Goal: Use online tool/utility: Utilize a website feature to perform a specific function

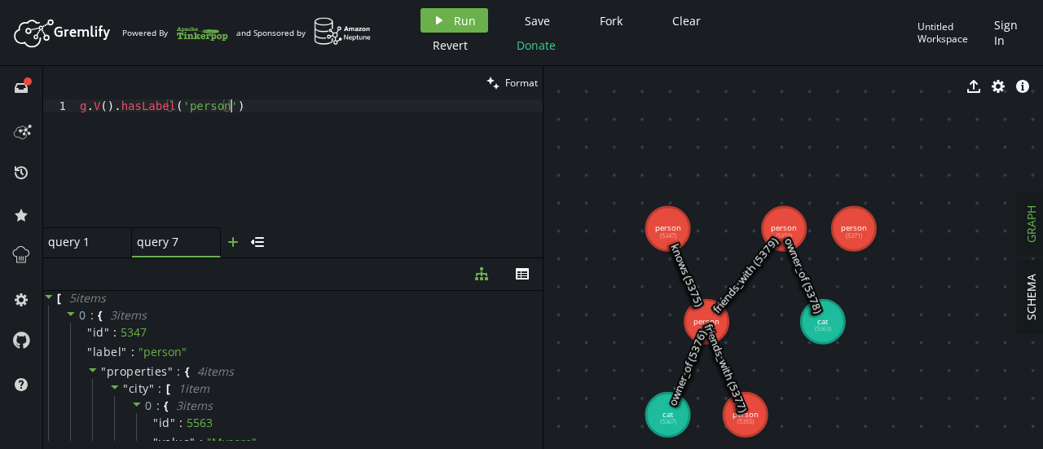
scroll to position [0, 150]
click at [231, 240] on icon "button" at bounding box center [233, 242] width 10 height 10
click at [121, 112] on div at bounding box center [310, 176] width 466 height 154
paste textarea "values('name')"
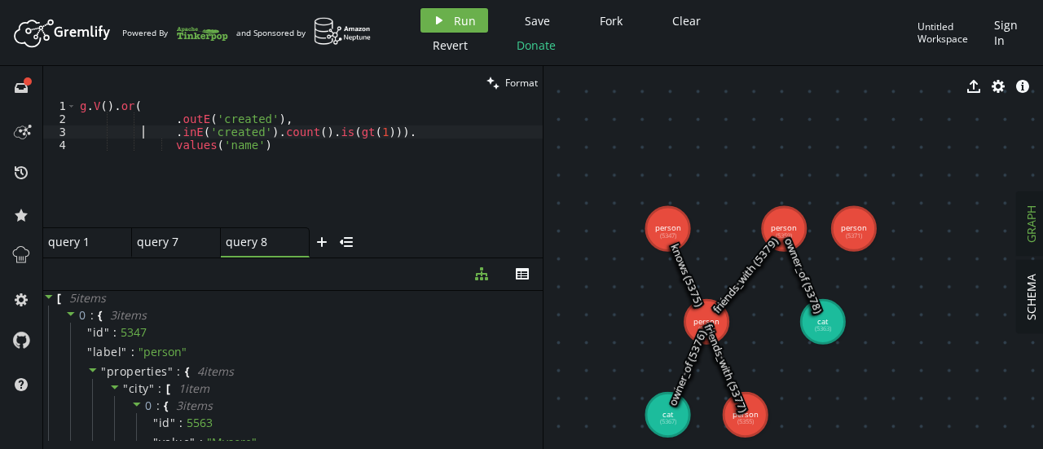
click at [143, 127] on div "g . V ( ) . or ( __ . outE ( 'created' ) , __ . inE ( 'created' ) . count ( ) .…" at bounding box center [310, 176] width 466 height 154
click at [158, 121] on div "g . V ( ) . or ( __ . outE ( 'created' ) , __ . inE ( 'created' ) . count ( ) .…" at bounding box center [310, 176] width 466 height 154
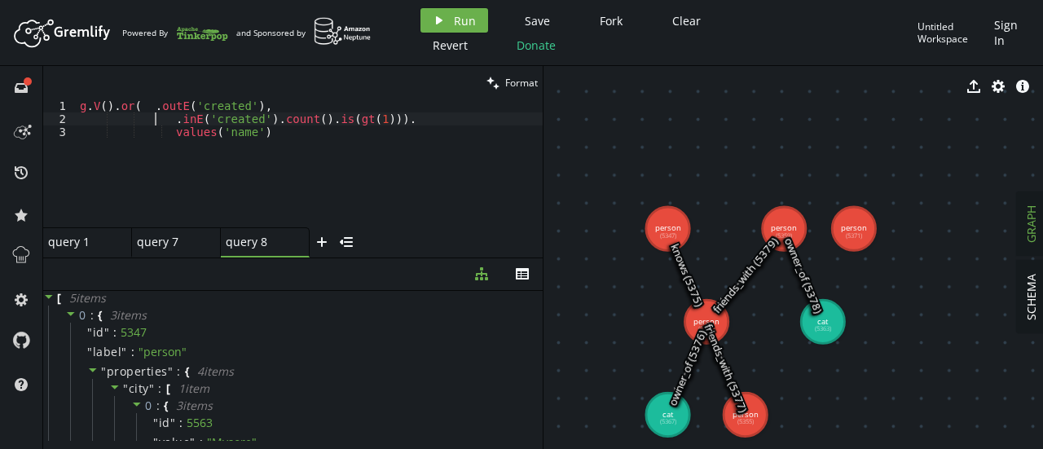
click at [154, 121] on div "g . V ( ) . or ( __ . outE ( 'created' ) , __ . inE ( 'created' ) . count ( ) .…" at bounding box center [310, 176] width 466 height 154
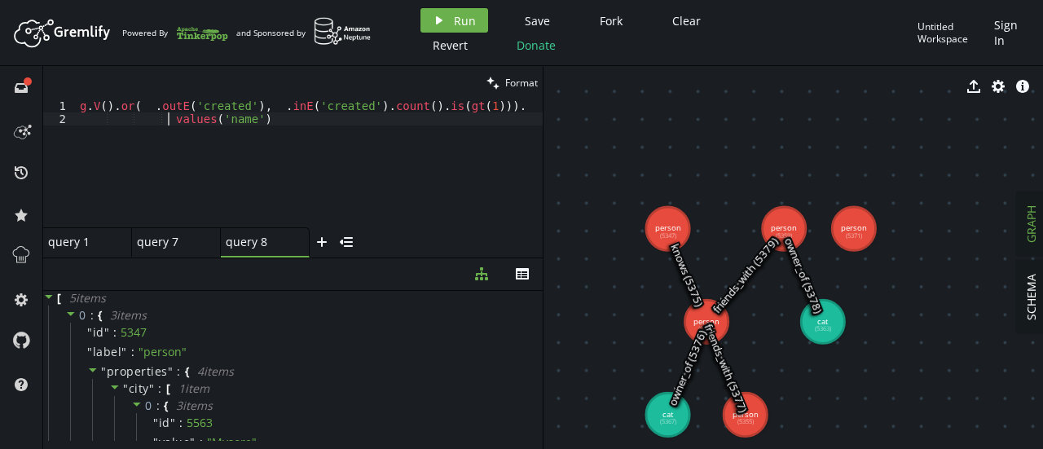
click at [165, 121] on div "g . V ( ) . or ( __ . outE ( 'created' ) , __ . inE ( 'created' ) . count ( ) .…" at bounding box center [310, 176] width 466 height 154
click at [212, 106] on div "g . V ( ) . or ( __ . outE ( 'created' ) , __ . inE ( 'created' ) . count ( ) .…" at bounding box center [328, 172] width 502 height 147
click at [329, 111] on div "g . V ( ) . or ( __ . outE ( 'owner_of' ) , __ . inE ( 'created' ) . count ( ) …" at bounding box center [331, 172] width 508 height 147
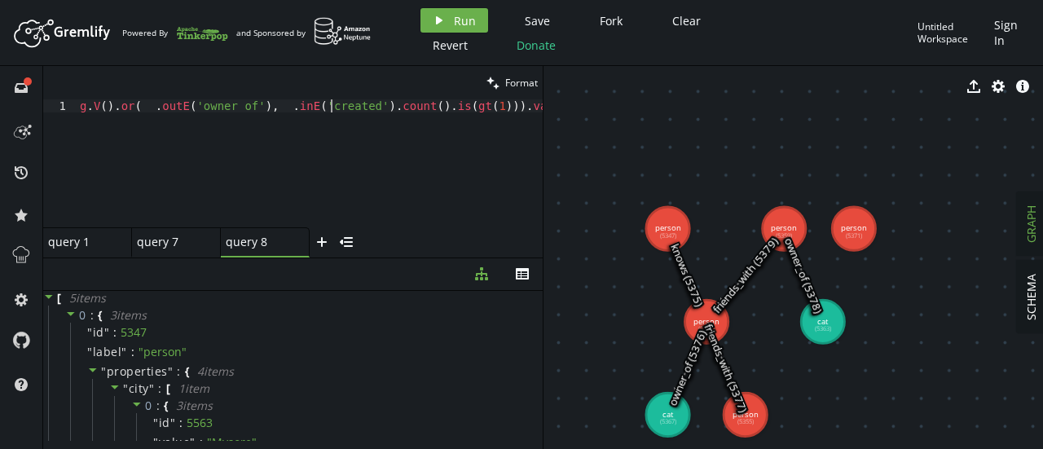
click at [329, 111] on div "g . V ( ) . or ( __ . outE ( 'owner_of' ) , __ . inE ( 'created' ) . count ( ) …" at bounding box center [331, 172] width 508 height 147
type textarea "g.V().or(__.outE('owner_of'),__.inE('owner_of').count().is(gt(1))).values('name…"
click at [456, 20] on span "Run" at bounding box center [465, 20] width 22 height 15
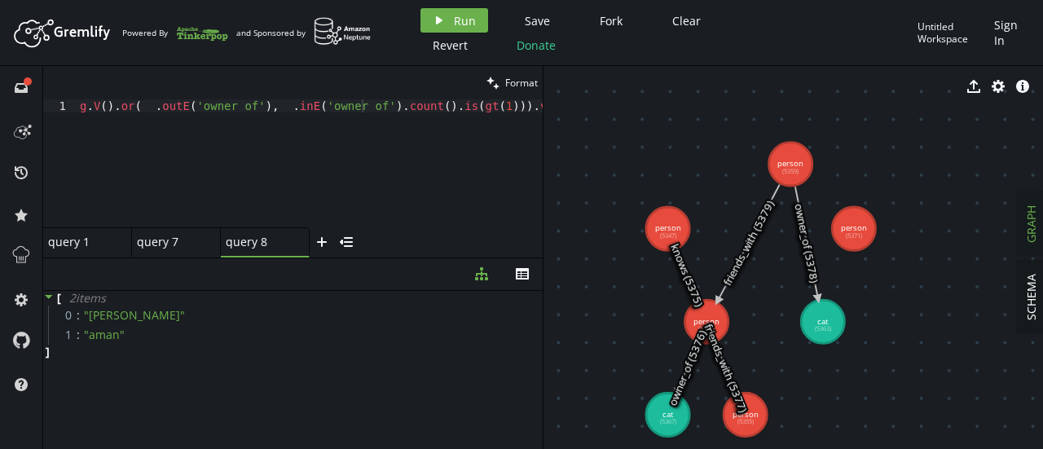
drag, startPoint x: 783, startPoint y: 220, endPoint x: 790, endPoint y: 164, distance: 56.7
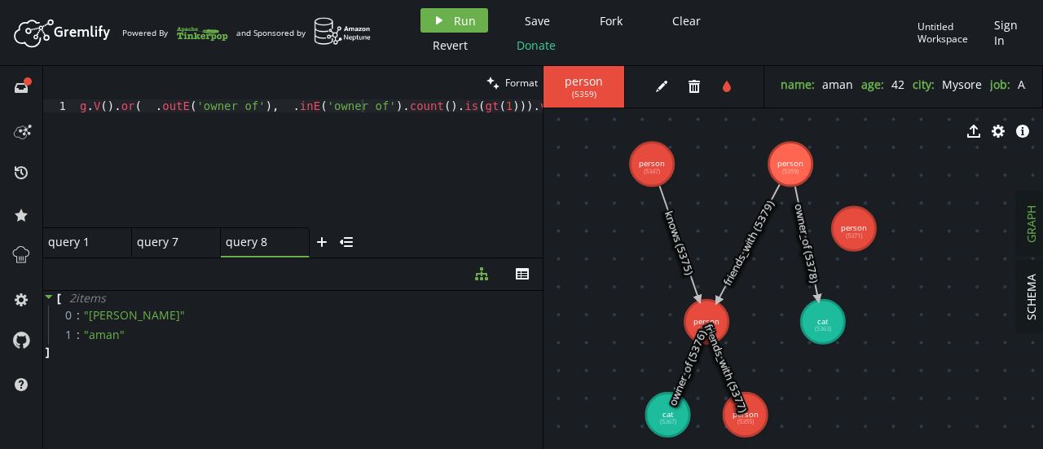
drag, startPoint x: 665, startPoint y: 226, endPoint x: 652, endPoint y: 164, distance: 63.3
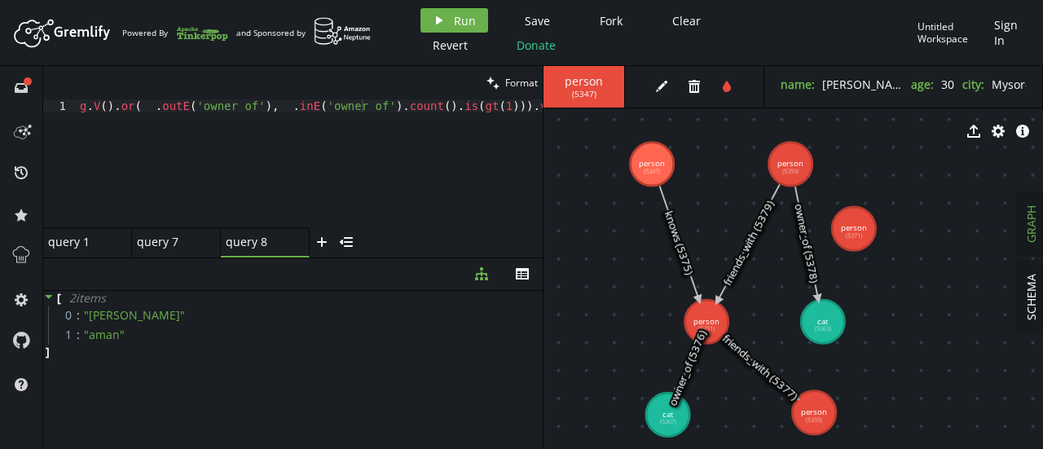
drag, startPoint x: 752, startPoint y: 411, endPoint x: 822, endPoint y: 415, distance: 70.2
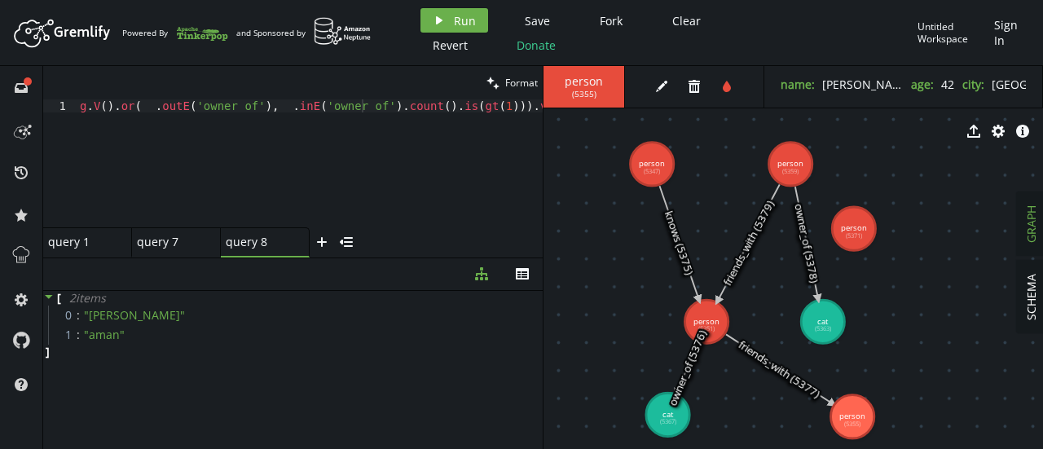
drag, startPoint x: 822, startPoint y: 415, endPoint x: 852, endPoint y: 416, distance: 30.2
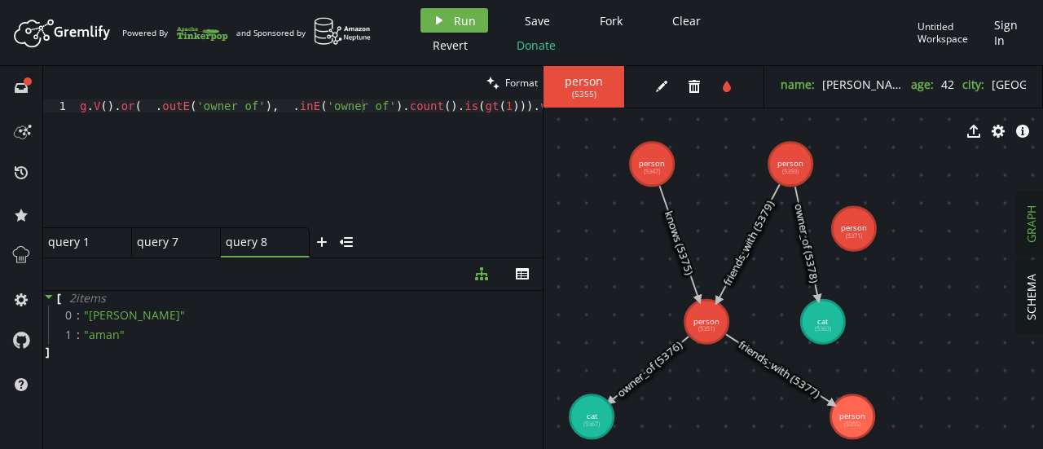
drag, startPoint x: 663, startPoint y: 418, endPoint x: 592, endPoint y: 416, distance: 71.7
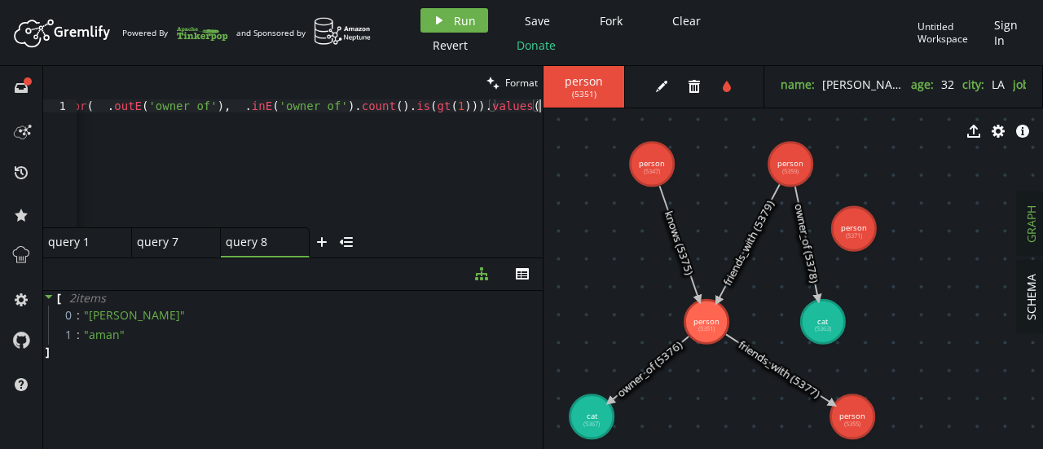
click at [403, 118] on div "g . V ( ) . or ( __ . outE ( 'owner_of' ) , __ . inE ( 'owner_of' ) . count ( )…" at bounding box center [286, 172] width 514 height 147
click at [411, 105] on div "g . V ( ) . or ( __ . outE ( 'owner_of' ) , __ . inE ( 'owner_of' ) . count ( )…" at bounding box center [286, 172] width 514 height 147
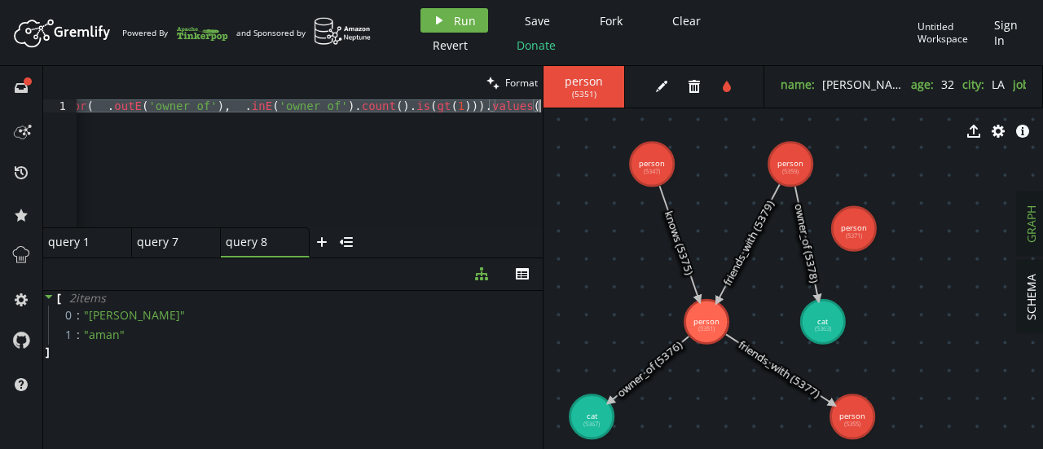
click at [346, 153] on div "g . V ( ) . or ( __ . outE ( 'owner_of' ) , __ . inE ( 'owner_of' ) . count ( )…" at bounding box center [310, 163] width 466 height 128
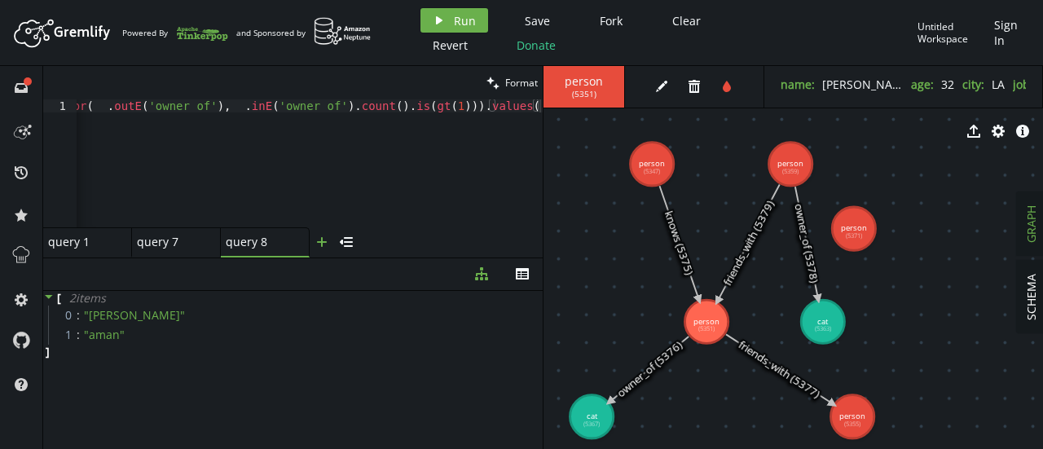
click at [319, 240] on icon "plus" at bounding box center [321, 241] width 13 height 13
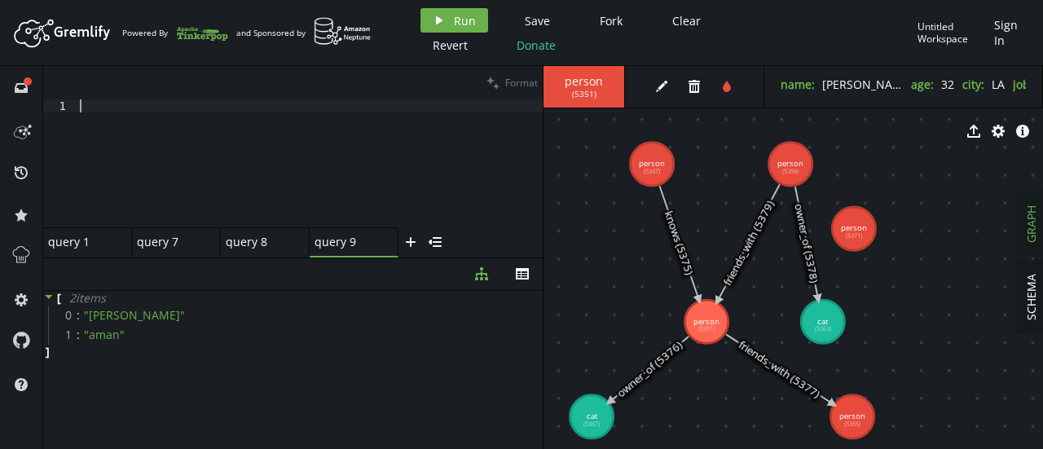
scroll to position [0, 0]
click at [175, 108] on div at bounding box center [310, 176] width 466 height 154
paste textarea "g.V().order().by('name',incr).values('name')"
click at [442, 20] on icon "play" at bounding box center [439, 20] width 13 height 13
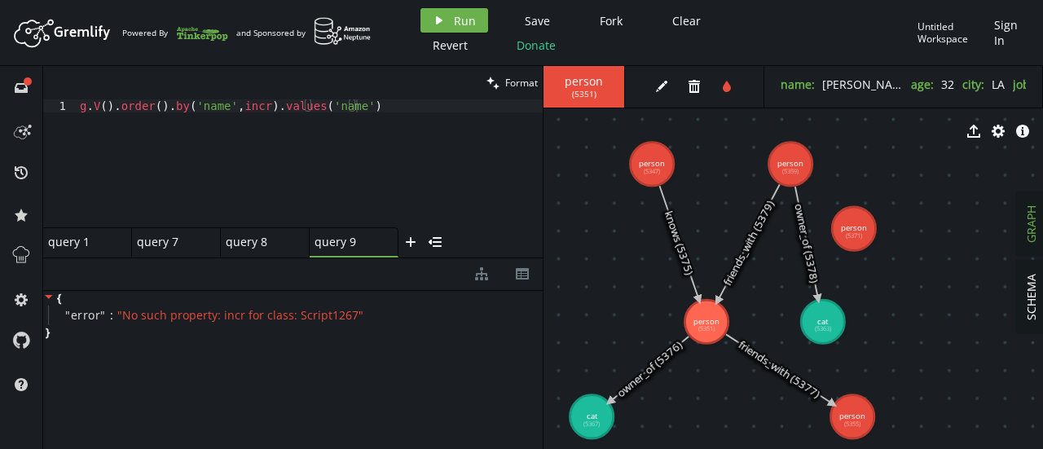
click at [235, 104] on div "g . V ( ) . order ( ) . by ( 'name' , incr ) . values ( 'name' )" at bounding box center [310, 176] width 466 height 154
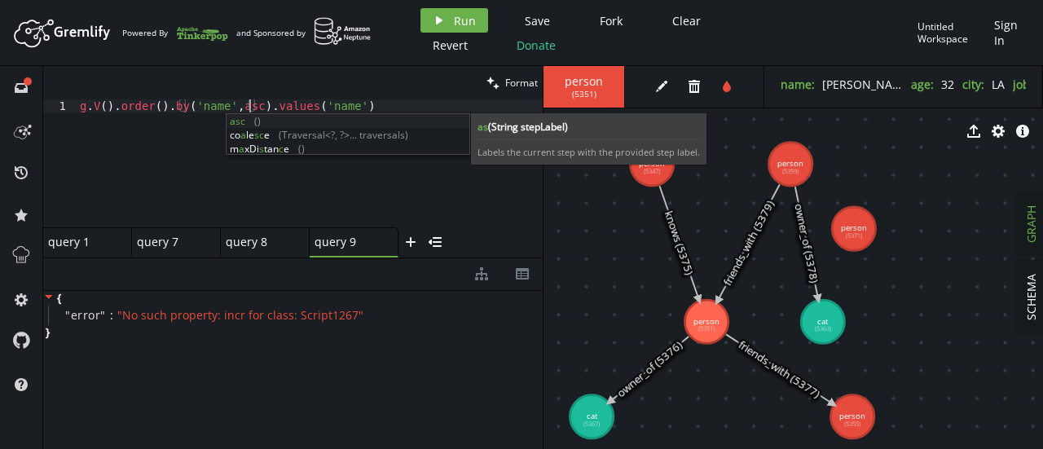
scroll to position [0, 169]
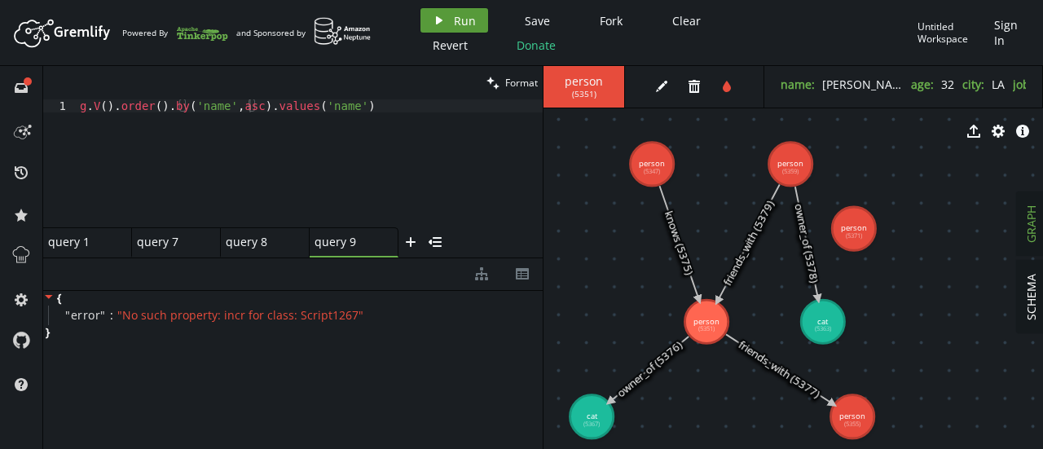
click at [436, 26] on icon "play" at bounding box center [439, 20] width 13 height 13
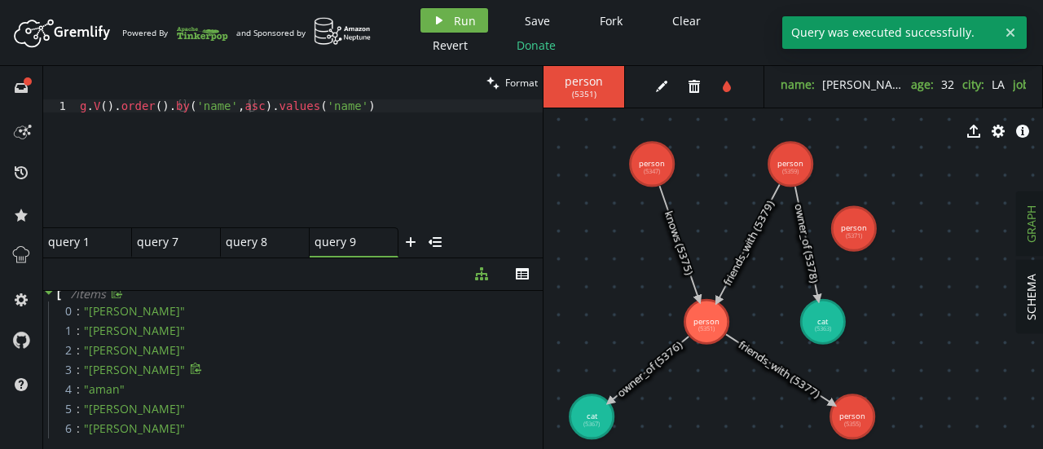
scroll to position [0, 0]
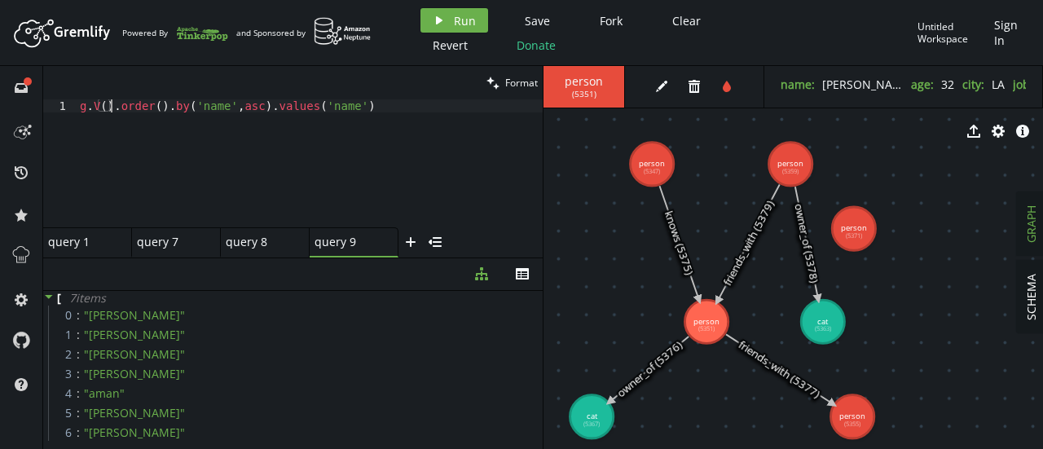
click at [111, 108] on div "g . V ( ) . order ( ) . by ( 'name' , asc ) . values ( 'name' )" at bounding box center [310, 176] width 466 height 154
click at [425, 9] on button "play Run" at bounding box center [454, 20] width 68 height 24
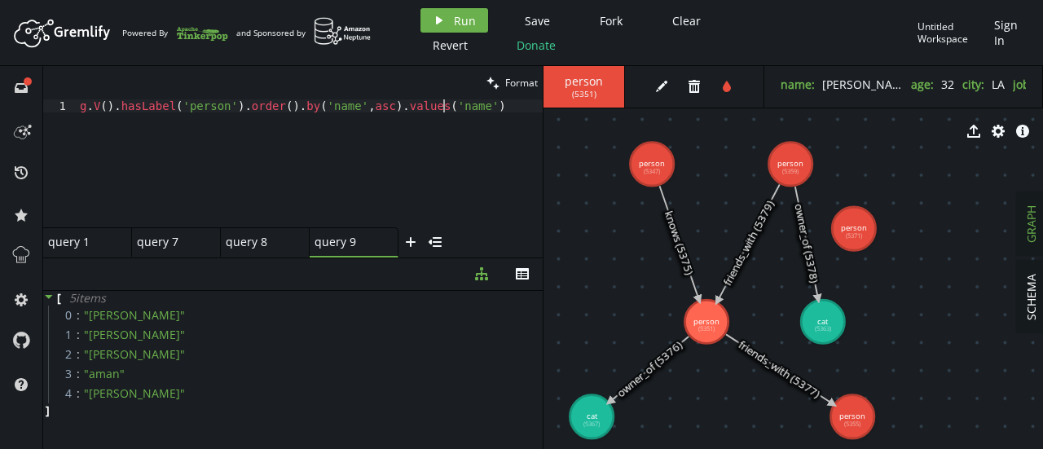
click at [440, 103] on div "g . V ( ) . hasLabel ( 'person' ) . order ( ) . by ( 'name' , asc ) . values ( …" at bounding box center [310, 176] width 466 height 154
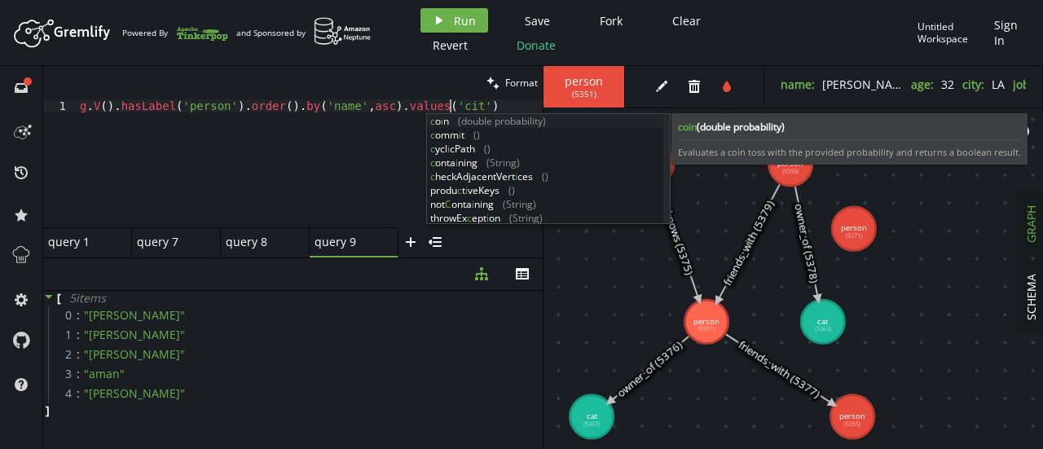
scroll to position [0, 376]
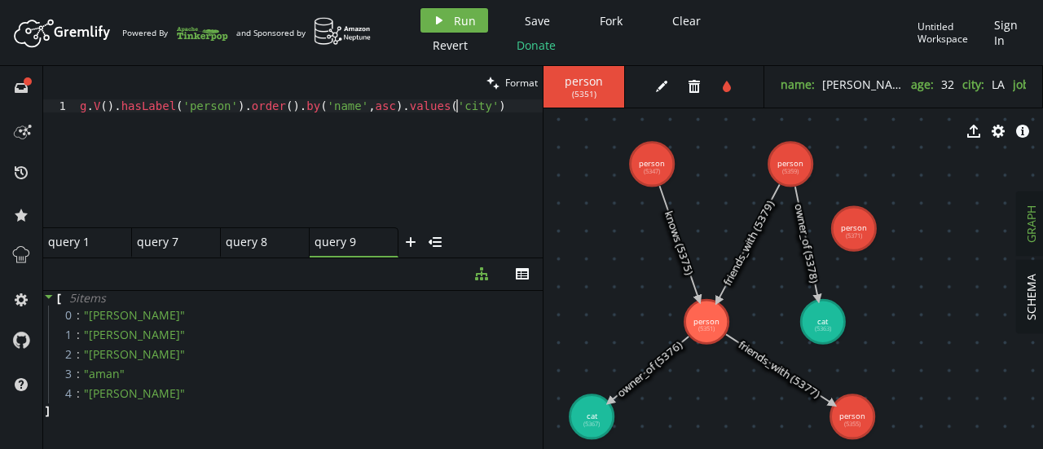
click at [409, 156] on div "g . V ( ) . hasLabel ( 'person' ) . order ( ) . by ( 'name' , asc ) . values ( …" at bounding box center [310, 176] width 466 height 154
click at [459, 20] on span "Run" at bounding box center [465, 20] width 22 height 15
click at [311, 107] on div "g . V ( ) . hasLabel ( 'person' ) . order ( ) . by ( 'name' , asc ) . values ( …" at bounding box center [310, 176] width 466 height 154
click at [435, 101] on div "g . V ( ) . hasLabel ( 'person' ) . order ( ) . by ( 'name' , asc ) . values ( …" at bounding box center [310, 176] width 466 height 154
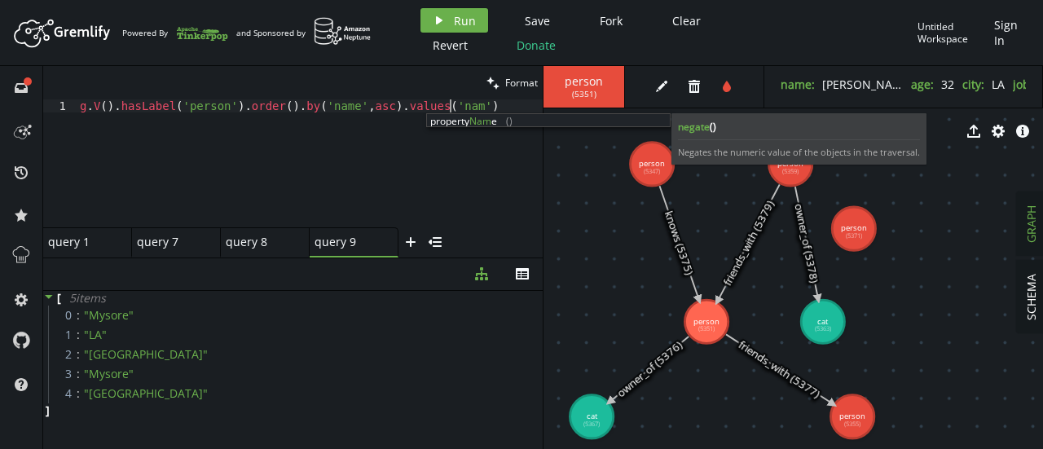
type textarea "g.V().hasLabel('person').order().by('name',asc).values('name')"
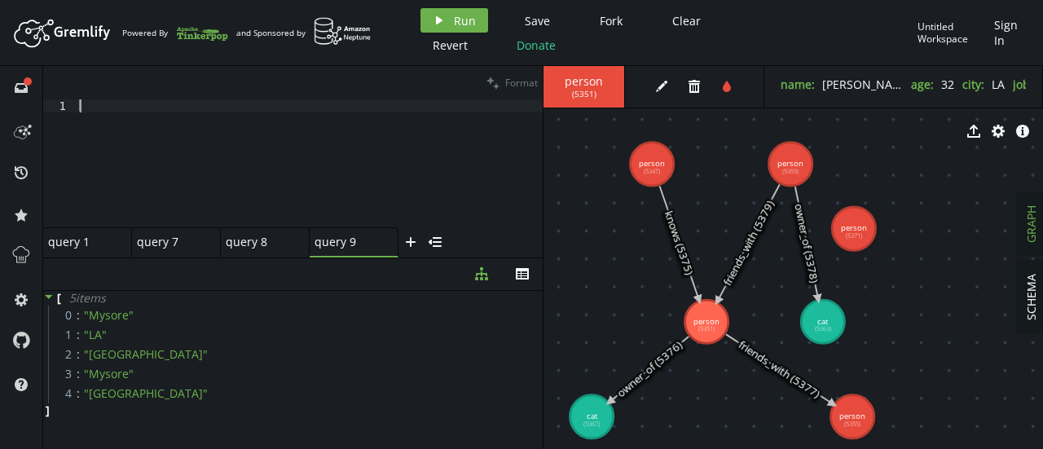
scroll to position [0, 0]
click at [89, 232] on div "query 1 small-cross" at bounding box center [87, 242] width 89 height 30
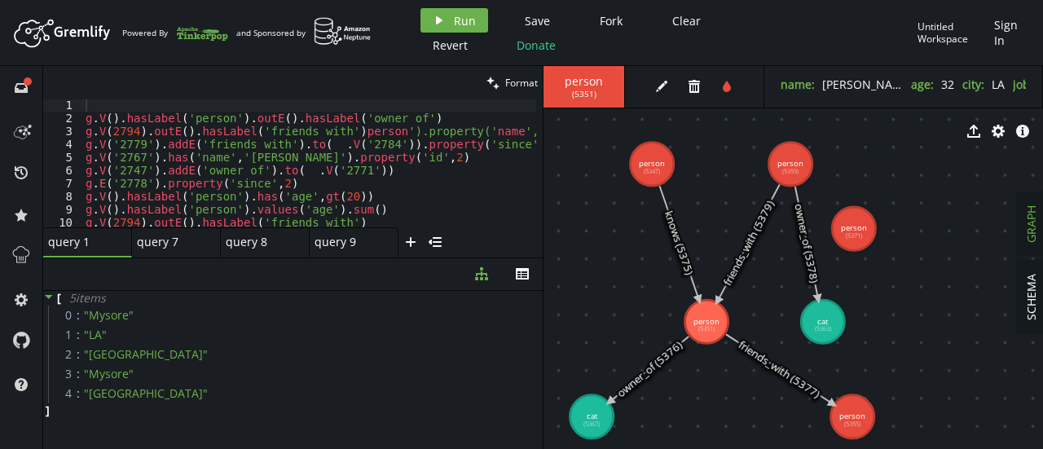
scroll to position [125, 0]
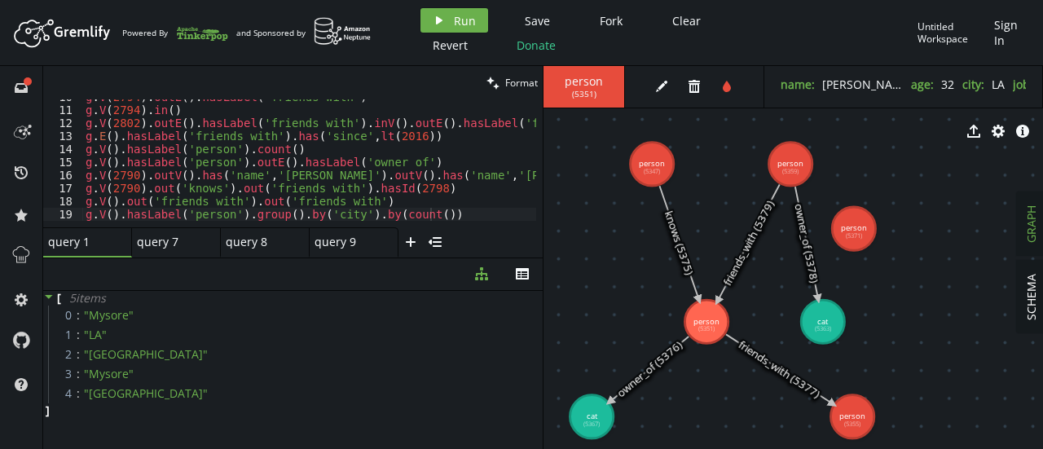
click at [442, 218] on div at bounding box center [392, 222] width 715 height 11
click at [430, 216] on div "g . V ( 2794 ) . outE ( ) . hasLabel ( 'friends_with' ) [PERSON_NAME] V ( 2794 …" at bounding box center [439, 163] width 715 height 147
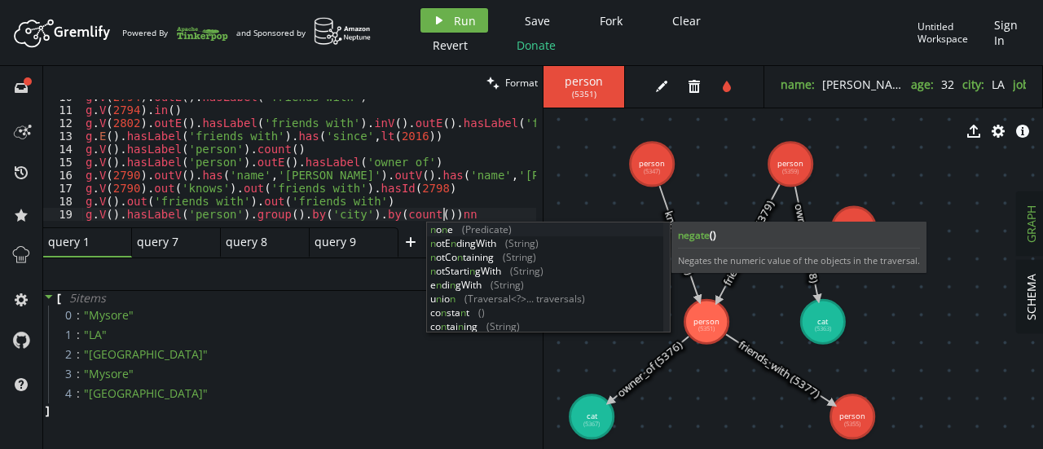
type textarea "g.V().hasLabel('person').group().by('city').by(count())"
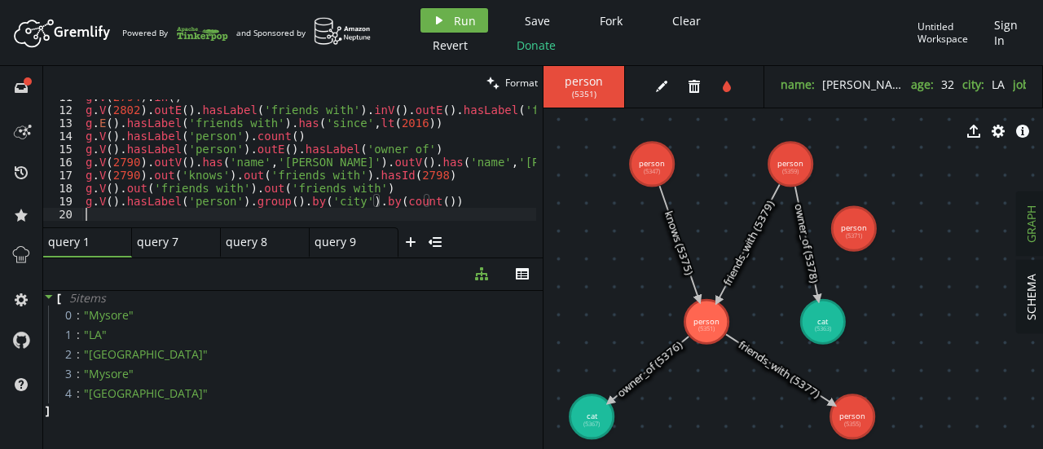
scroll to position [139, 0]
paste textarea "g.V().hasLabel('person').order().by('name',asc).values('name')"
type textarea "g.V().hasLabel('person').order().by('name',asc).values('name')"
click at [324, 236] on div "query 9 query 9" at bounding box center [349, 242] width 69 height 15
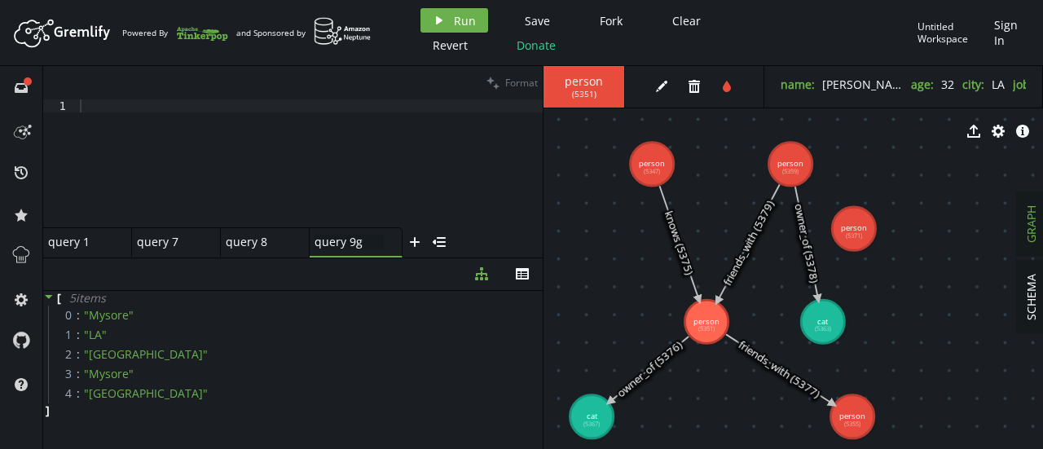
type input "query 9"
click at [190, 114] on div at bounding box center [310, 176] width 466 height 154
click at [454, 17] on span "Run" at bounding box center [465, 20] width 22 height 15
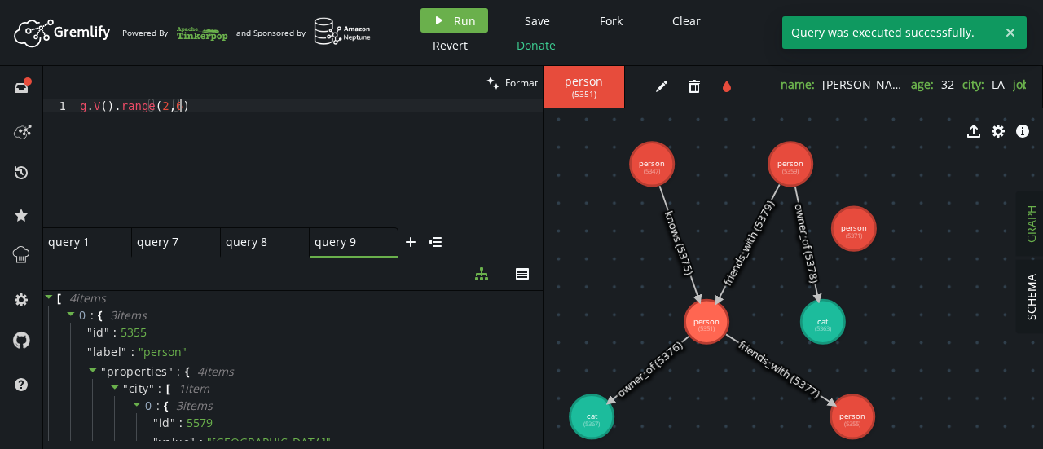
click at [192, 106] on div "g . V ( ) . range ( 2 , 6 )" at bounding box center [310, 176] width 466 height 154
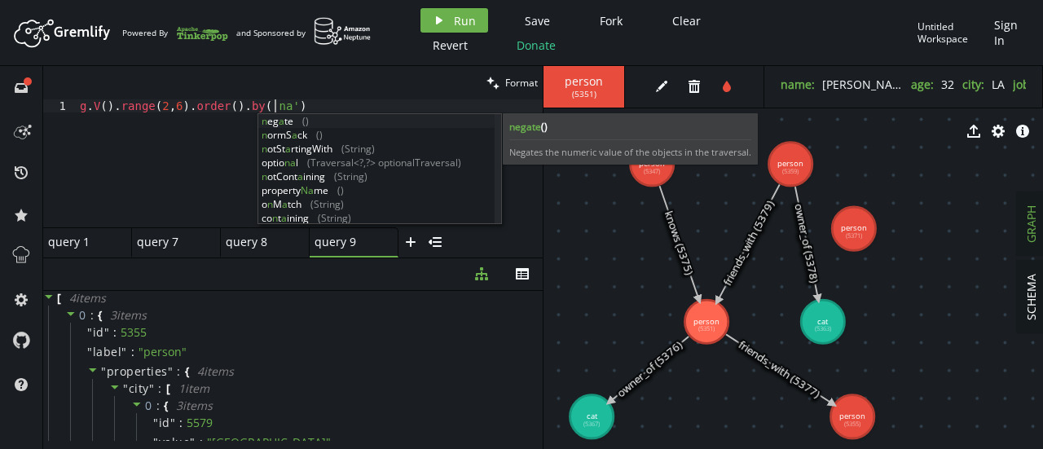
scroll to position [0, 205]
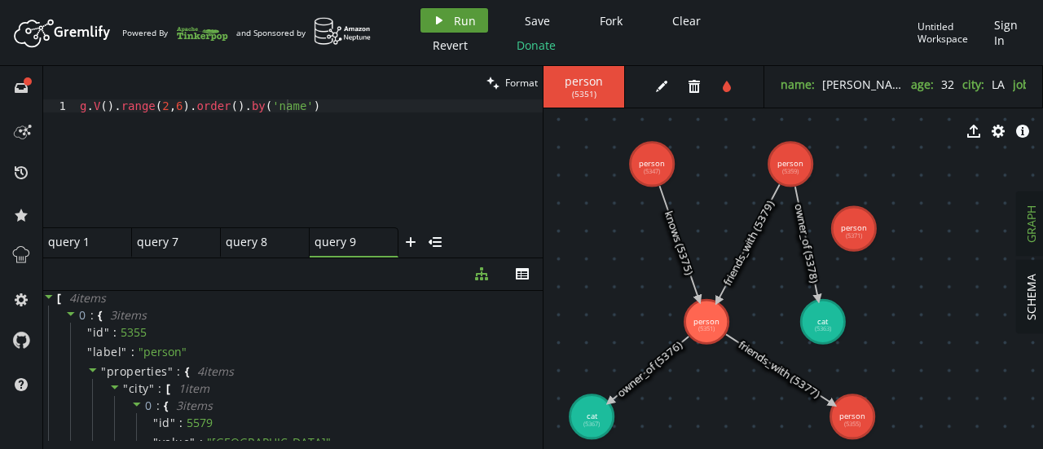
click at [471, 14] on span "Run" at bounding box center [465, 20] width 22 height 15
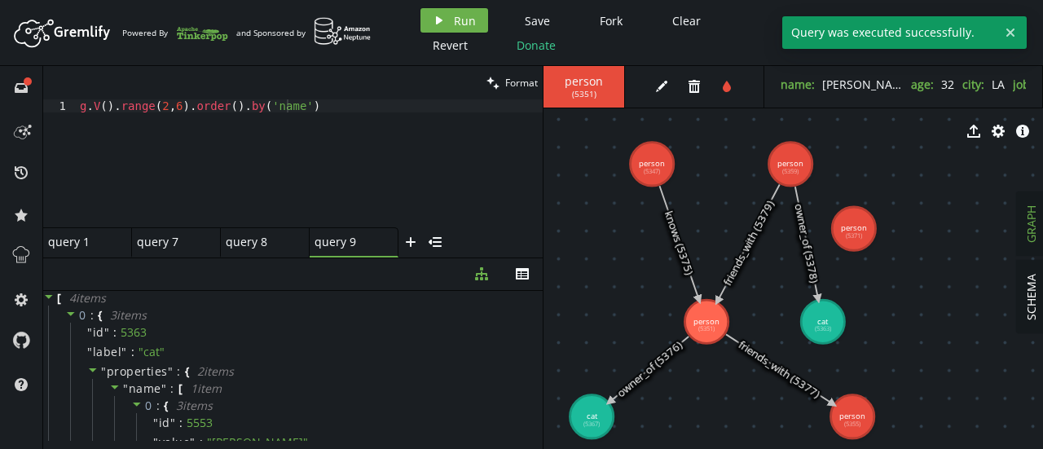
click at [83, 249] on div "query 1 small-cross" at bounding box center [87, 242] width 89 height 30
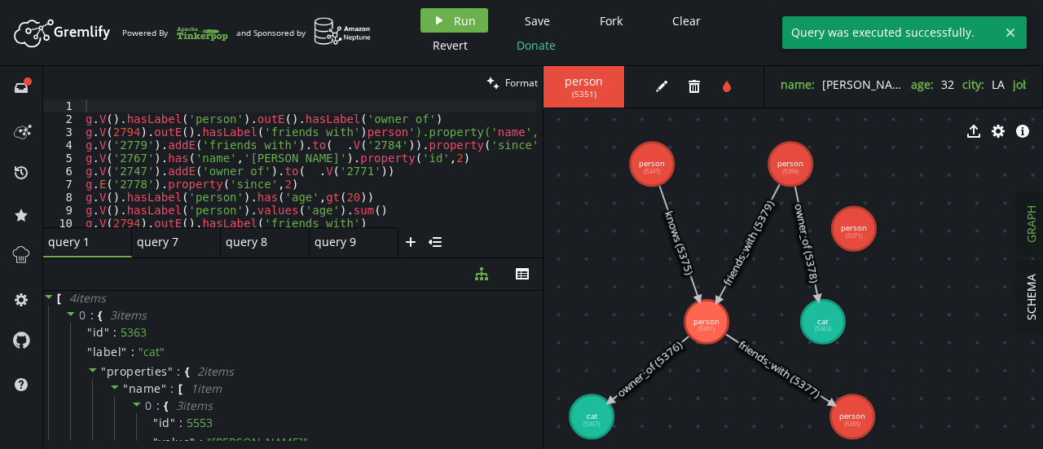
scroll to position [139, 0]
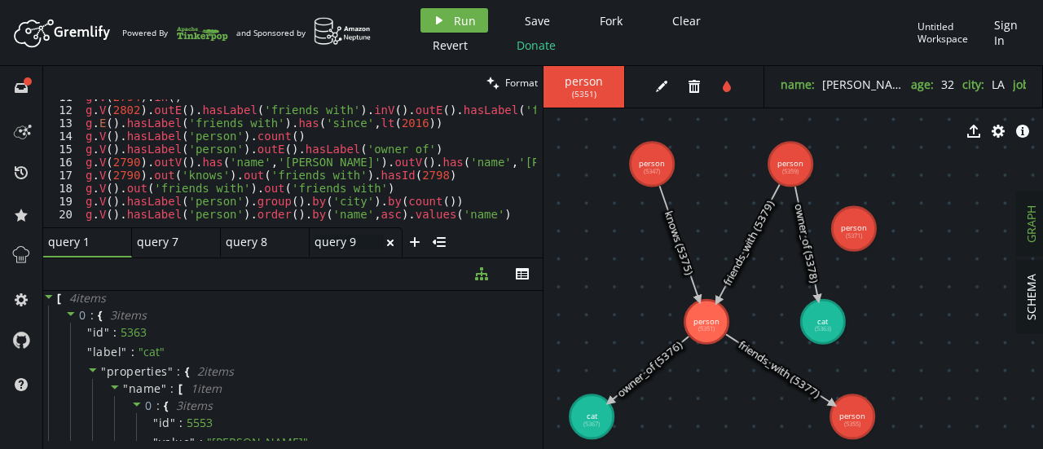
click at [339, 238] on div "query 9 query 9" at bounding box center [349, 242] width 69 height 15
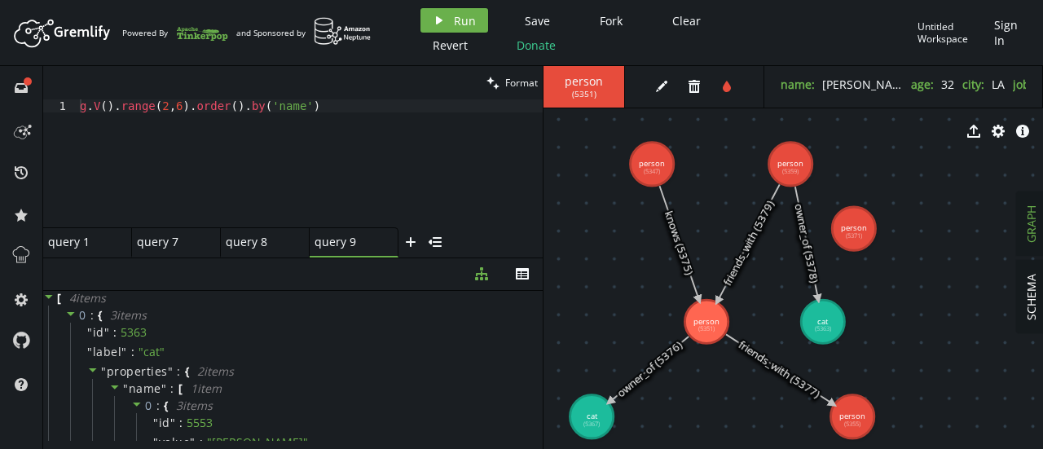
click at [93, 251] on div "query 1 small-cross" at bounding box center [87, 242] width 89 height 30
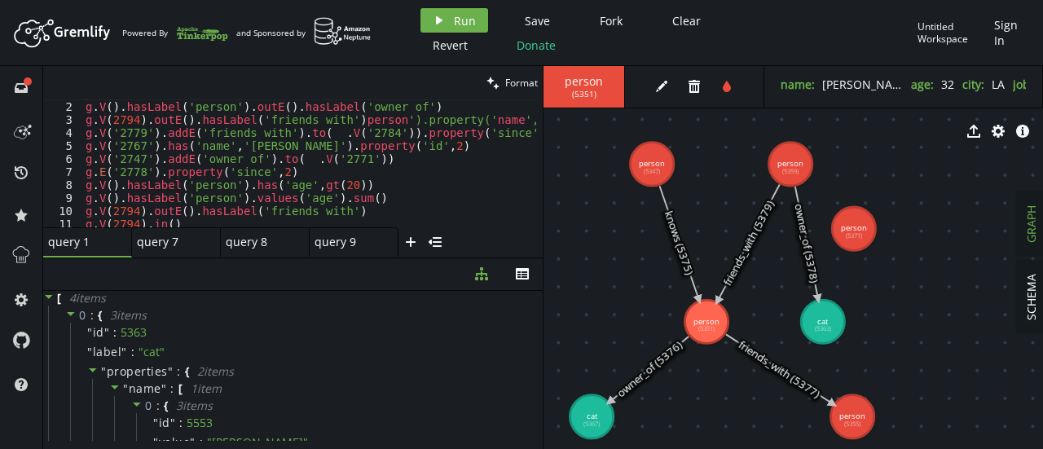
scroll to position [12, 0]
click at [272, 120] on div "g . V ( ) . hasLabel ( 'person' ) . outE ( ) . hasLabel ( 'owner_of' ) [PERSON_…" at bounding box center [439, 160] width 715 height 147
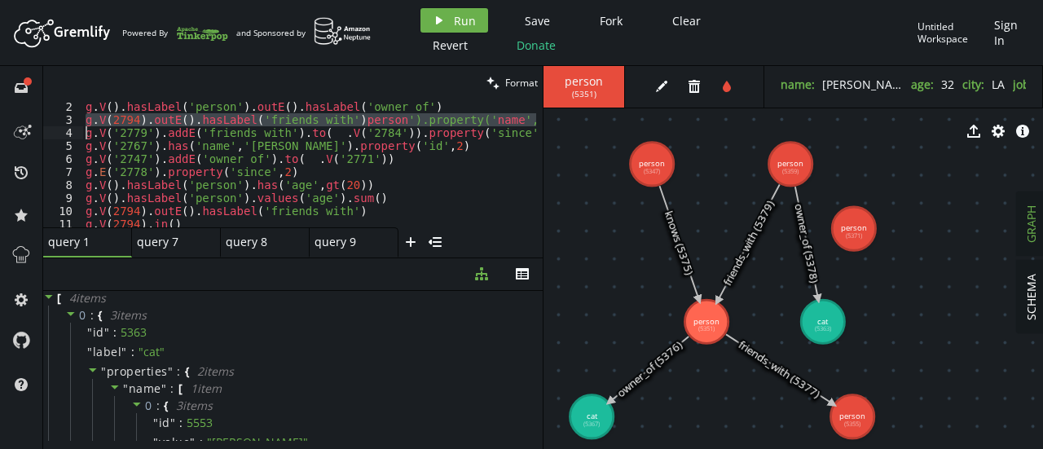
click at [272, 120] on div "g . V ( ) . hasLabel ( 'person' ) . outE ( ) . hasLabel ( 'owner_of' ) [PERSON_…" at bounding box center [439, 160] width 715 height 147
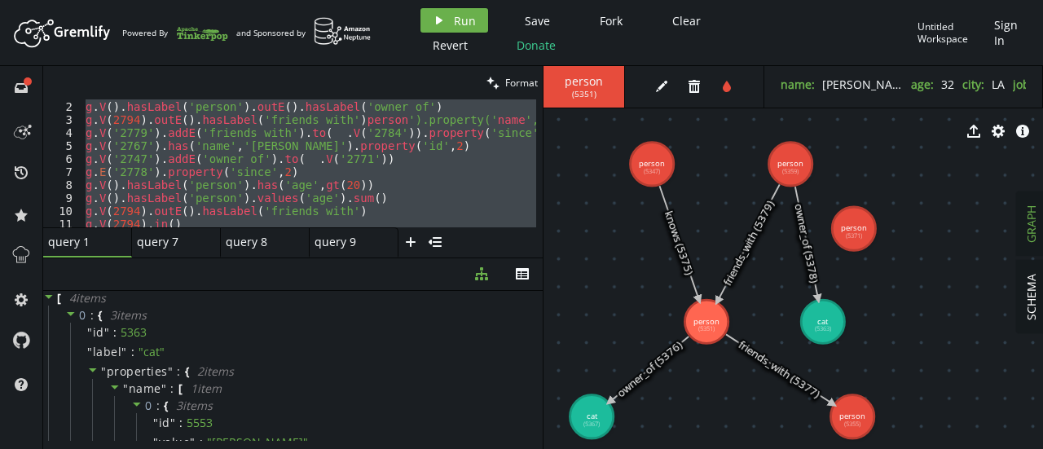
click at [272, 120] on div "g . V ( ) . hasLabel ( 'person' ) . outE ( ) . hasLabel ( 'owner_of' ) [PERSON_…" at bounding box center [439, 160] width 715 height 147
click at [272, 120] on div "g . V ( ) . hasLabel ( 'person' ) . outE ( ) . hasLabel ( 'owner_of' ) [PERSON_…" at bounding box center [309, 163] width 454 height 128
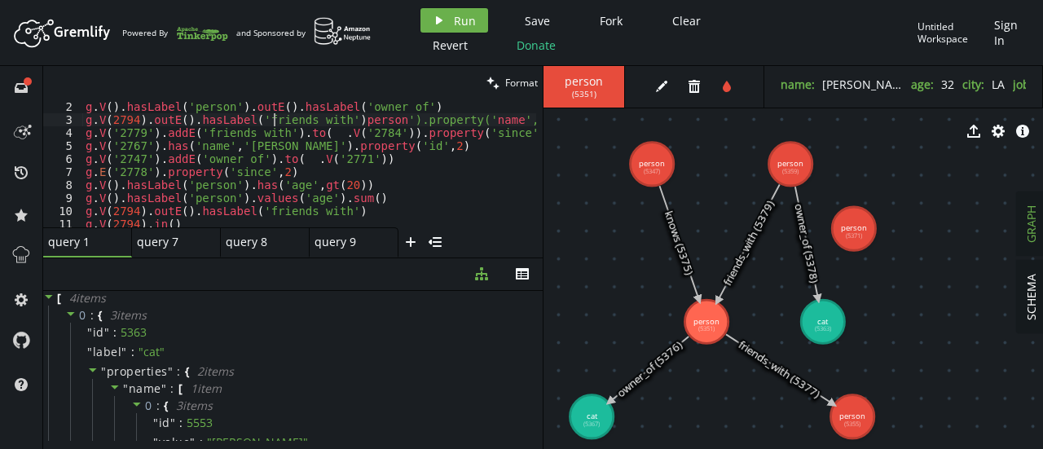
click at [272, 120] on div "g . V ( ) . hasLabel ( 'person' ) . outE ( ) . hasLabel ( 'owner_of' ) [PERSON_…" at bounding box center [439, 160] width 715 height 147
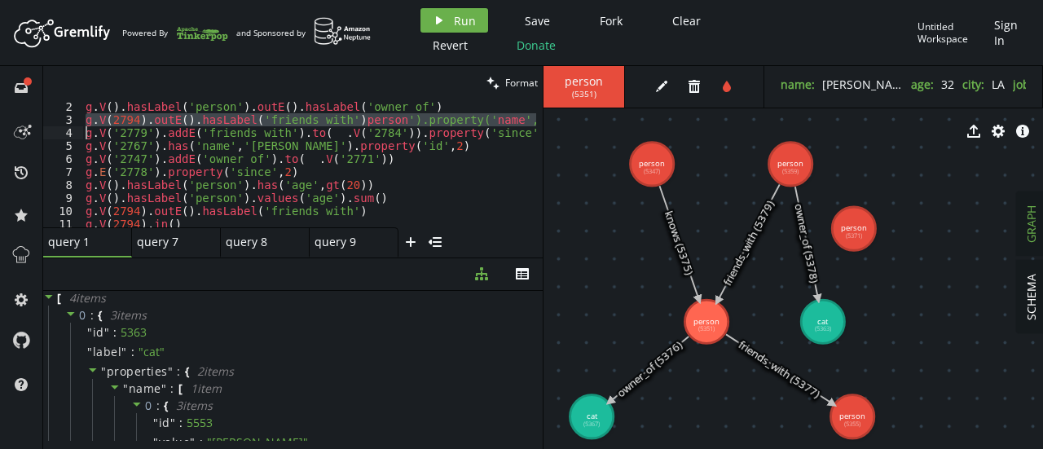
click at [272, 120] on div "g . V ( ) . hasLabel ( 'person' ) . outE ( ) . hasLabel ( 'owner_of' ) [PERSON_…" at bounding box center [439, 160] width 715 height 147
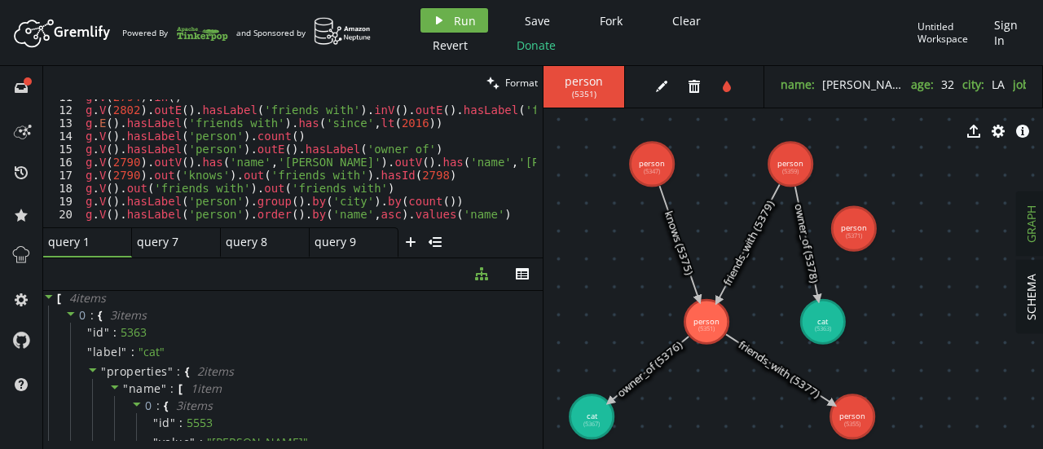
scroll to position [139, 0]
click at [253, 193] on div "g . V ( 2794 ) . in ( ) g . V ( 2802 ) . outE ( ) . hasLabel ( 'friends_with' )…" at bounding box center [439, 163] width 715 height 147
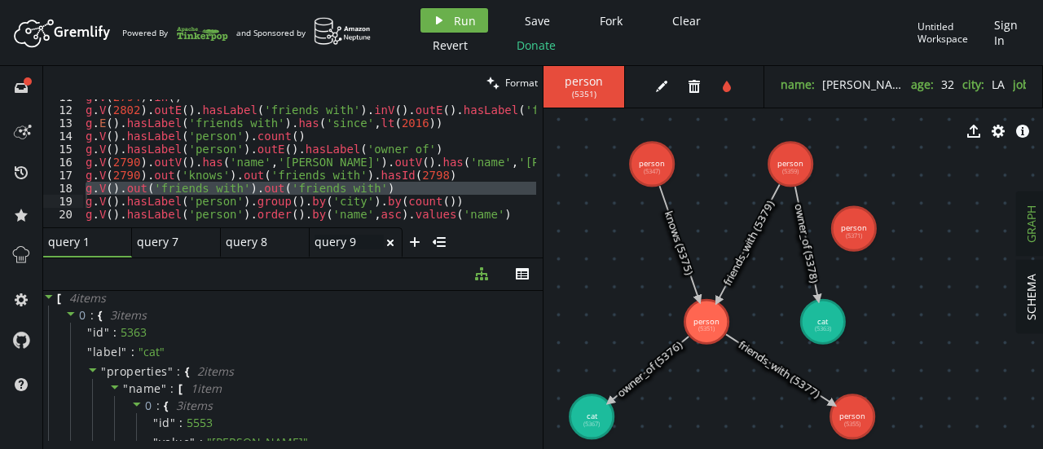
click at [345, 245] on div "query 9 query 9" at bounding box center [349, 242] width 69 height 15
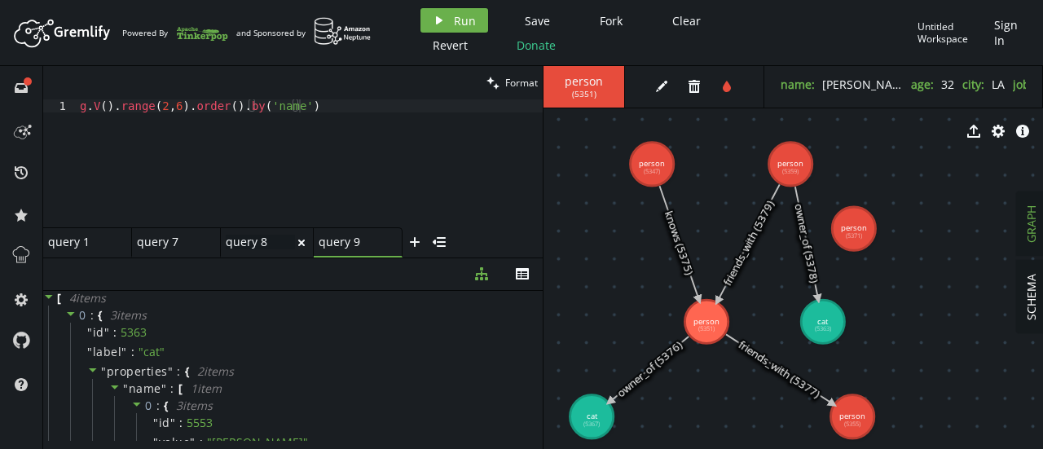
click at [271, 242] on div "query 8 query 8" at bounding box center [260, 242] width 69 height 15
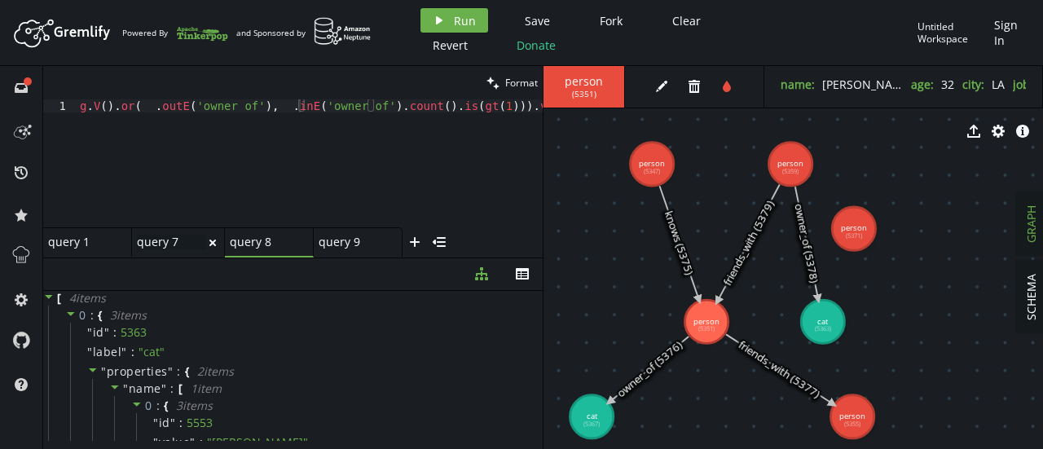
click at [156, 239] on div "query 7 query 7" at bounding box center [171, 242] width 69 height 15
type textarea "g.V().hasLabel('person')"
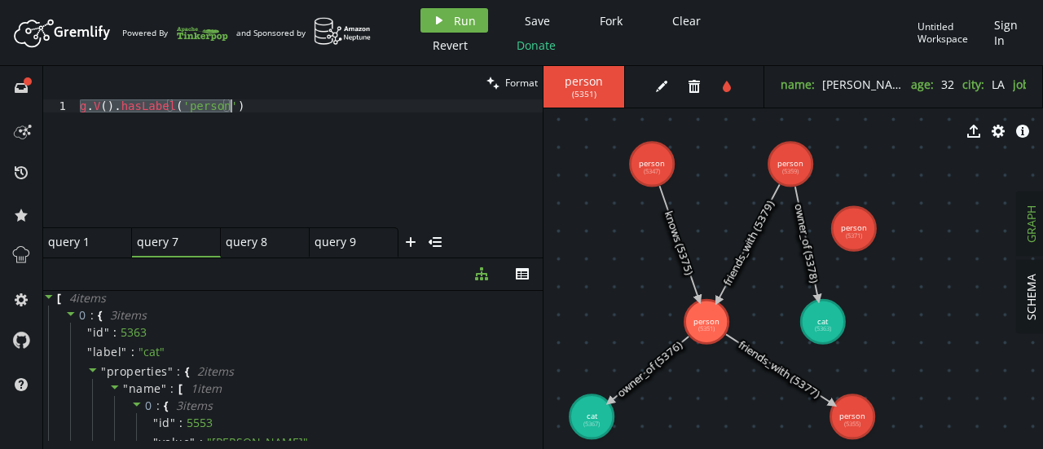
click at [200, 109] on div "g . V ( ) . hasLabel ( 'person' )" at bounding box center [310, 172] width 466 height 147
paste textarea
click at [376, 100] on div "g . V ( ) . out ( 'friends_with' ) . out ( 'friends_with' )" at bounding box center [310, 176] width 466 height 154
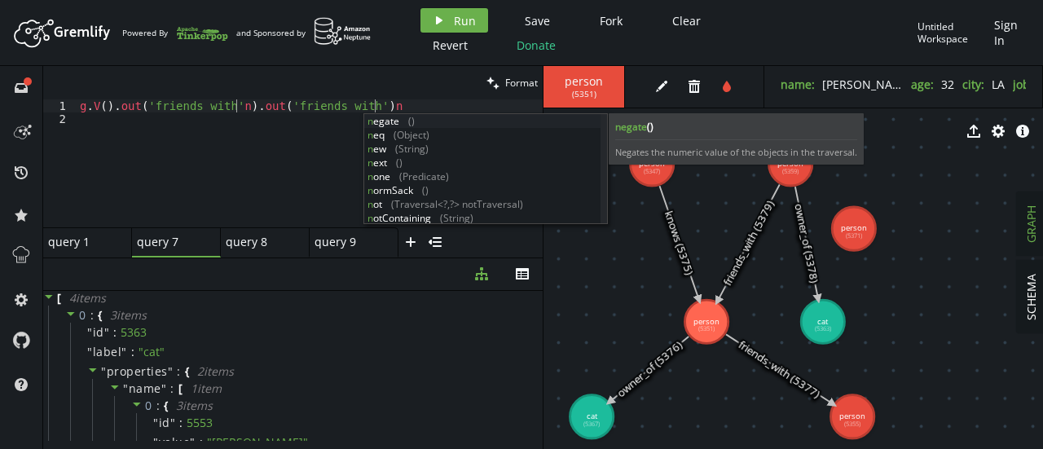
type textarea "g.V().out('friends_with').out('friends_with')"
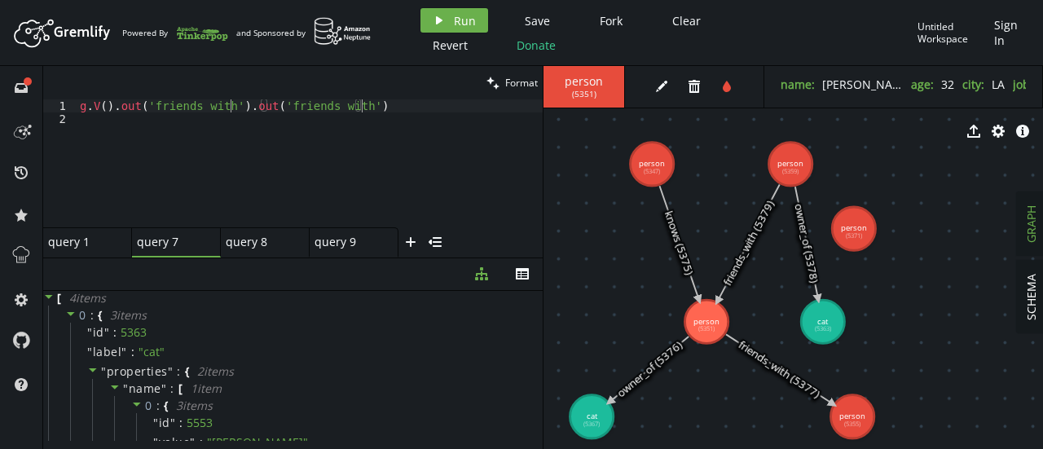
scroll to position [0, 0]
click at [338, 158] on div "g . V ( ) . out ( 'friends_with' ) . out ( 'friends_with' )" at bounding box center [310, 176] width 466 height 154
click at [388, 120] on div "g . V ( ) . out ( 'friends_with' ) . out ( 'friends_with' )" at bounding box center [310, 176] width 466 height 154
click at [383, 109] on div "g . V ( ) . out ( 'friends_with' ) . out ( 'friends_with' )" at bounding box center [310, 176] width 466 height 154
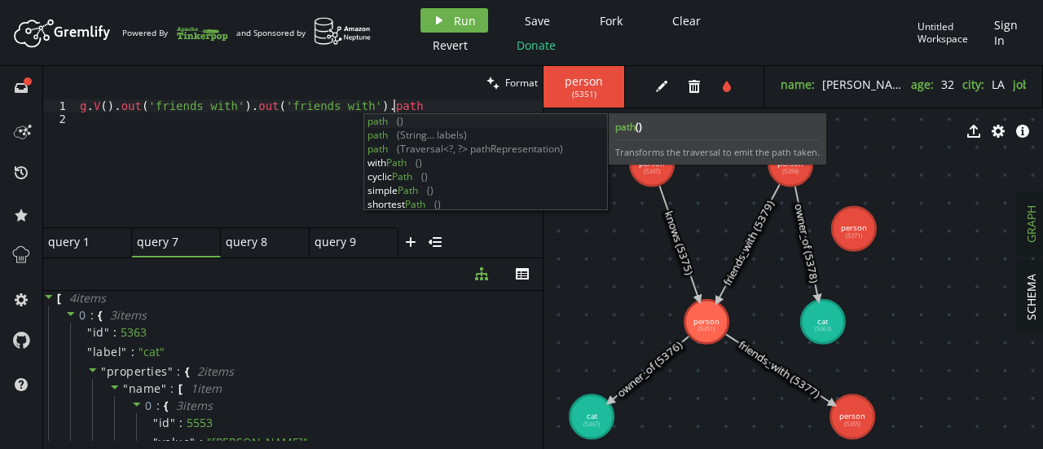
scroll to position [0, 319]
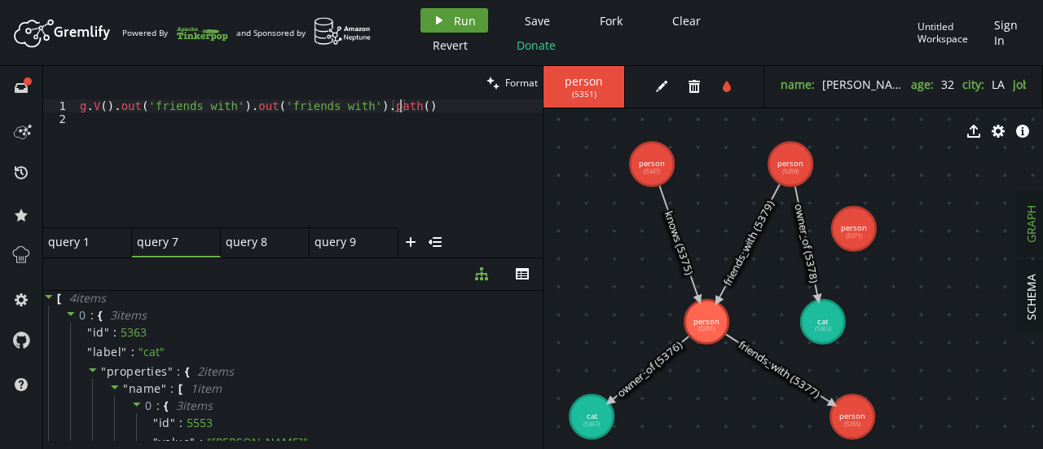
type textarea "g.V().out('friends_with').out('friends_with').path("
click at [457, 24] on span "Run" at bounding box center [465, 20] width 22 height 15
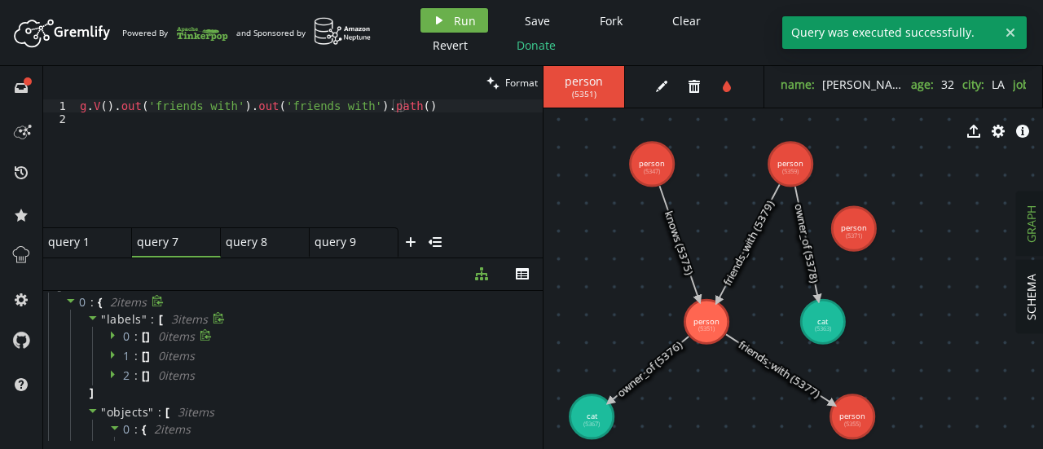
scroll to position [0, 0]
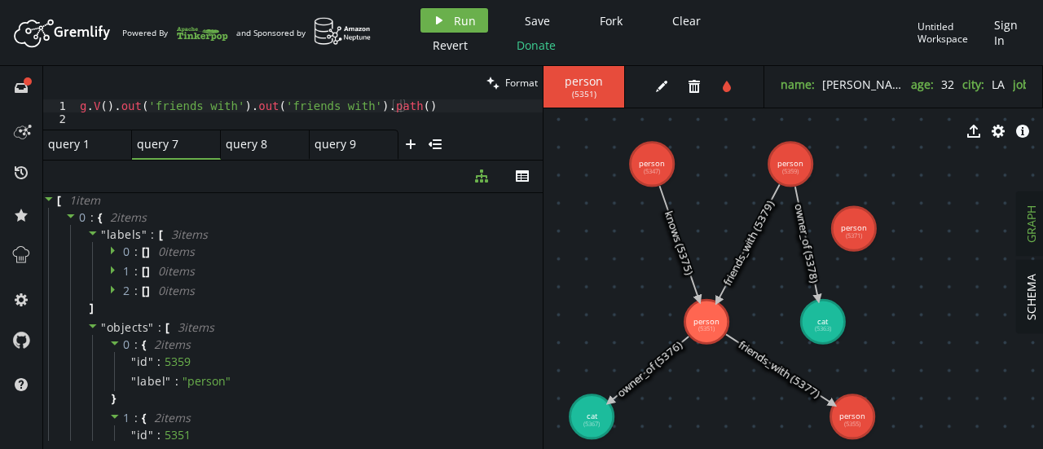
drag, startPoint x: 292, startPoint y: 257, endPoint x: 288, endPoint y: 159, distance: 97.8
click at [288, 160] on div at bounding box center [292, 160] width 499 height 1
click at [114, 246] on icon at bounding box center [114, 249] width 11 height 11
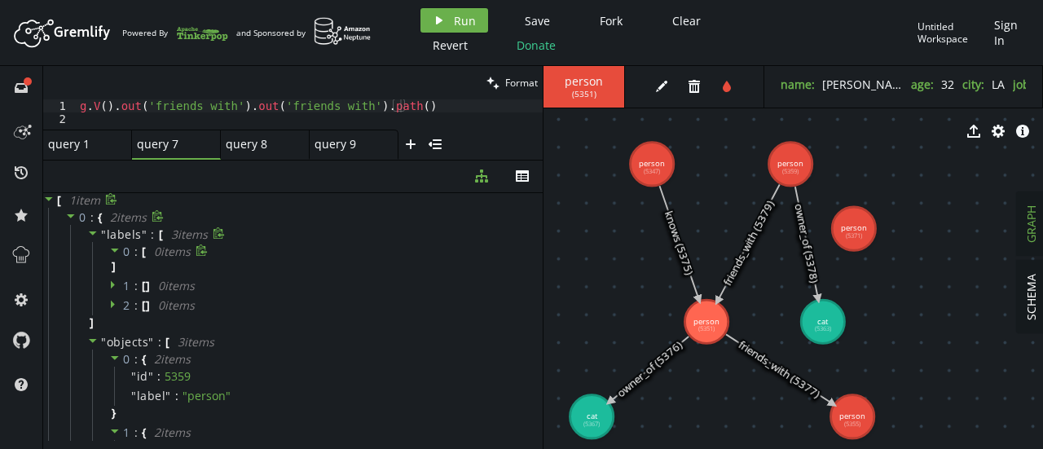
click at [114, 246] on icon at bounding box center [114, 249] width 11 height 11
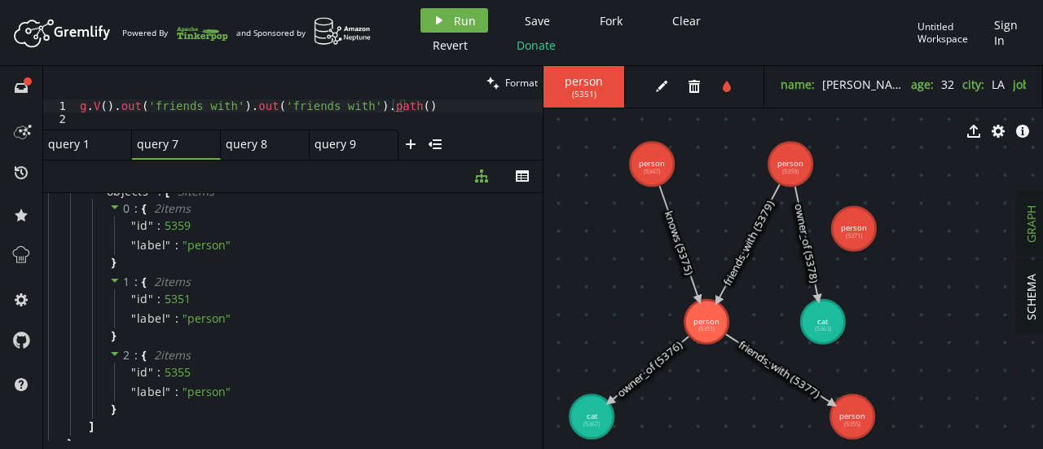
scroll to position [162, 0]
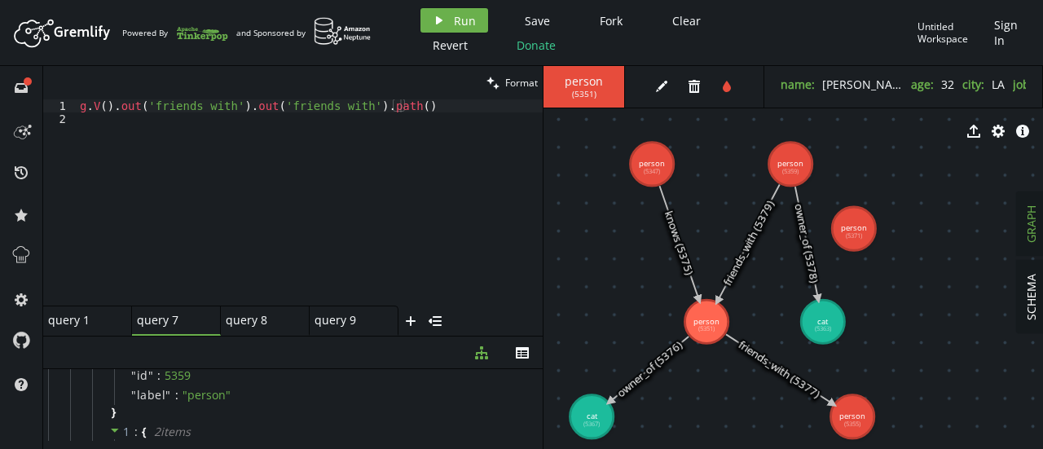
drag, startPoint x: 355, startPoint y: 159, endPoint x: 335, endPoint y: 345, distance: 186.9
click at [335, 337] on div at bounding box center [292, 336] width 499 height 1
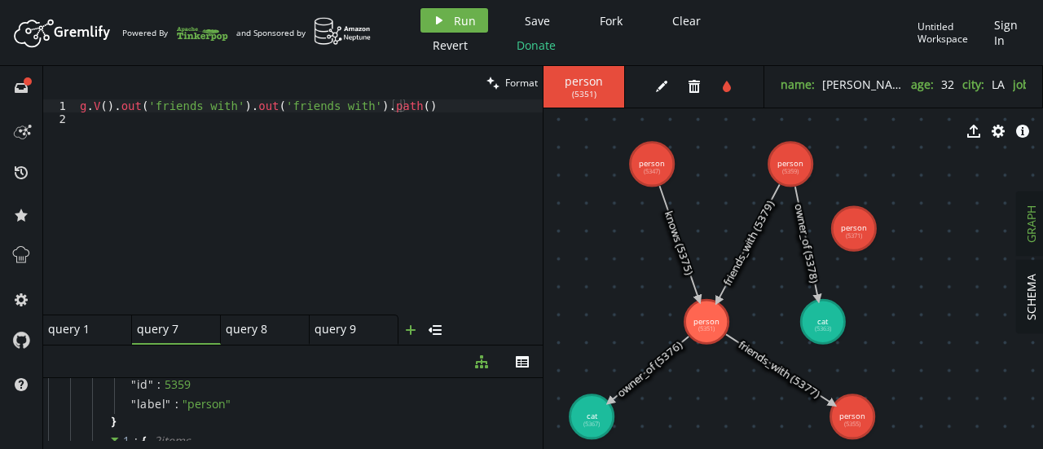
click at [406, 338] on button "plus" at bounding box center [410, 330] width 24 height 30
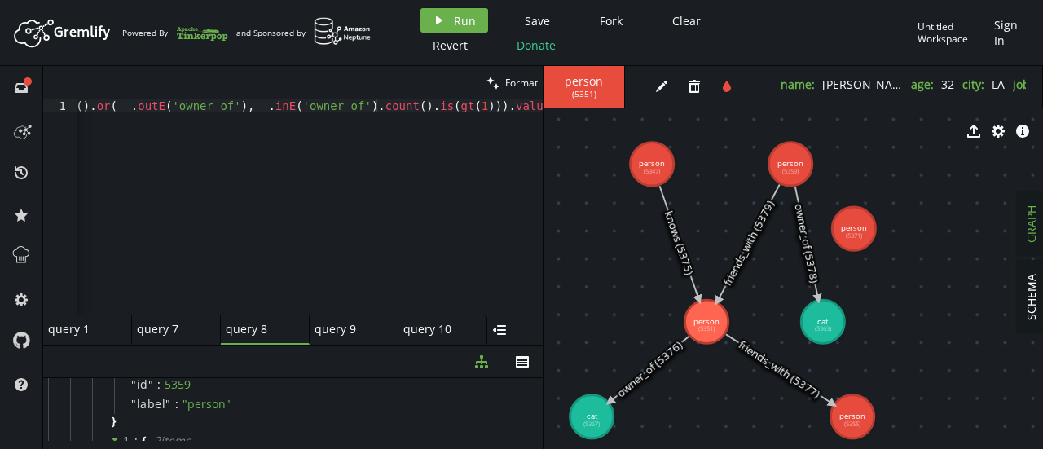
scroll to position [0, 24]
click at [409, 339] on div "query 10 small-cross" at bounding box center [442, 330] width 89 height 30
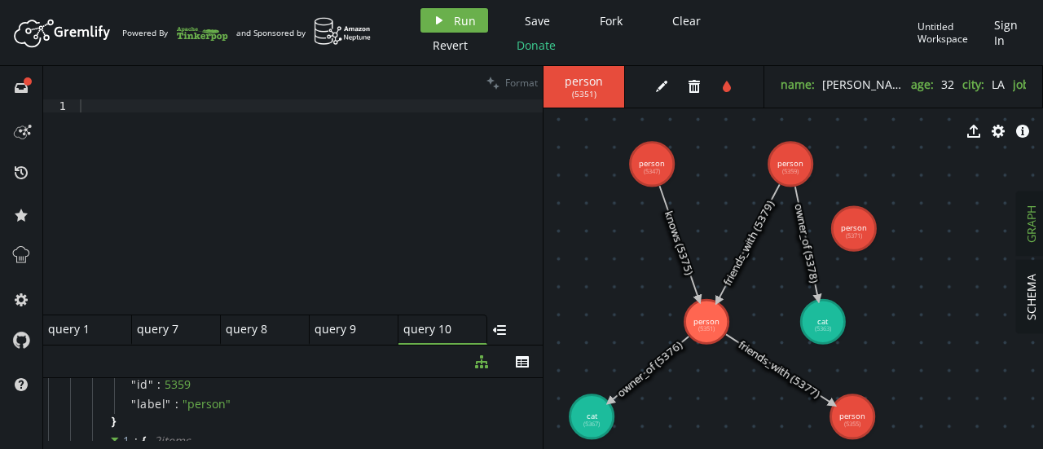
scroll to position [0, 0]
click at [196, 112] on div at bounding box center [310, 220] width 466 height 242
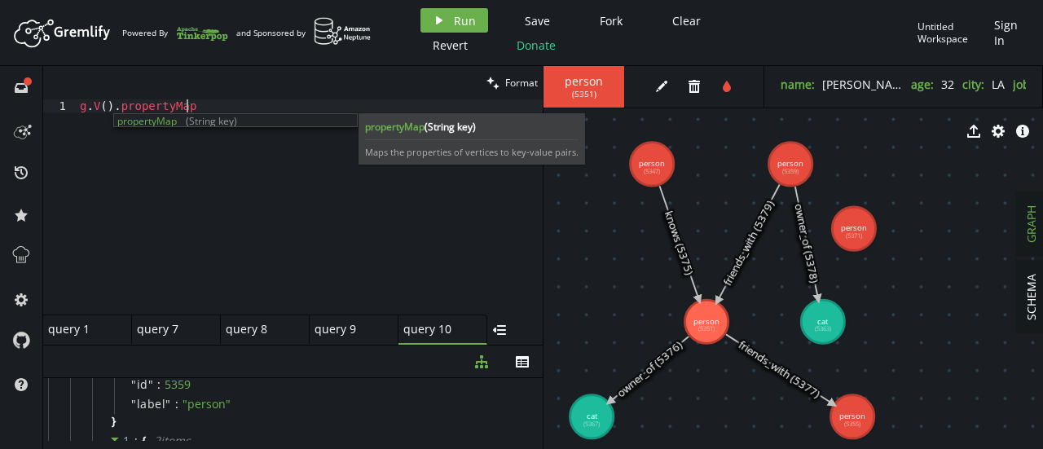
scroll to position [0, 112]
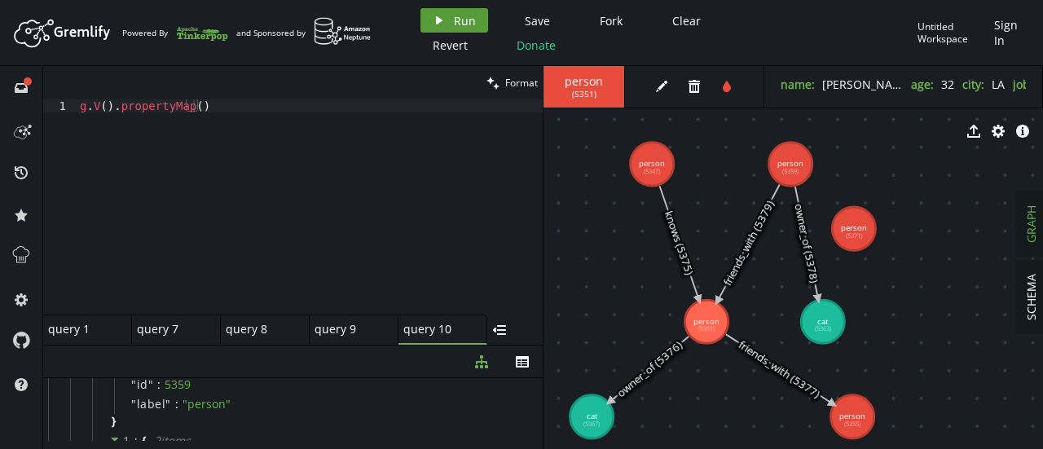
click at [438, 15] on icon "play" at bounding box center [439, 20] width 13 height 13
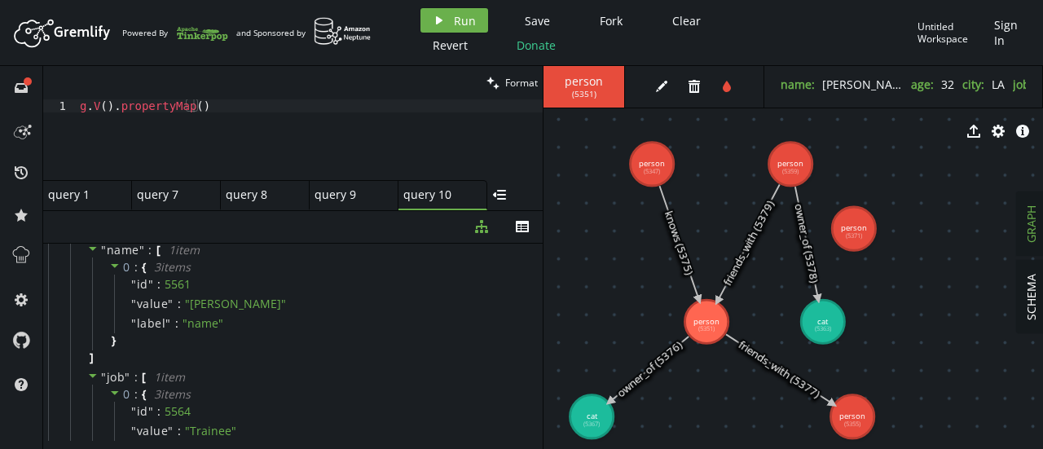
drag, startPoint x: 301, startPoint y: 345, endPoint x: 336, endPoint y: 209, distance: 139.5
click at [336, 210] on div at bounding box center [292, 210] width 499 height 1
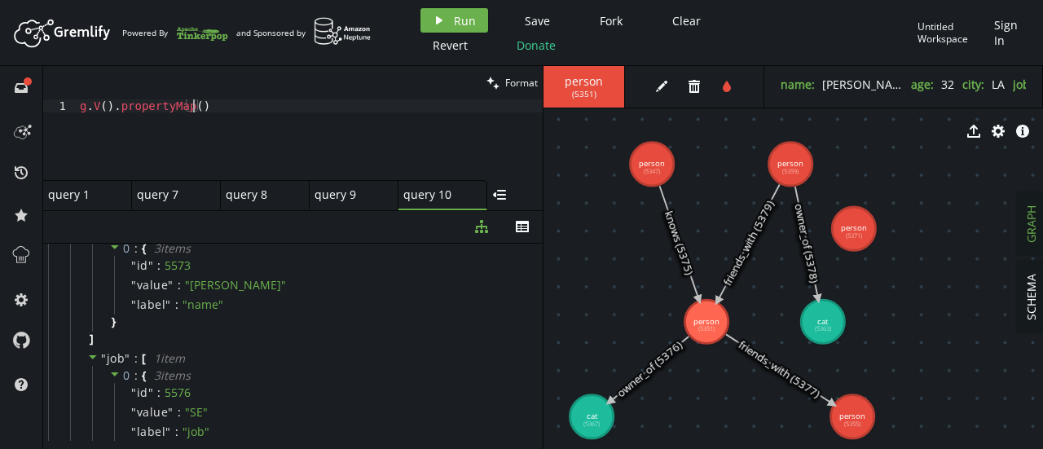
click at [191, 110] on div "g . V ( ) . propertyMap ( )" at bounding box center [310, 152] width 466 height 107
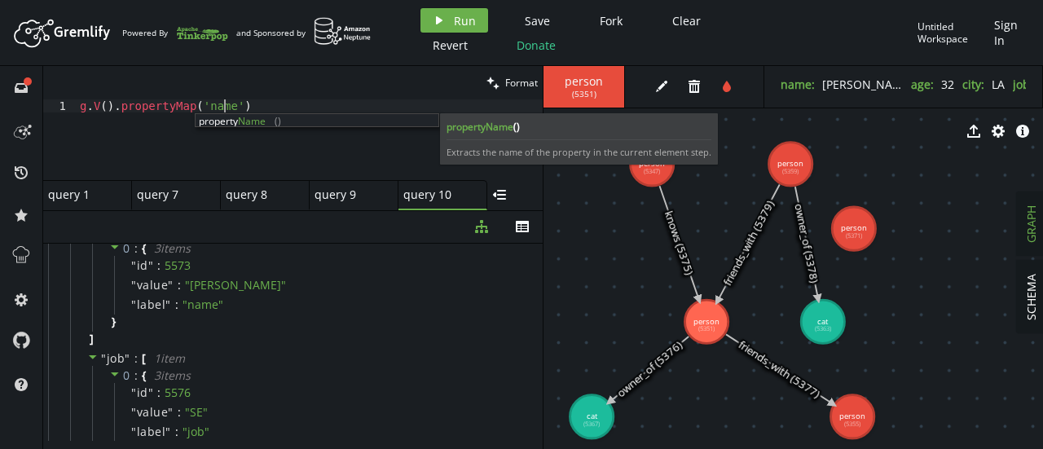
scroll to position [0, 144]
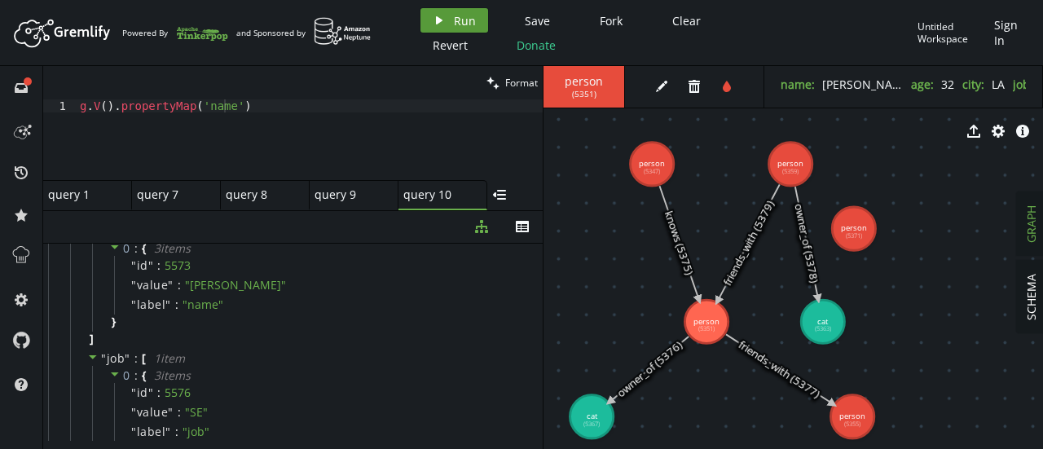
click at [447, 21] on button "play Run" at bounding box center [454, 20] width 68 height 24
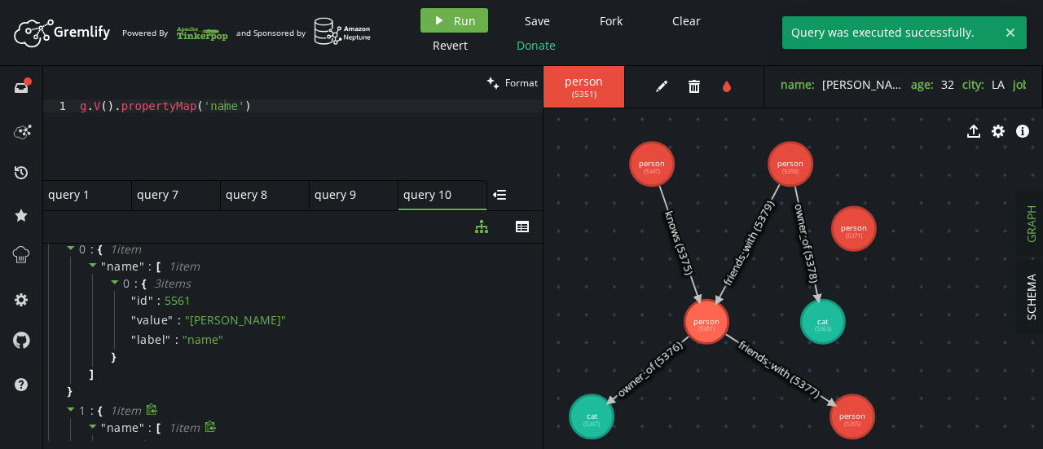
scroll to position [0, 0]
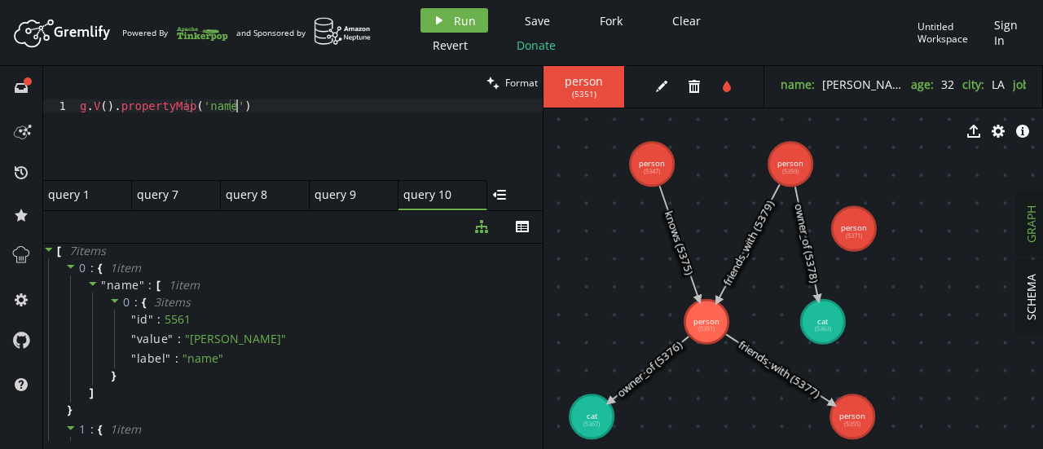
click at [249, 110] on div "g . V ( ) . [GEOGRAPHIC_DATA] ( 'name' )" at bounding box center [310, 152] width 466 height 107
paste textarea "has('name','[PERSON_NAME]').out('knows').fold().count() //"
click at [202, 108] on div "g . V ( ) . has ( 'name' , '[PERSON_NAME]' ) . out ( 'knows' ) . fold ( ) . cou…" at bounding box center [310, 152] width 466 height 107
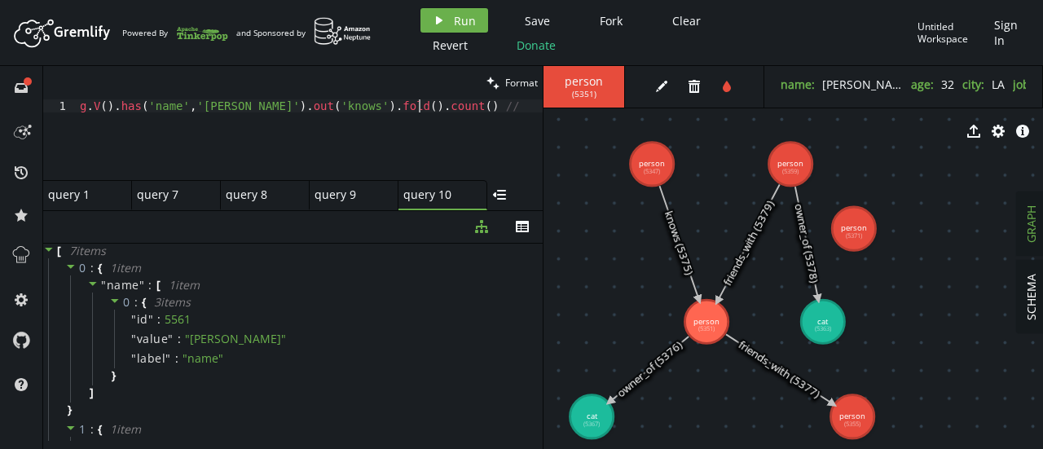
click at [155, 147] on div "g . V ( ) . has ( 'name' , '[PERSON_NAME]' ) . out ( 'knows' ) . fold ( ) . cou…" at bounding box center [310, 152] width 466 height 107
click at [272, 104] on div "g . V ( ) . has ( 'name' , '[PERSON_NAME]' ) . out ( 'knows' ) . fold ( ) . cou…" at bounding box center [310, 152] width 466 height 107
click at [455, 22] on span "Run" at bounding box center [465, 20] width 22 height 15
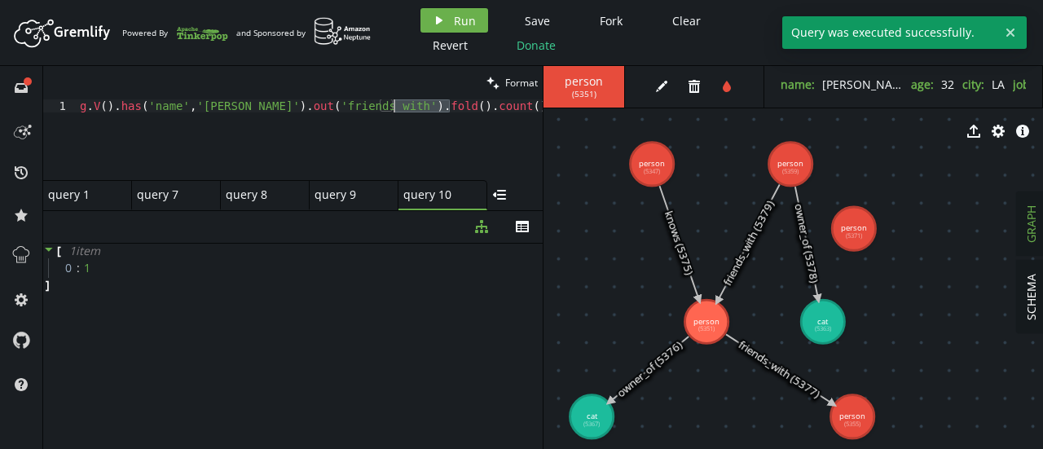
drag, startPoint x: 450, startPoint y: 105, endPoint x: 391, endPoint y: 102, distance: 58.8
click at [391, 102] on div "g . V ( ) . has ( 'name' , '[PERSON_NAME]' ) . out ( 'friends_with' ) . fold ( …" at bounding box center [310, 152] width 466 height 107
click at [448, 10] on button "play Run" at bounding box center [454, 20] width 68 height 24
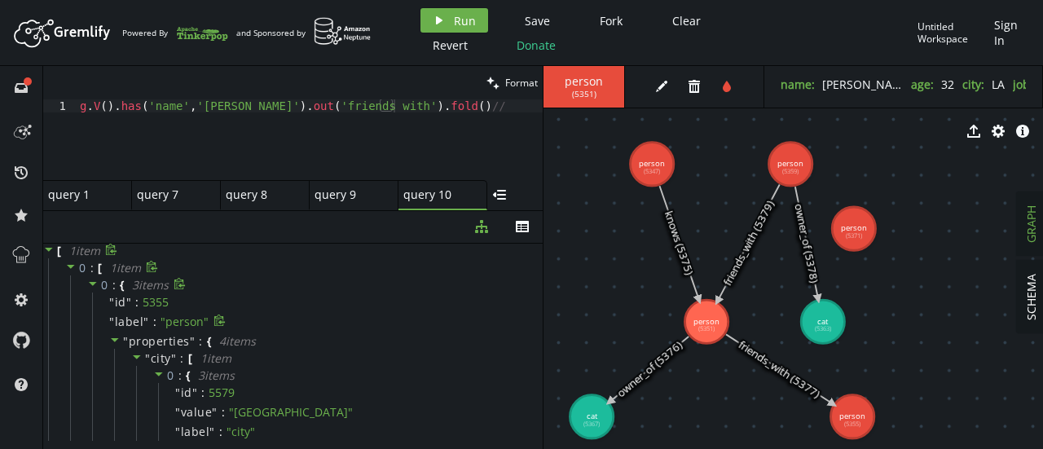
scroll to position [482, 0]
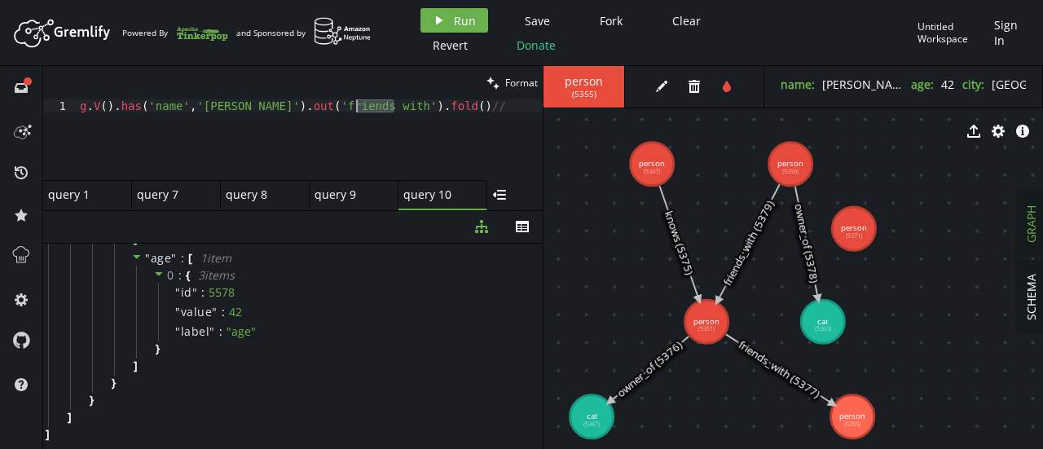
drag, startPoint x: 394, startPoint y: 108, endPoint x: 357, endPoint y: 105, distance: 37.6
click at [357, 105] on div "g . V ( ) . has ( 'name' , '[PERSON_NAME]' ) . out ( 'friends_with' ) . fold ( …" at bounding box center [310, 152] width 466 height 107
click at [444, 18] on icon "play" at bounding box center [439, 20] width 13 height 13
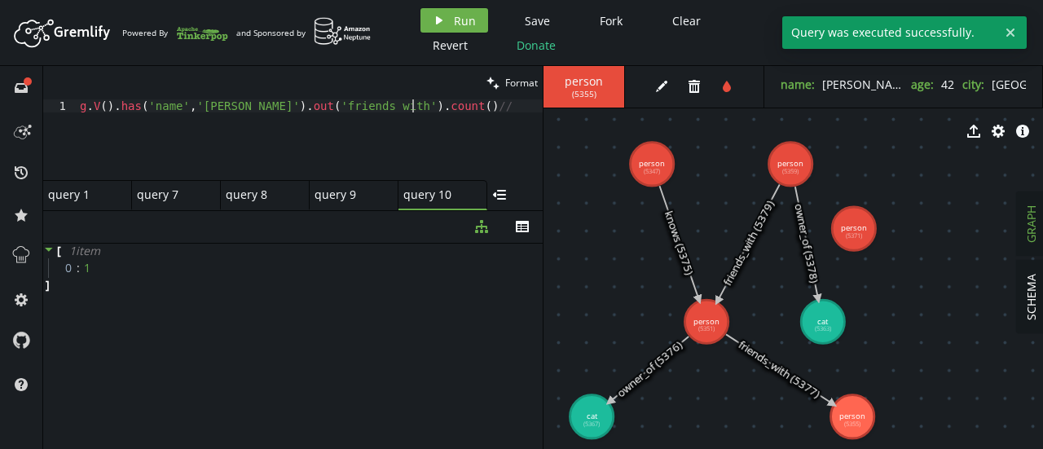
click at [428, 100] on div "g . V ( ) . has ( 'name' , '[PERSON_NAME]' ) . out ( 'friends_with' ) . count (…" at bounding box center [310, 152] width 466 height 107
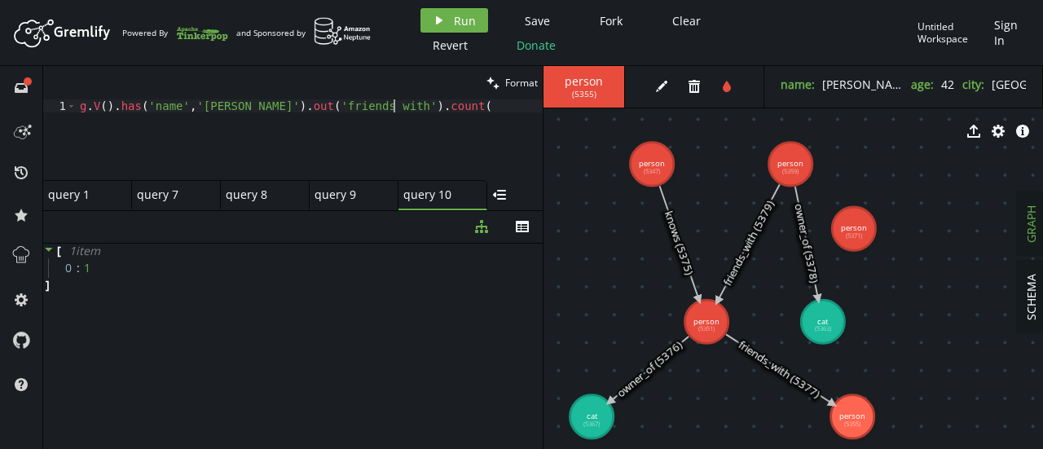
scroll to position [0, 313]
click at [428, 100] on div "g . V ( ) . has ( 'name' , '[PERSON_NAME]' ) . out ( 'friends_with' ) . fold ( …" at bounding box center [310, 152] width 466 height 107
click at [442, 32] on button "play Run" at bounding box center [454, 20] width 68 height 24
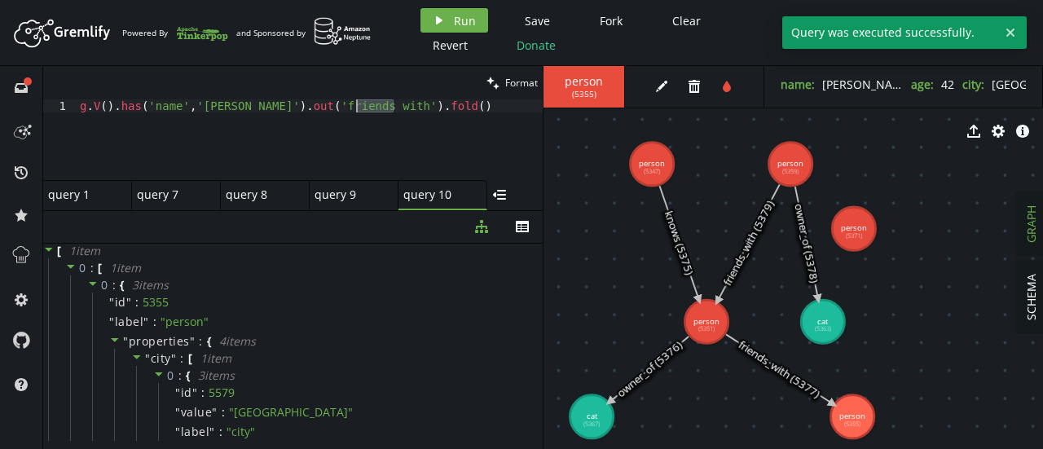
drag, startPoint x: 396, startPoint y: 108, endPoint x: 354, endPoint y: 104, distance: 42.6
click at [354, 104] on div "g . V ( ) . has ( 'name' , '[PERSON_NAME]' ) . out ( 'friends_with' ) . fold ( )" at bounding box center [310, 152] width 466 height 107
click at [436, 12] on button "play Run" at bounding box center [454, 20] width 68 height 24
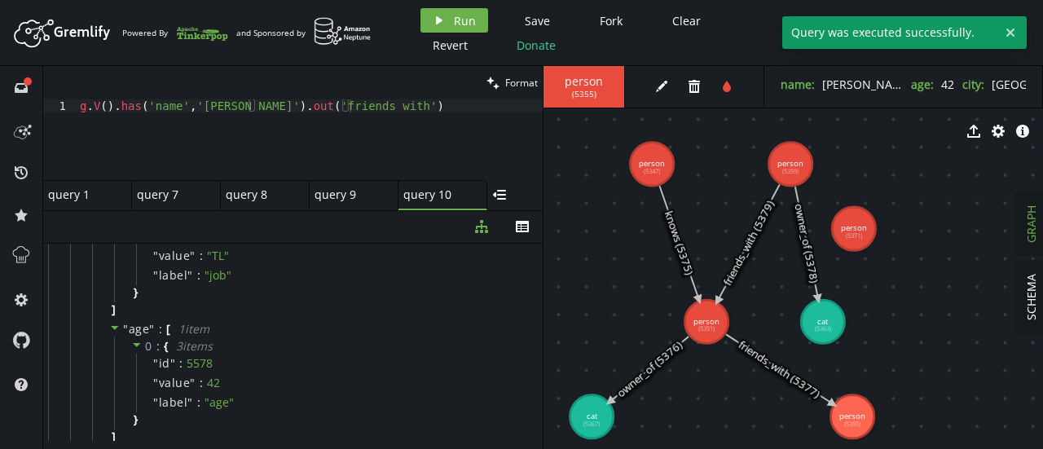
scroll to position [447, 0]
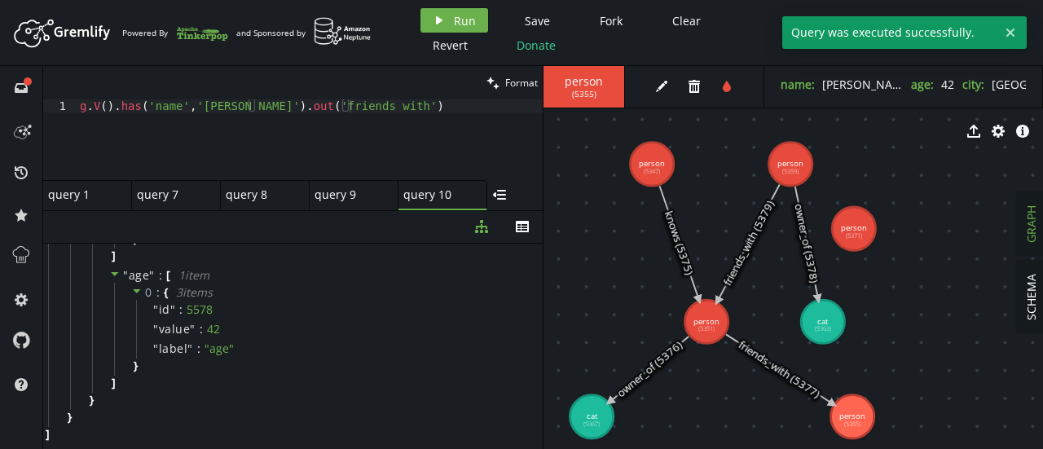
click at [284, 113] on div "g . V ( ) . has ( 'name' , '[PERSON_NAME]' ) . out ( 'friends_with' )" at bounding box center [310, 152] width 466 height 107
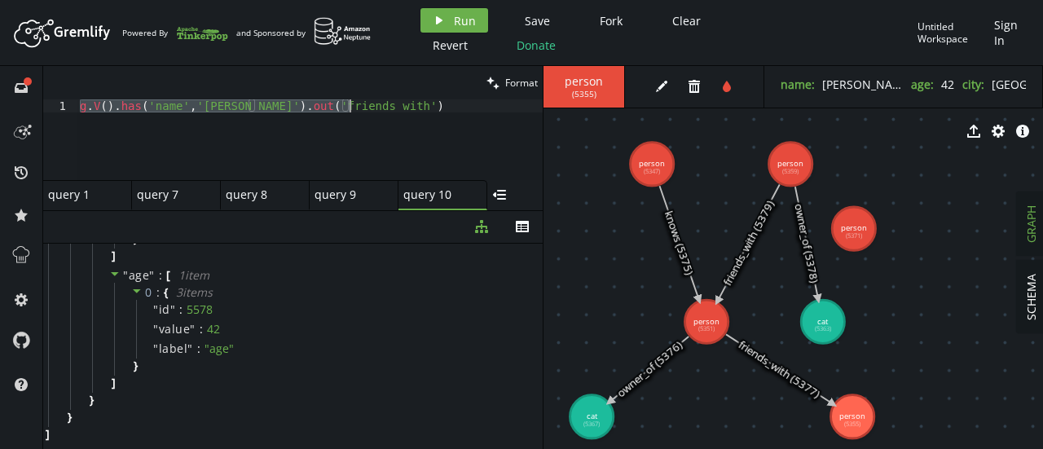
click at [363, 104] on div "g . V ( ) . has ( 'name' , '[PERSON_NAME]' ) . out ( 'friends_with' )" at bounding box center [310, 139] width 466 height 81
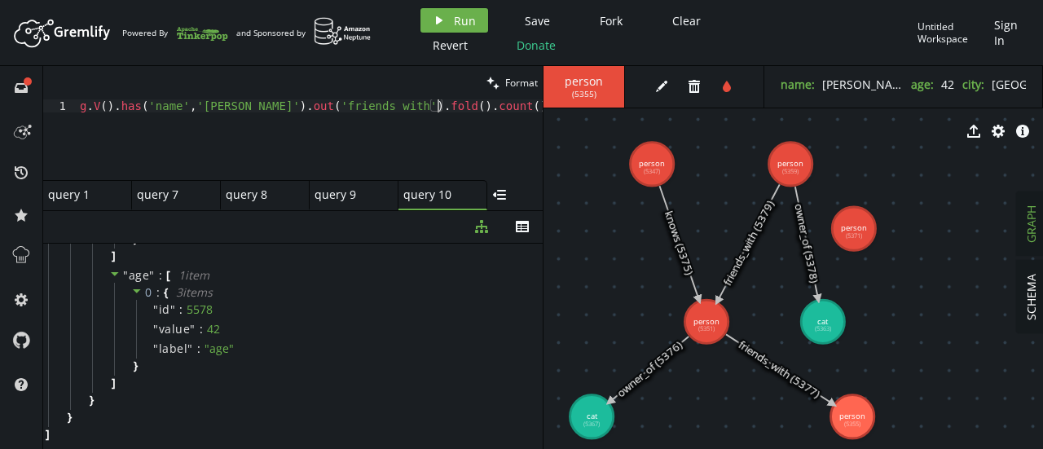
scroll to position [0, 357]
click at [438, 105] on div "g . V ( ) . has ( 'name' , '[PERSON_NAME]' ) . out ( 'friends_with' ) . fold ( …" at bounding box center [310, 152] width 466 height 107
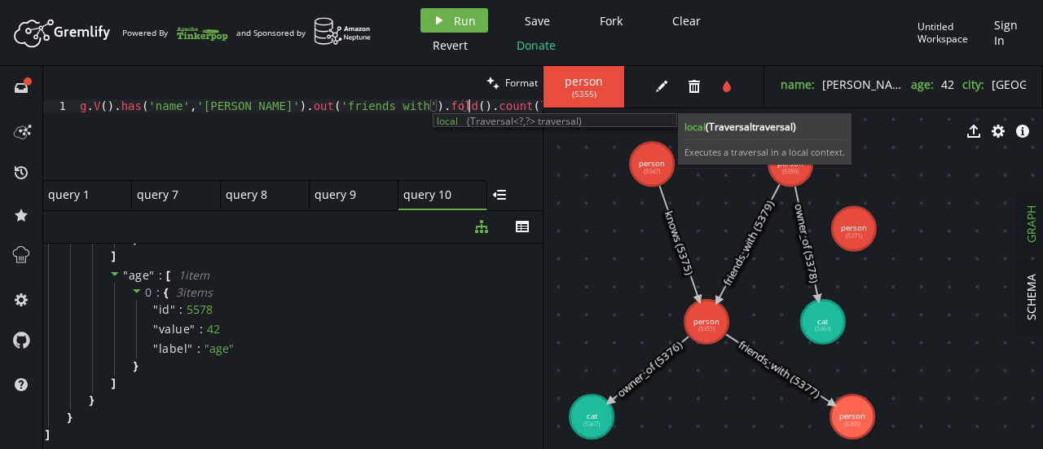
scroll to position [0, 389]
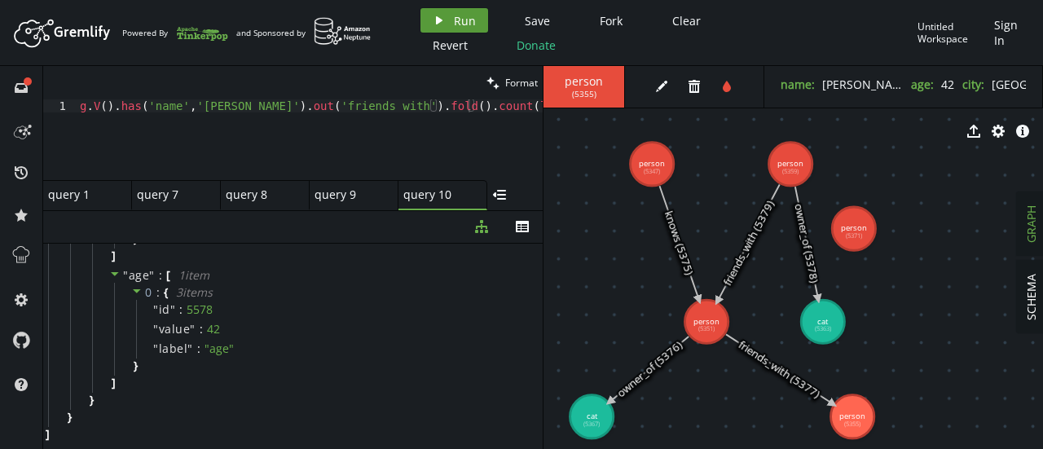
click at [455, 19] on span "Run" at bounding box center [465, 20] width 22 height 15
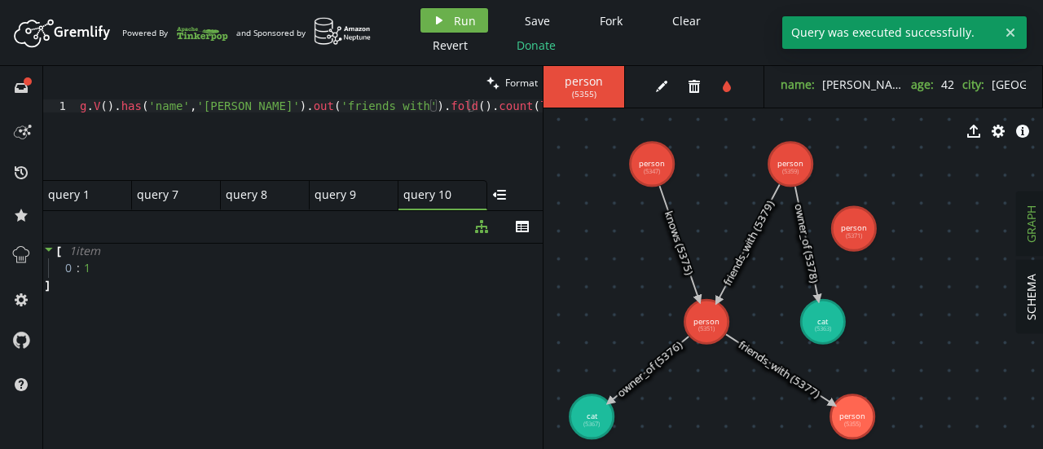
click at [451, 109] on div "g . V ( ) . has ( 'name' , '[PERSON_NAME]' ) . out ( 'friends_with' ) . fold ( …" at bounding box center [310, 152] width 466 height 107
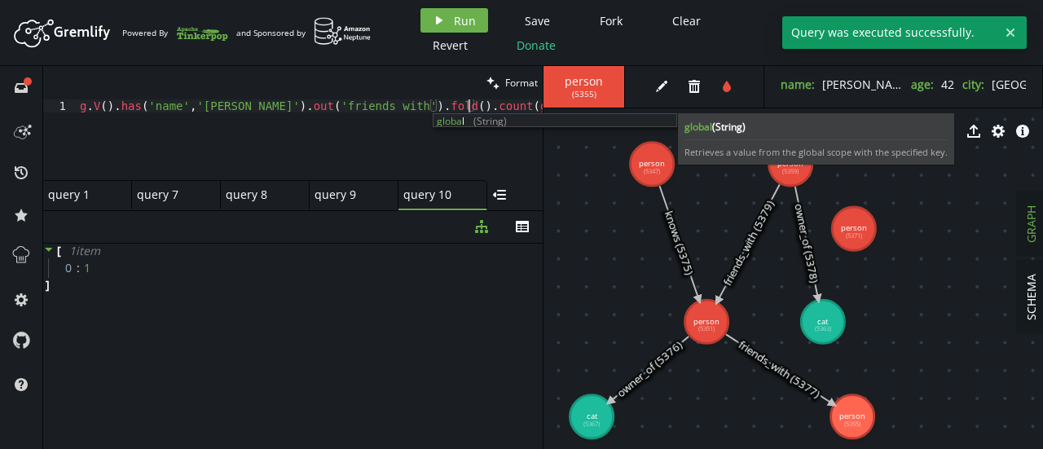
scroll to position [0, 395]
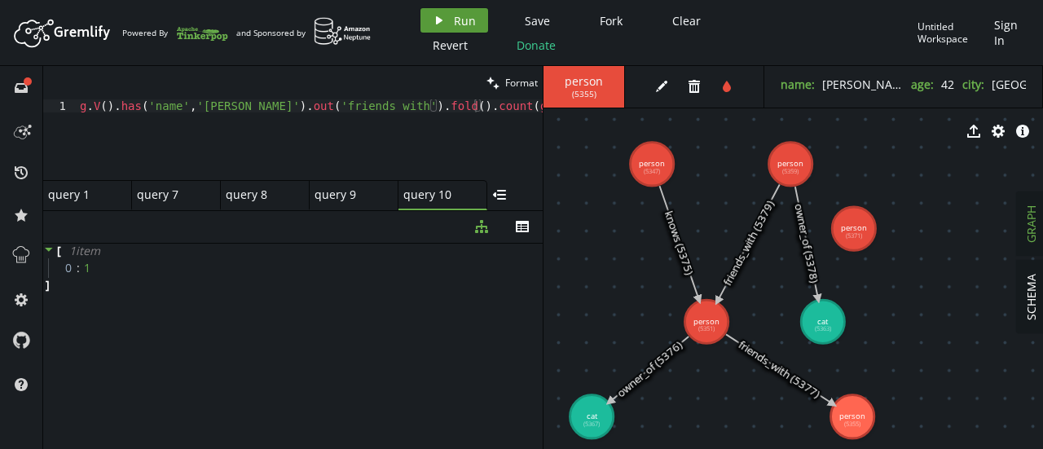
click at [429, 8] on button "play Run" at bounding box center [454, 20] width 68 height 24
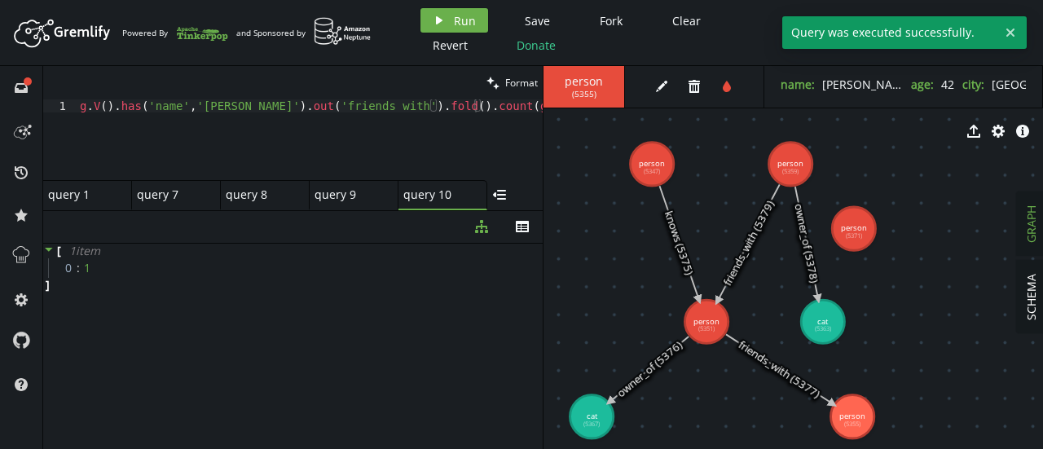
click at [354, 99] on div "clean Format" at bounding box center [292, 82] width 499 height 33
click at [354, 105] on div "g . V ( ) . has ( 'name' , '[PERSON_NAME]' ) . out ( 'friends_with' ) . fold ( …" at bounding box center [310, 152] width 466 height 107
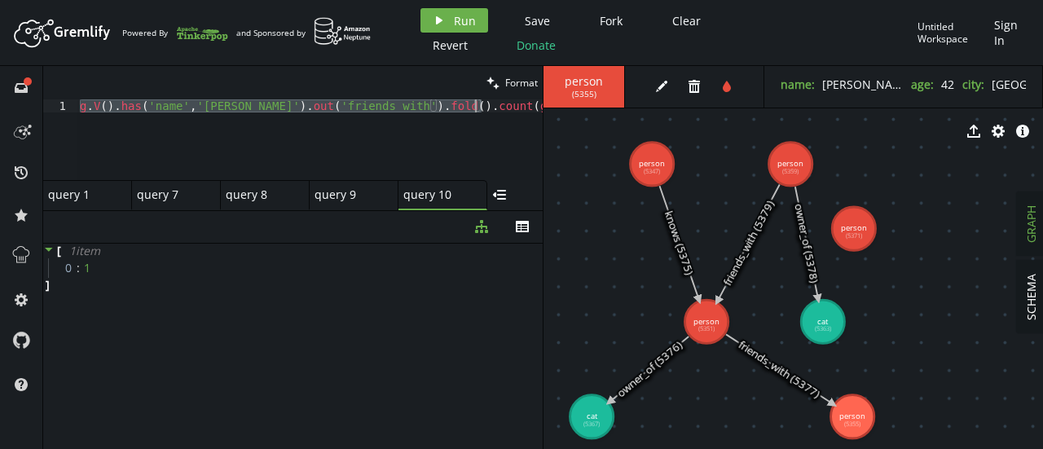
click at [465, 103] on div "g . V ( ) . has ( 'name' , '[PERSON_NAME]' ) . out ( 'friends_with' ) . fold ( …" at bounding box center [310, 139] width 466 height 81
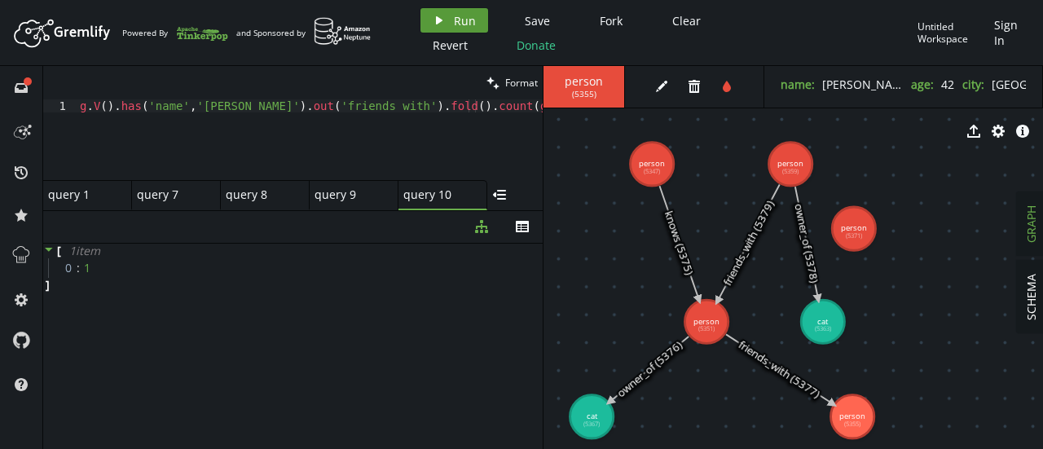
click at [454, 14] on span "Run" at bounding box center [465, 20] width 22 height 15
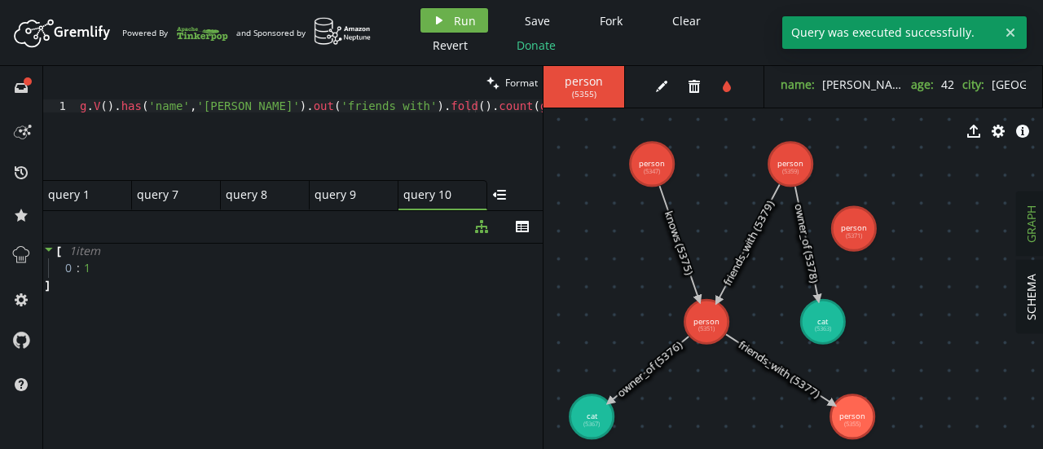
click at [455, 107] on div "g . V ( ) . has ( 'name' , '[PERSON_NAME]' ) . out ( 'friends_with' ) . fold ( …" at bounding box center [310, 152] width 466 height 107
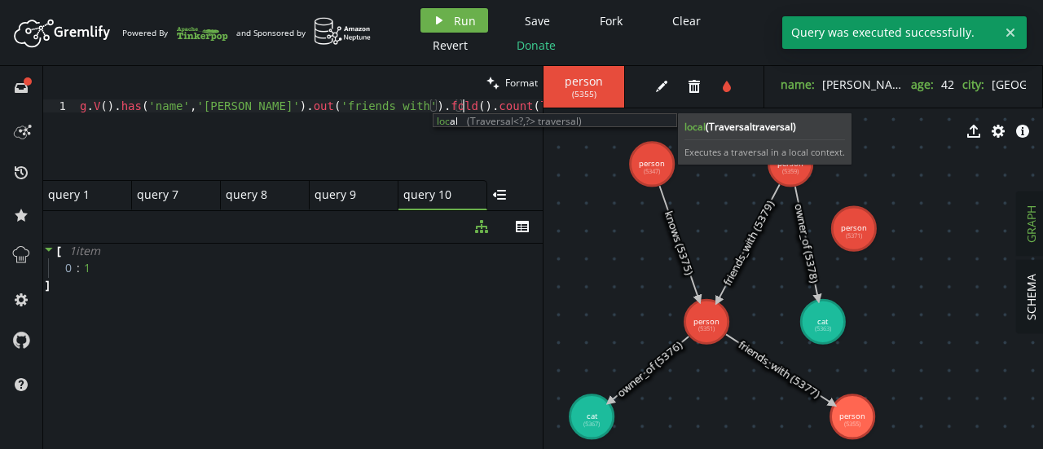
scroll to position [0, 389]
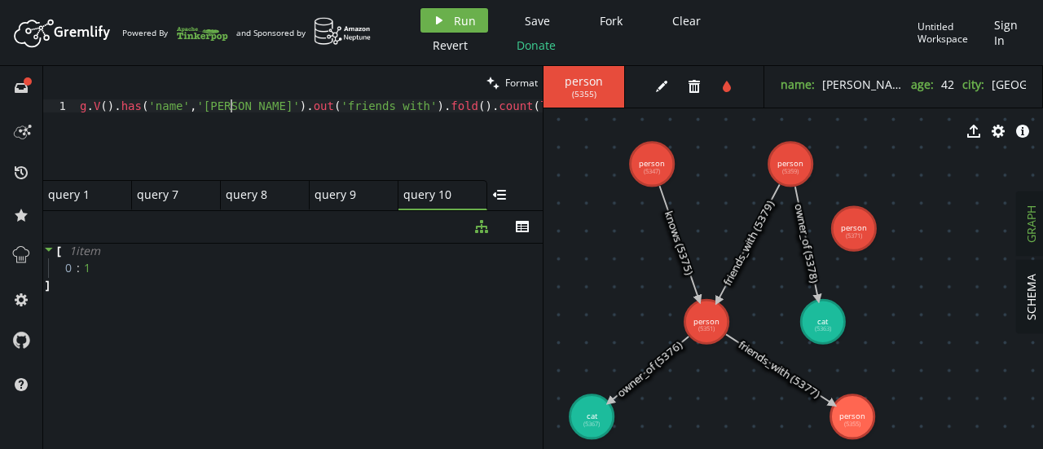
click at [231, 105] on div "g . V ( ) . has ( 'name' , '[PERSON_NAME]' ) . out ( 'friends_with' ) . fold ( …" at bounding box center [310, 152] width 466 height 107
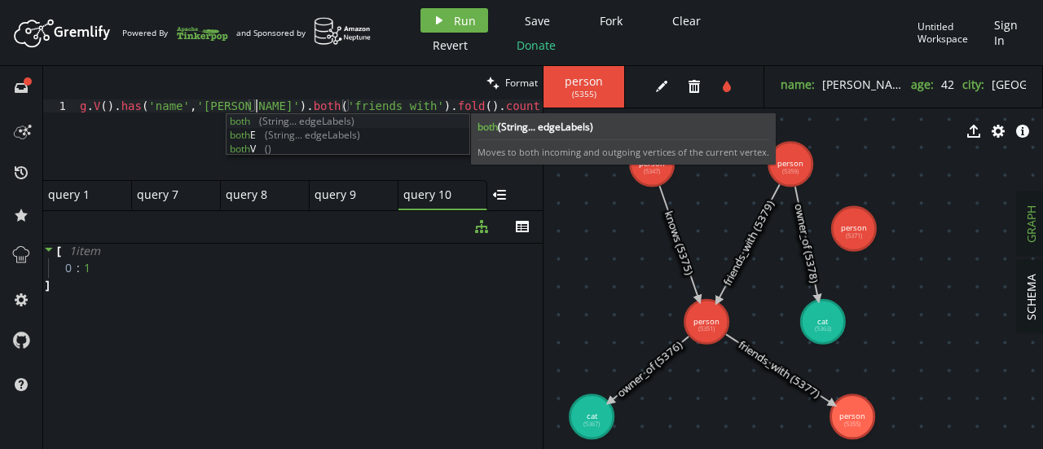
scroll to position [0, 175]
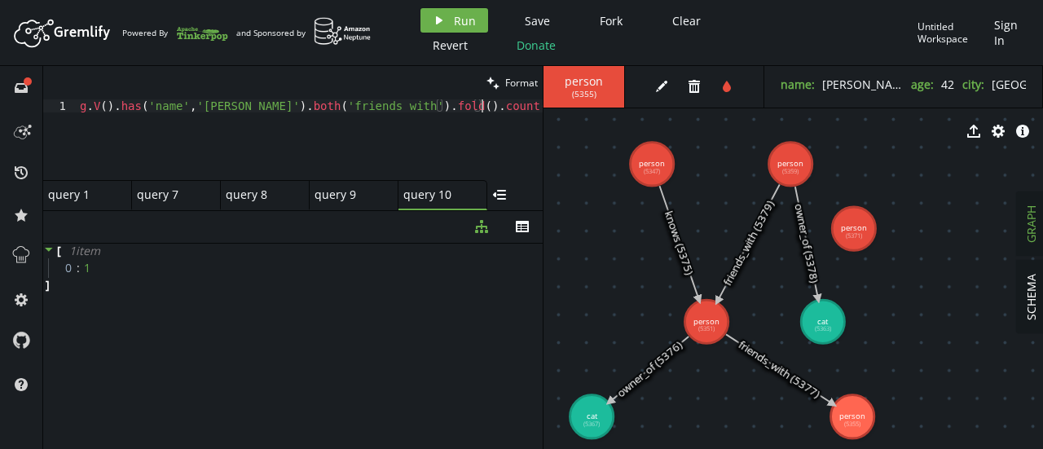
click at [194, 137] on div "g . V ( ) . has ( 'name' , '[PERSON_NAME]' ) . both ( 'friends_with' ) . fold (…" at bounding box center [310, 152] width 466 height 107
click at [447, 23] on button "play Run" at bounding box center [454, 20] width 68 height 24
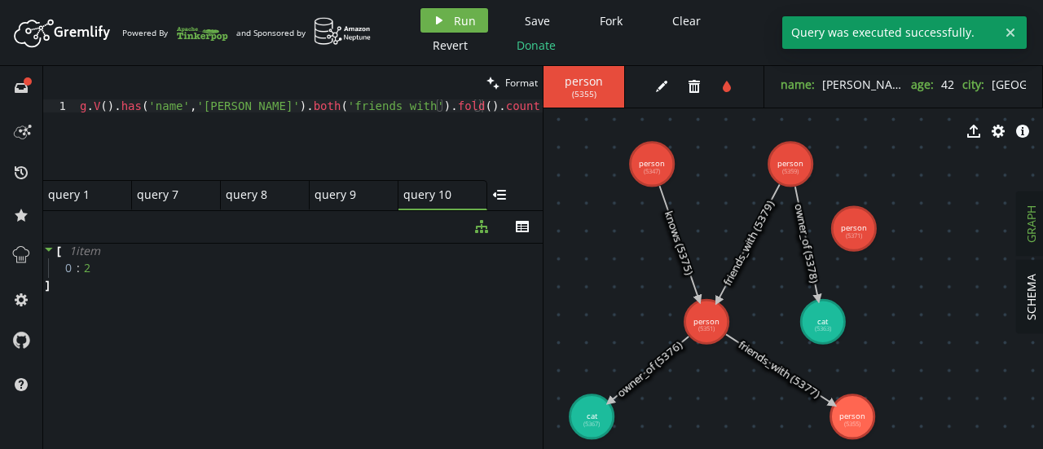
click at [455, 111] on div "g . V ( ) . has ( 'name' , '[PERSON_NAME]' ) . both ( 'friends_with' ) . fold (…" at bounding box center [310, 152] width 466 height 107
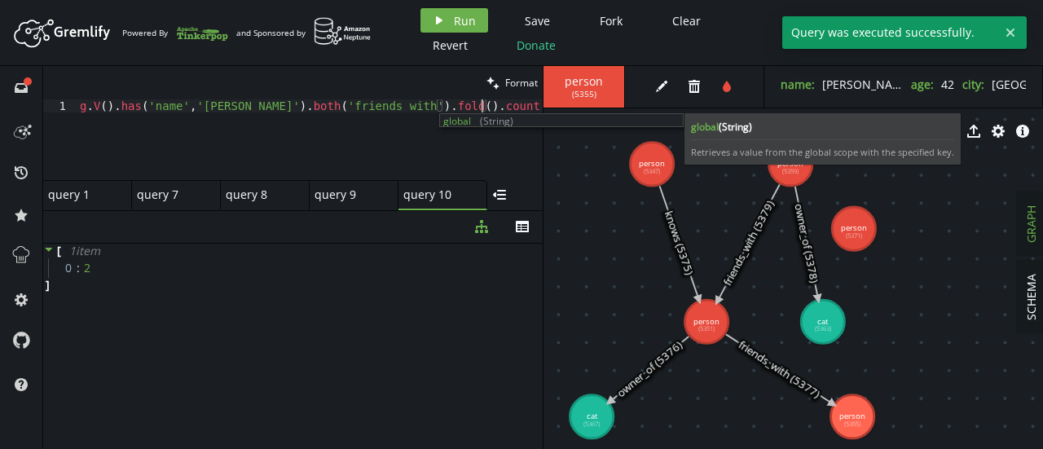
scroll to position [0, 401]
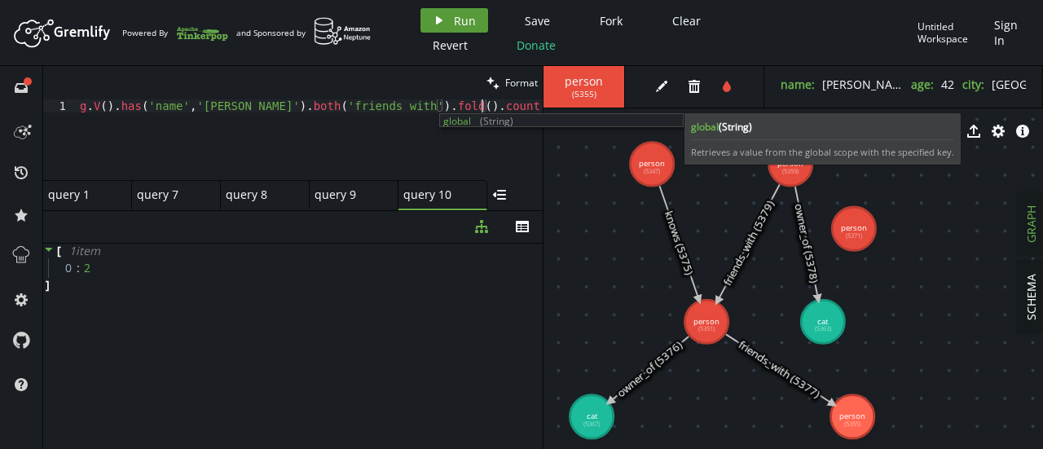
type textarea "g.V().has('name','[PERSON_NAME]').both('friends_with').fold().count(global)"
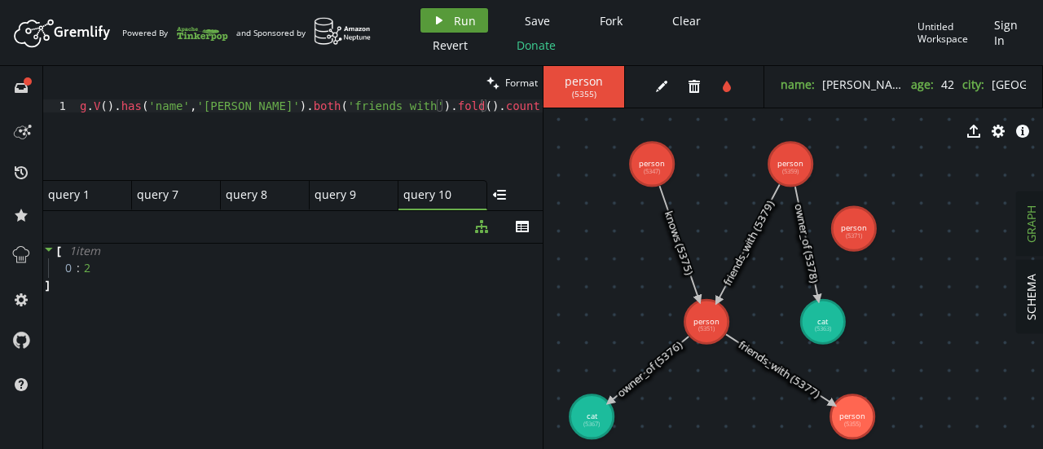
click at [467, 11] on button "play Run" at bounding box center [454, 20] width 68 height 24
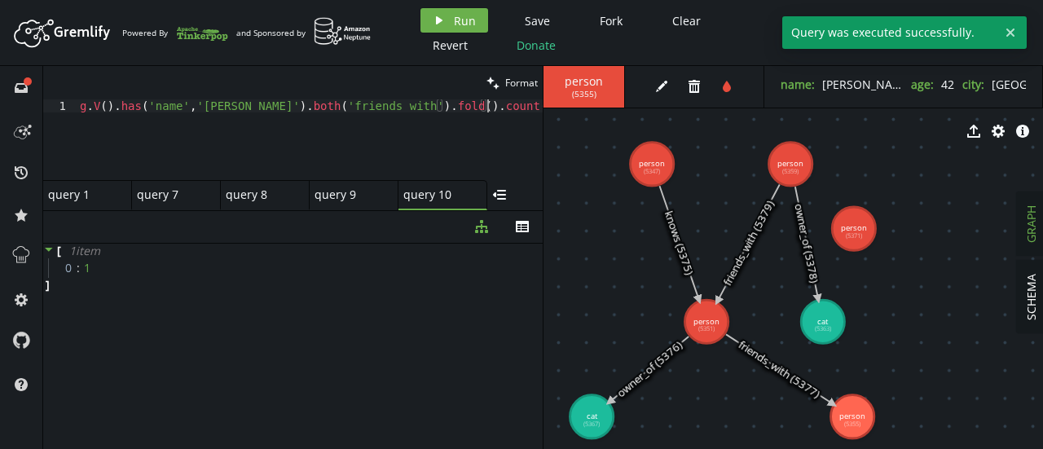
click at [461, 112] on div "g . V ( ) . has ( 'name' , '[PERSON_NAME]' ) . both ( 'friends_with' ) . fold (…" at bounding box center [310, 152] width 466 height 107
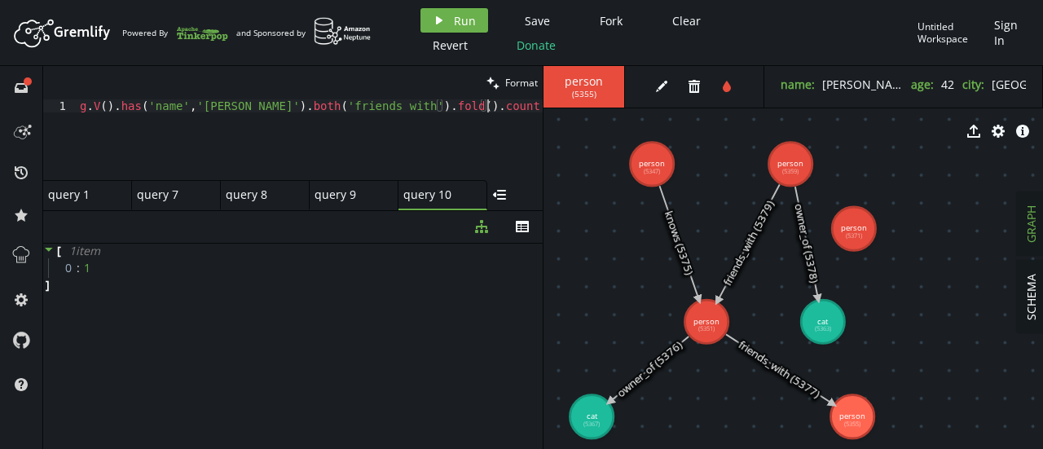
click at [401, 119] on div "g . V ( ) . has ( 'name' , '[PERSON_NAME]' ) . both ( 'friends_with' ) . fold (…" at bounding box center [310, 152] width 466 height 107
click at [246, 195] on div "query 8 query 8" at bounding box center [260, 194] width 69 height 15
click at [187, 196] on div "query 7 query 7" at bounding box center [171, 194] width 69 height 15
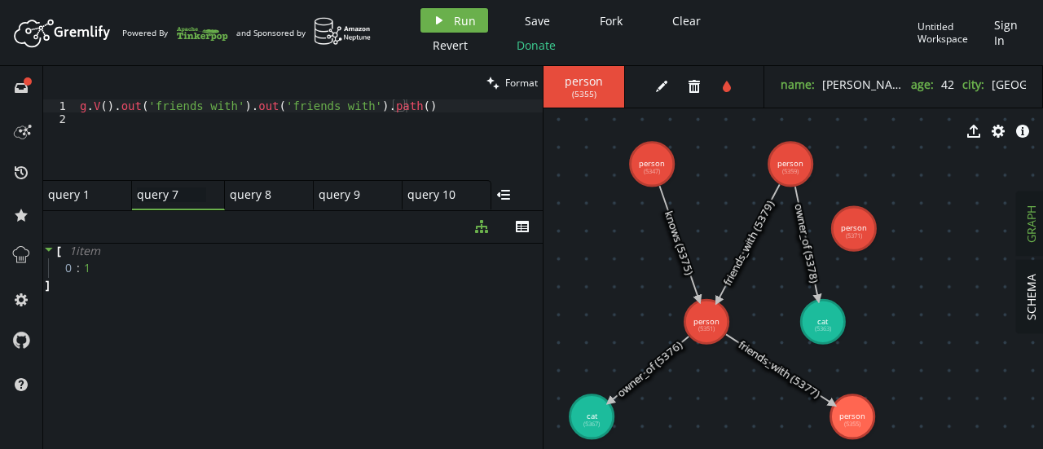
type textarea "g.V().out('friends_with').out('friends_with').path()"
click at [251, 136] on div "g . V ( ) . out ( 'friends_with' ) . out ( 'friends_with' ) . path ( )" at bounding box center [310, 152] width 466 height 107
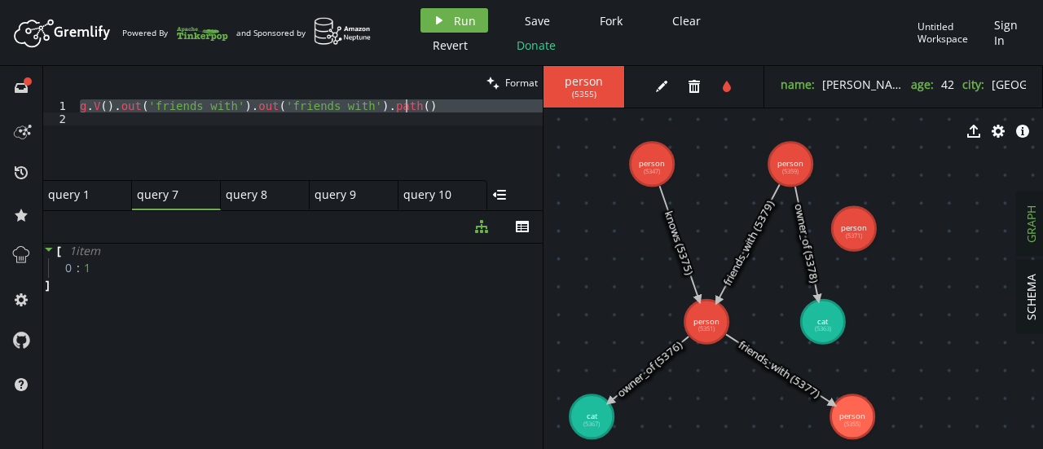
paste textarea
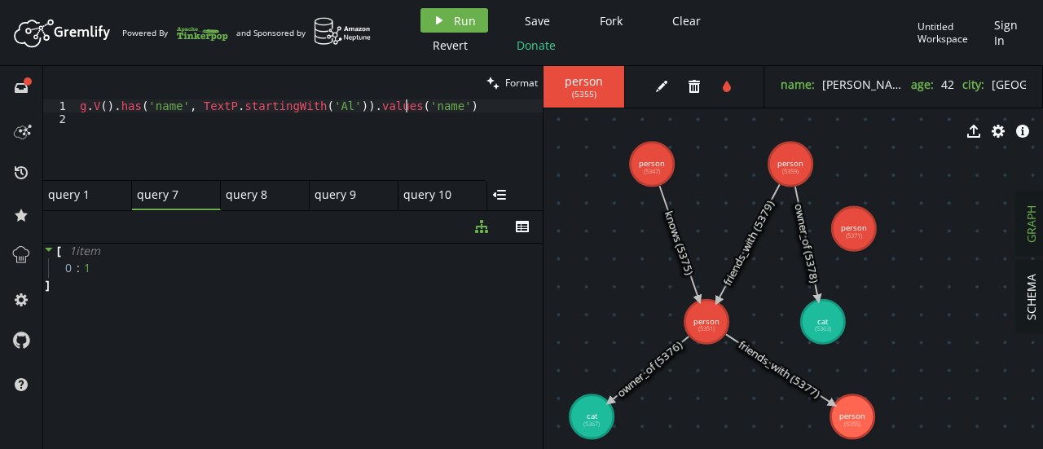
click at [329, 110] on div "g . V ( ) . has ( 'name' , TextP . startingWith ( 'Al' )) . values ( 'name' )" at bounding box center [310, 152] width 466 height 107
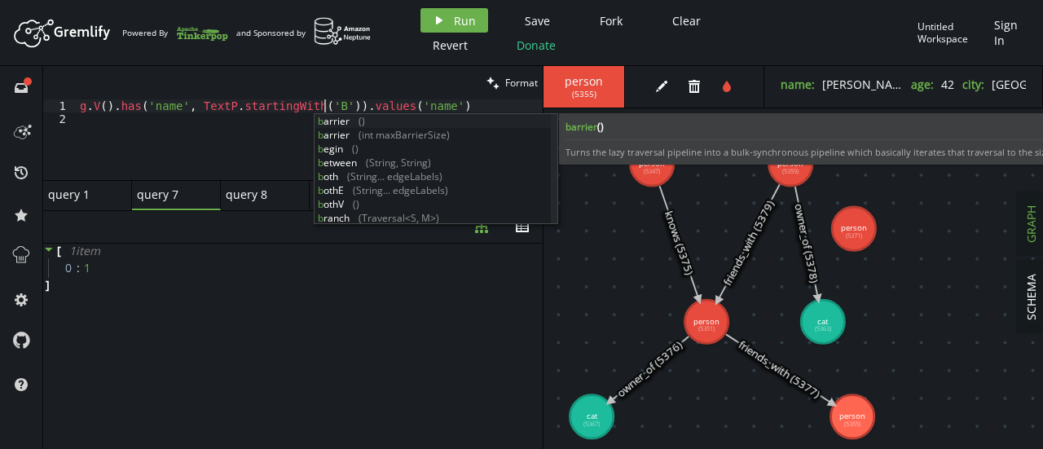
scroll to position [0, 244]
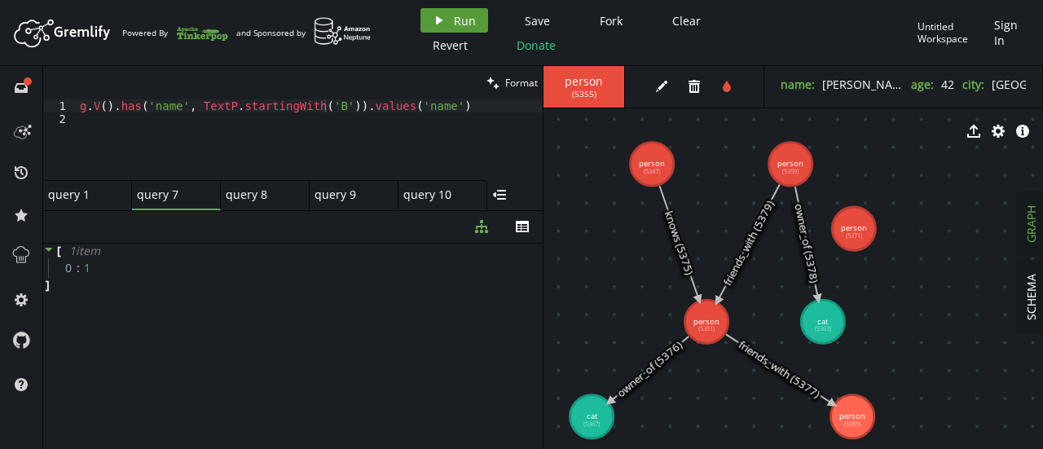
click at [463, 17] on span "Run" at bounding box center [465, 20] width 22 height 15
drag, startPoint x: 190, startPoint y: 109, endPoint x: 306, endPoint y: 107, distance: 115.7
click at [306, 107] on div "g . V ( ) . has ( 'name' , TextP . startingWith ( 'B' )) . values ( 'name' )" at bounding box center [310, 152] width 466 height 107
click at [279, 102] on div "g . V ( ) . has ( 'name' , TextP . startingWith ( 'B' )) . values ( 'name' )" at bounding box center [310, 139] width 466 height 81
drag, startPoint x: 189, startPoint y: 109, endPoint x: 305, endPoint y: 105, distance: 115.8
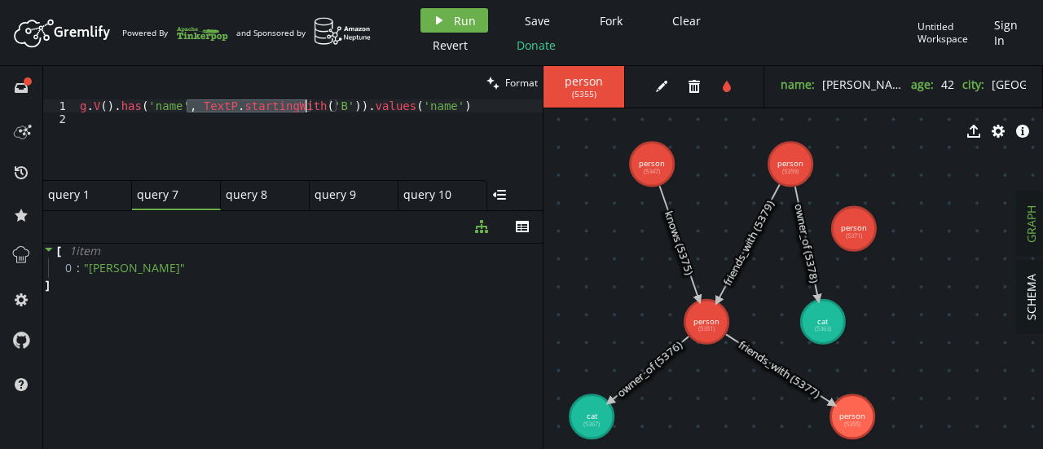
click at [305, 105] on div "g . V ( ) . has ( 'name' , TextP . startingWith ( 'B' )) . values ( 'name' )" at bounding box center [310, 152] width 466 height 107
click at [316, 108] on div "g . V ( ) . has ( 'name' , TextP . startingWith ( 'B' )) . values ( 'name' )" at bounding box center [310, 152] width 466 height 107
type textarea "g.V().has('name', TextP.startingWith('B')).values('name')"
paste textarea
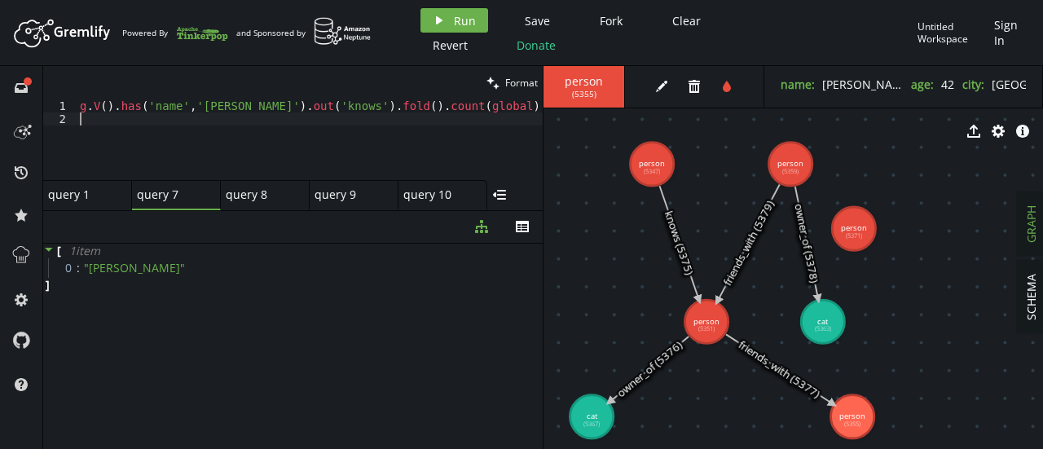
click at [209, 108] on div "g . V ( ) . has ( 'name' , '[PERSON_NAME]' ) . out ( 'knows' ) . fold ( ) . cou…" at bounding box center [310, 152] width 466 height 107
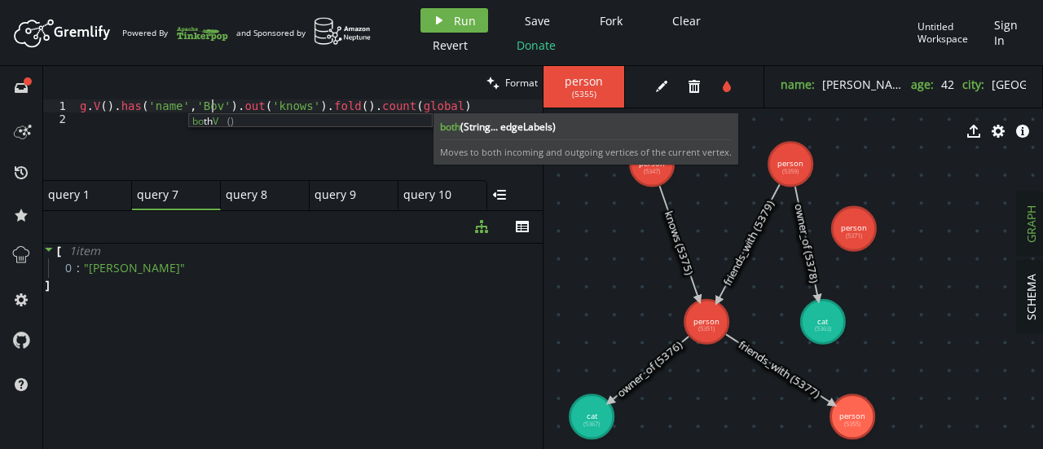
scroll to position [0, 131]
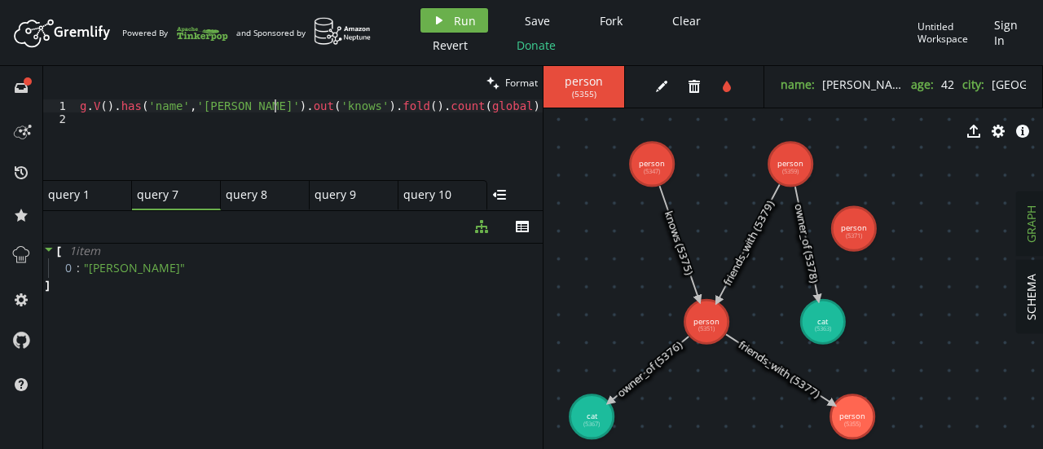
click at [275, 106] on div "g . V ( ) . has ( 'name' , '[PERSON_NAME]' ) . out ( 'knows' ) . fold ( ) . cou…" at bounding box center [310, 152] width 466 height 107
drag, startPoint x: 394, startPoint y: 108, endPoint x: 358, endPoint y: 104, distance: 36.1
click at [358, 104] on div "g . V ( ) . has ( 'name' , '[PERSON_NAME]' ) . out ( 'friends_with' ) . fold ( …" at bounding box center [310, 152] width 466 height 107
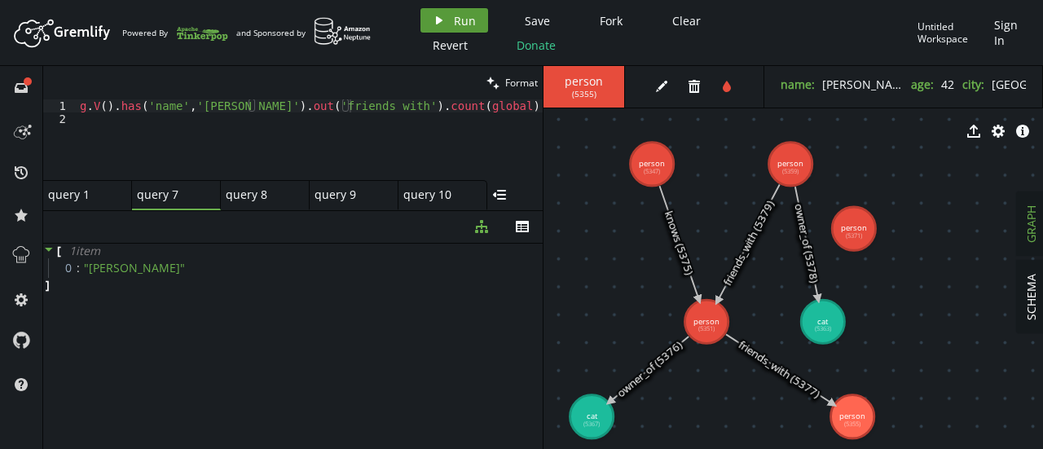
click at [433, 24] on icon "play" at bounding box center [439, 20] width 13 height 13
click at [254, 110] on div "g . V ( ) . has ( 'name' , '[PERSON_NAME]' ) . out ( 'friends_with' ) . count (…" at bounding box center [310, 152] width 466 height 107
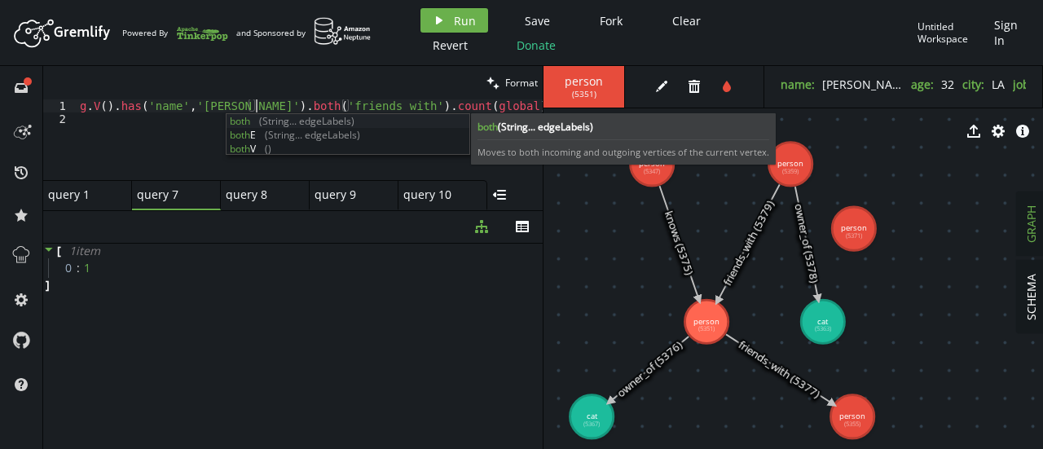
scroll to position [0, 175]
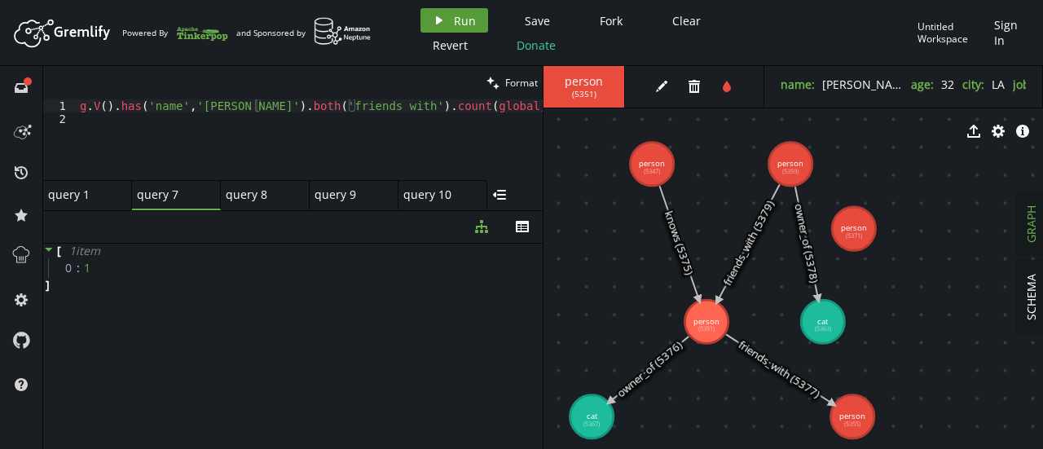
click at [434, 26] on icon "play" at bounding box center [439, 20] width 13 height 13
drag, startPoint x: 441, startPoint y: 105, endPoint x: 362, endPoint y: 105, distance: 79.0
click at [362, 105] on div "g . V ( ) . has ( 'name' , '[PERSON_NAME]' ) . both ( 'friends_with' ) . count …" at bounding box center [310, 152] width 466 height 107
click at [459, 24] on span "Run" at bounding box center [465, 20] width 22 height 15
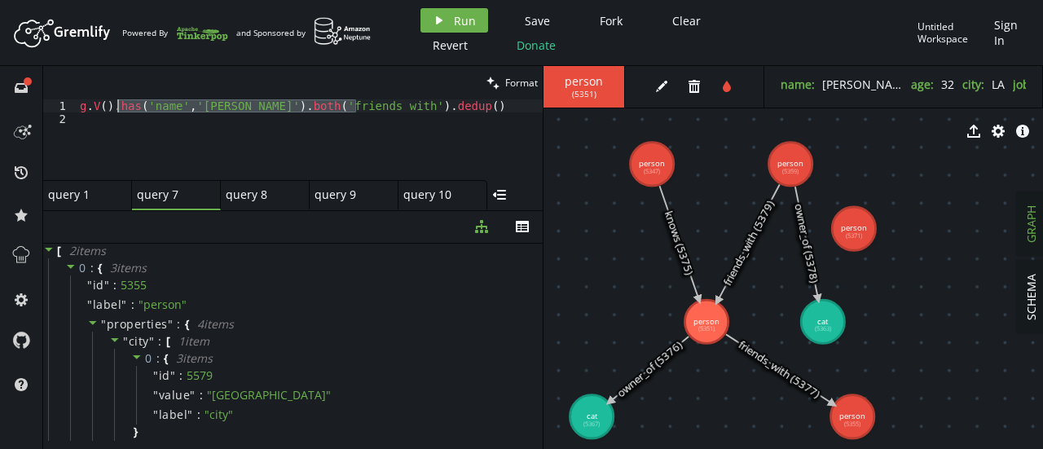
drag, startPoint x: 354, startPoint y: 108, endPoint x: 119, endPoint y: 107, distance: 235.5
click at [119, 107] on div "g . V ( ) . has ( 'name' , '[PERSON_NAME]' ) . both ( 'friends_with' ) . dedup …" at bounding box center [310, 152] width 466 height 107
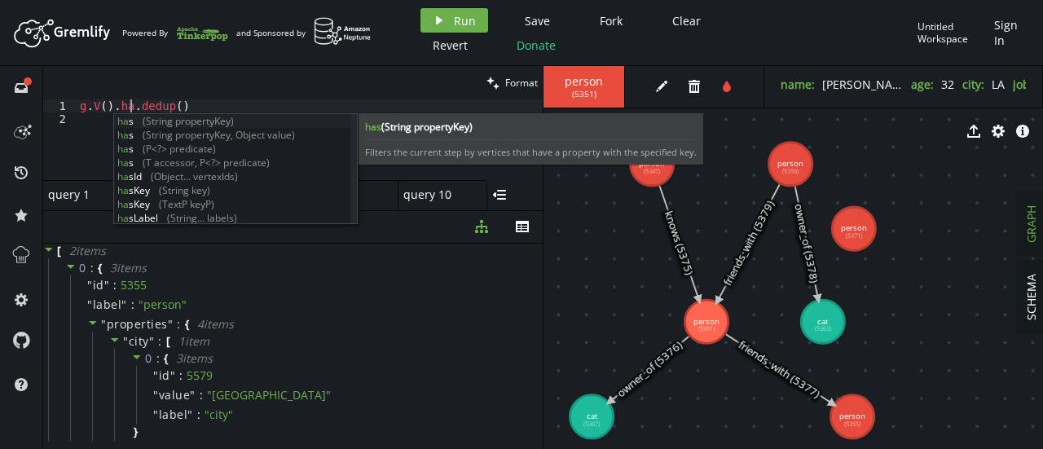
scroll to position [0, 56]
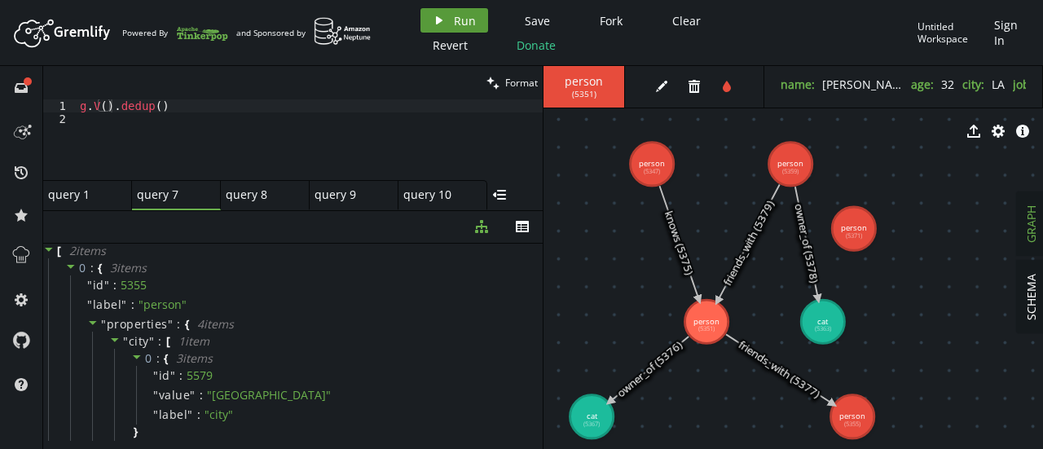
click at [461, 24] on span "Run" at bounding box center [465, 20] width 22 height 15
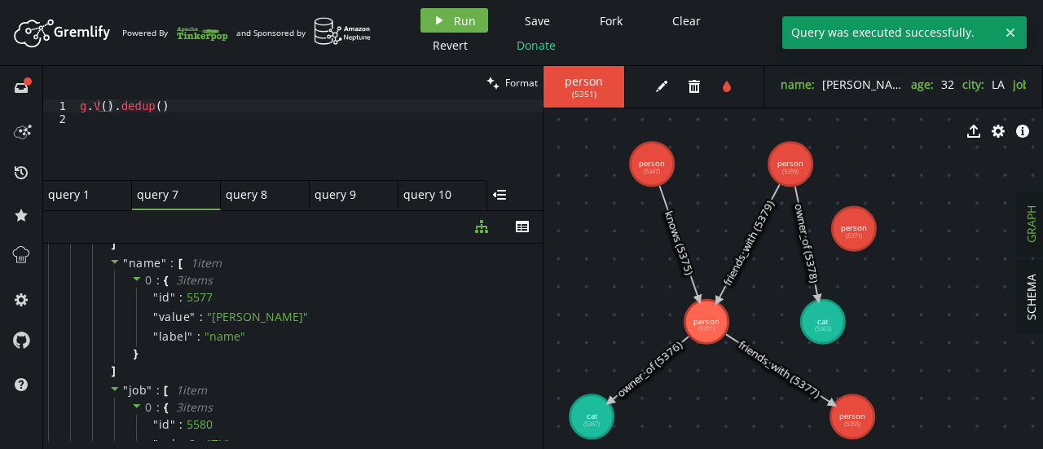
scroll to position [1583, 0]
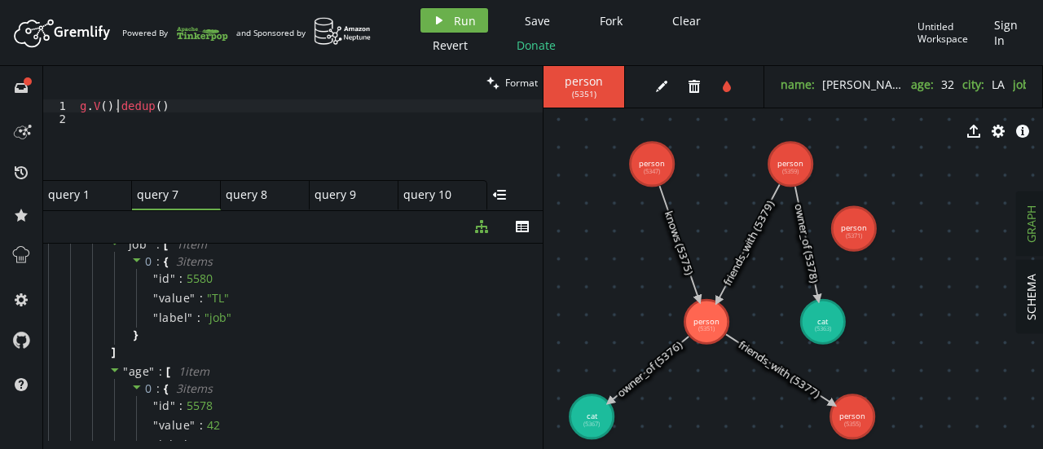
click at [114, 107] on div "g . V ( ) . dedup ( )" at bounding box center [310, 152] width 466 height 107
click at [235, 106] on div "g . V ( ) . has ( 'age' ) . values ( ) . dedup ( )" at bounding box center [310, 152] width 466 height 107
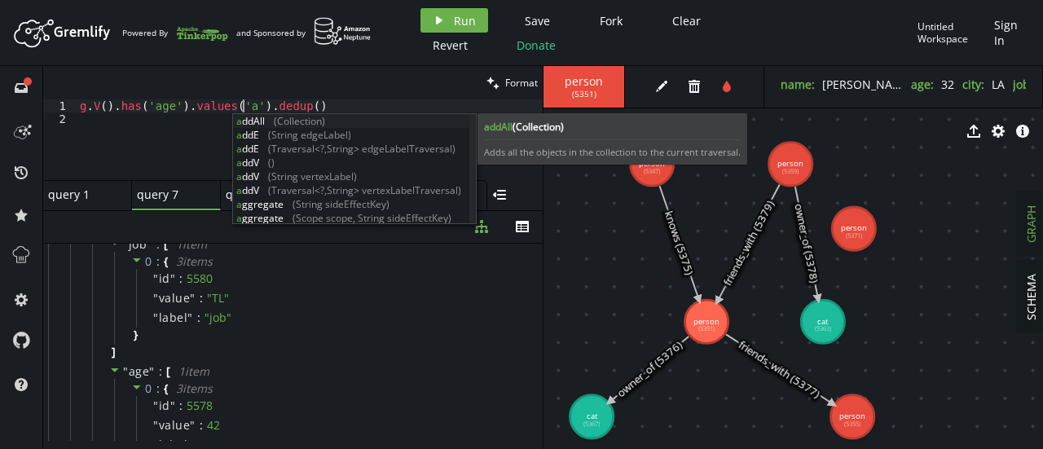
scroll to position [0, 175]
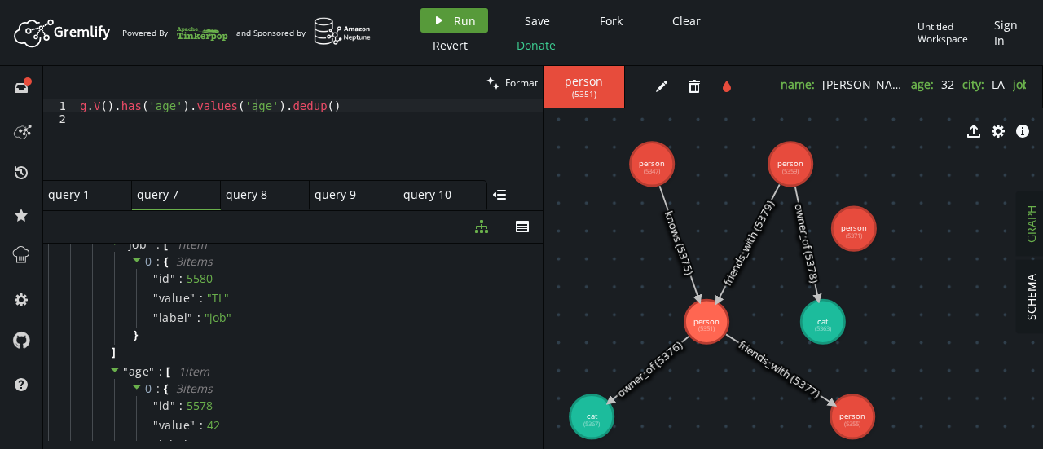
click at [458, 15] on span "Run" at bounding box center [465, 20] width 22 height 15
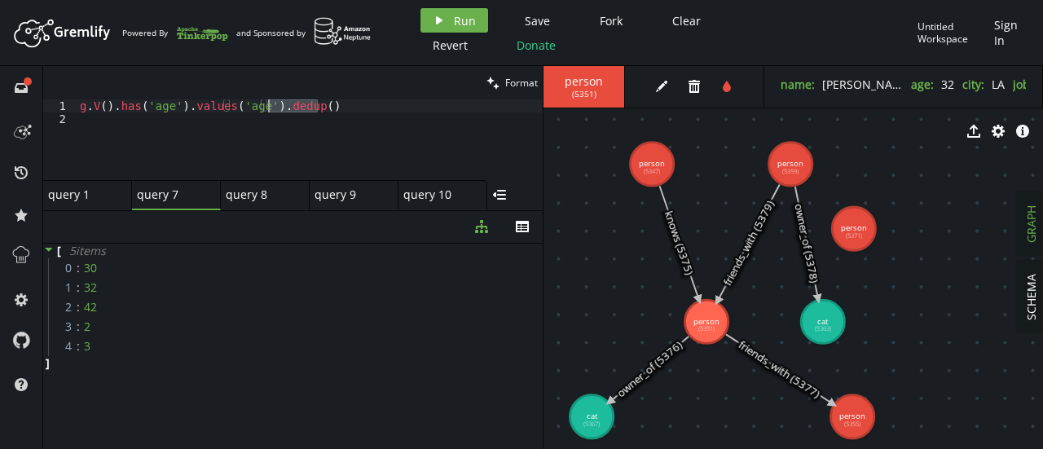
drag, startPoint x: 327, startPoint y: 108, endPoint x: 267, endPoint y: 107, distance: 59.5
click at [267, 107] on div "g . V ( ) . has ( 'age' ) . values ( 'age' ) . dedup ( )" at bounding box center [310, 152] width 466 height 107
click at [457, 15] on span "Run" at bounding box center [465, 20] width 22 height 15
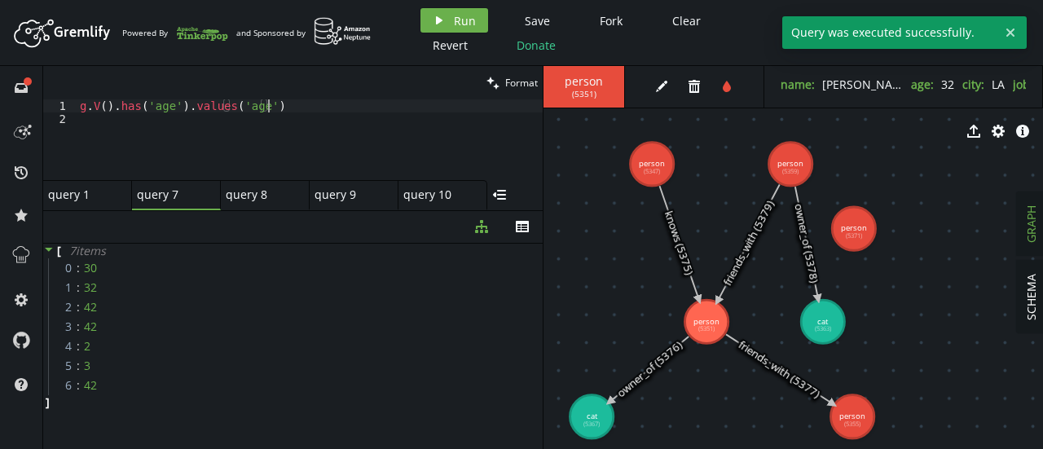
click at [294, 108] on div "g . V ( ) . has ( 'age' ) . values ( 'age' )" at bounding box center [310, 152] width 466 height 107
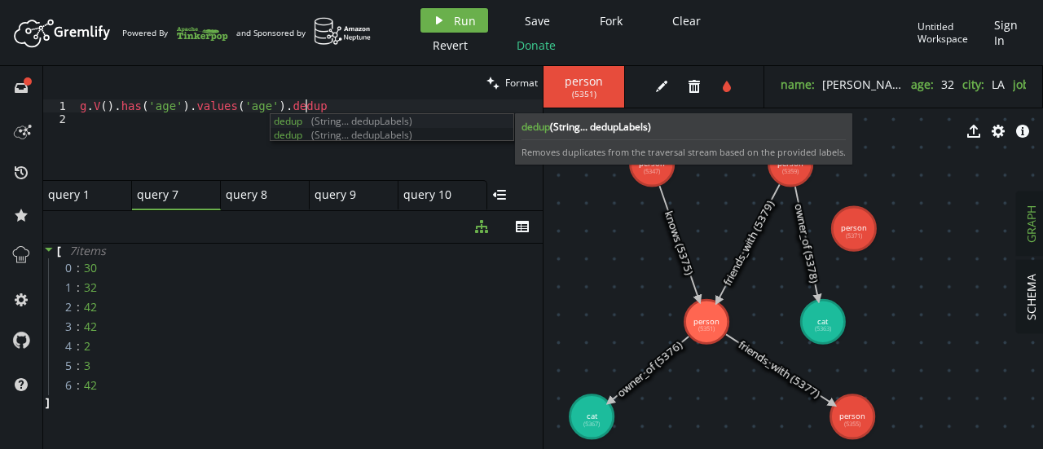
scroll to position [0, 231]
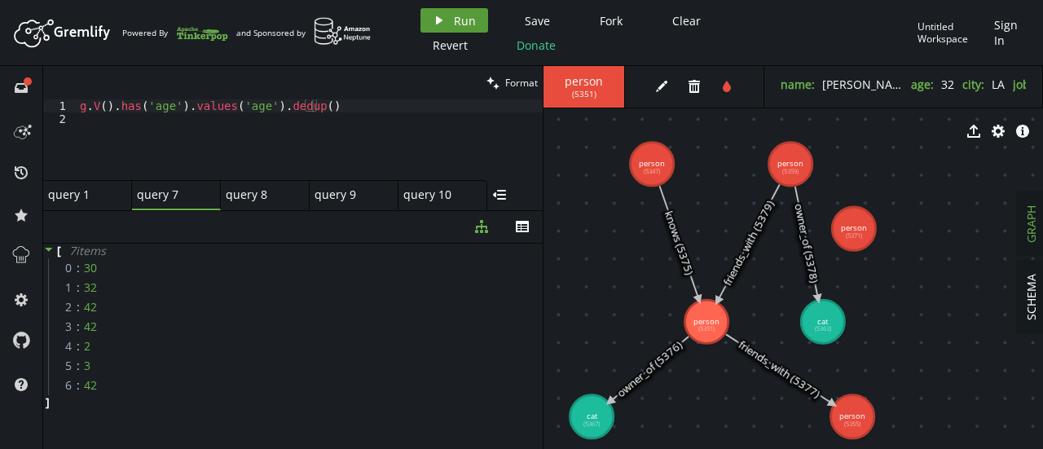
click at [464, 22] on span "Run" at bounding box center [465, 20] width 22 height 15
click at [397, 92] on div "clean Format" at bounding box center [292, 82] width 499 height 33
click at [393, 107] on div "g . V ( ) . has ( 'age' ) . values ( 'age' ) . dedup ( )" at bounding box center [310, 152] width 466 height 107
type textarea "g.V().has('age').values('age').dedup()"
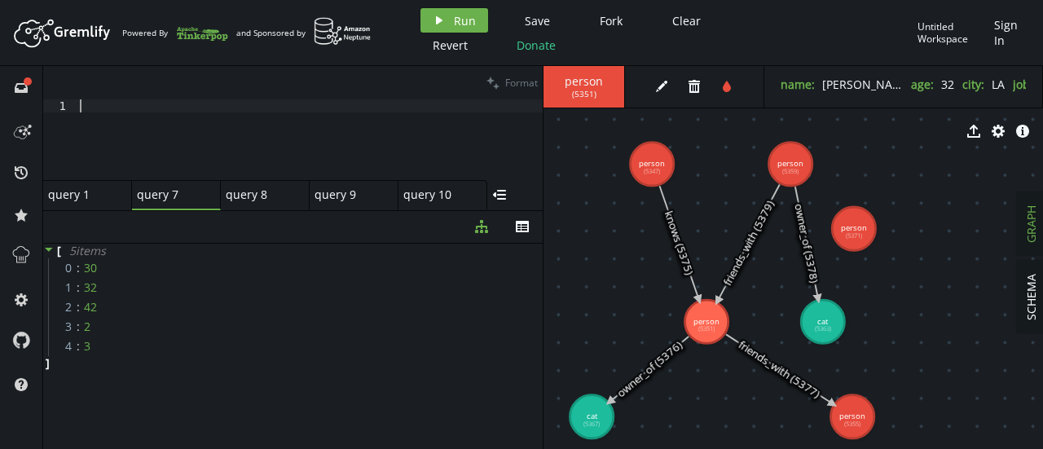
scroll to position [0, 0]
click at [80, 198] on div "query 1 query 1" at bounding box center [82, 194] width 69 height 15
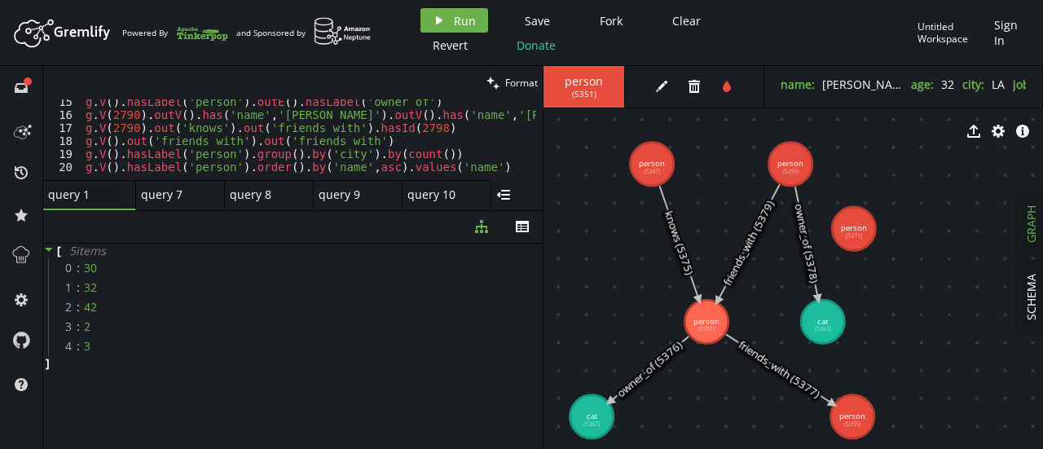
scroll to position [186, 0]
type textarea "g.V().hasLabel('person').order().by('name',asc).values('name')"
click at [486, 166] on div "g . V ( ) . hasLabel ( 'person' ) . outE ( ) . hasLabel ( 'owner_of' ) [PERSON_…" at bounding box center [439, 145] width 715 height 100
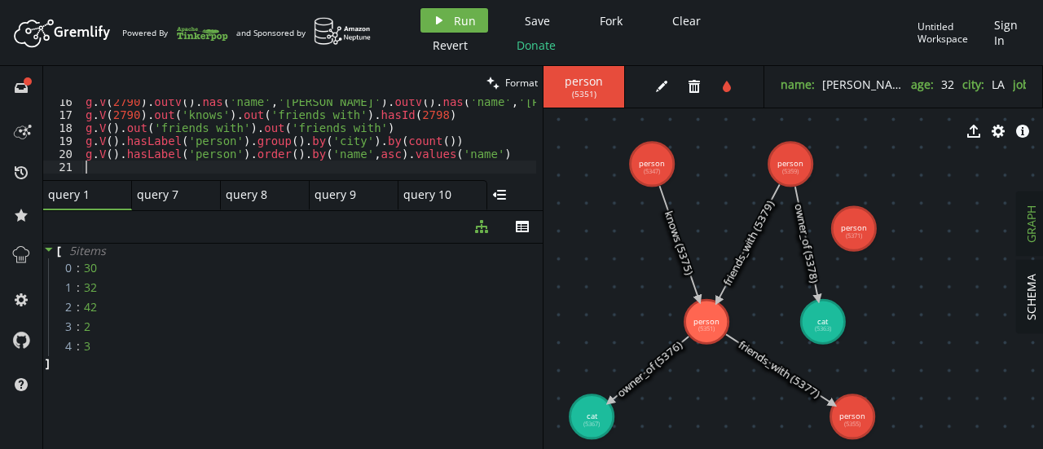
paste textarea
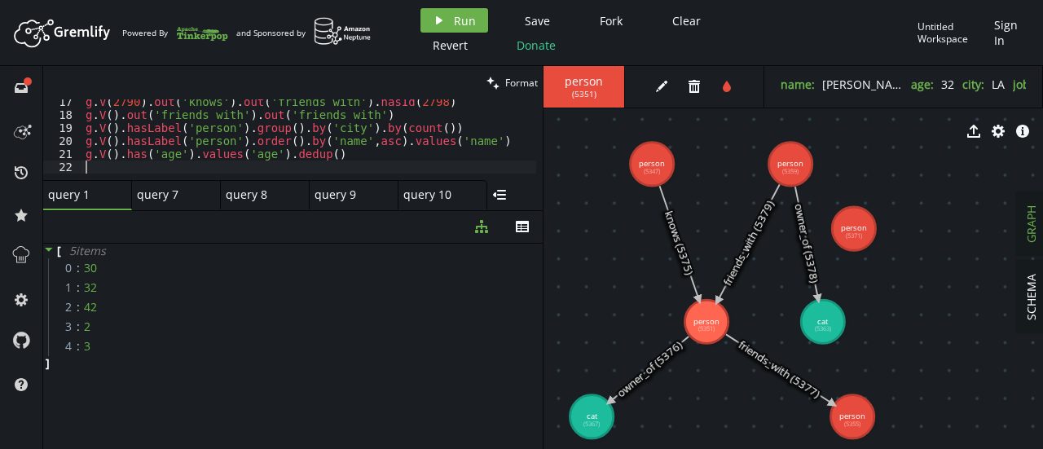
click at [168, 213] on div "diagram-tree th" at bounding box center [292, 227] width 499 height 33
click at [167, 206] on div "query 7 small-cross" at bounding box center [176, 195] width 89 height 30
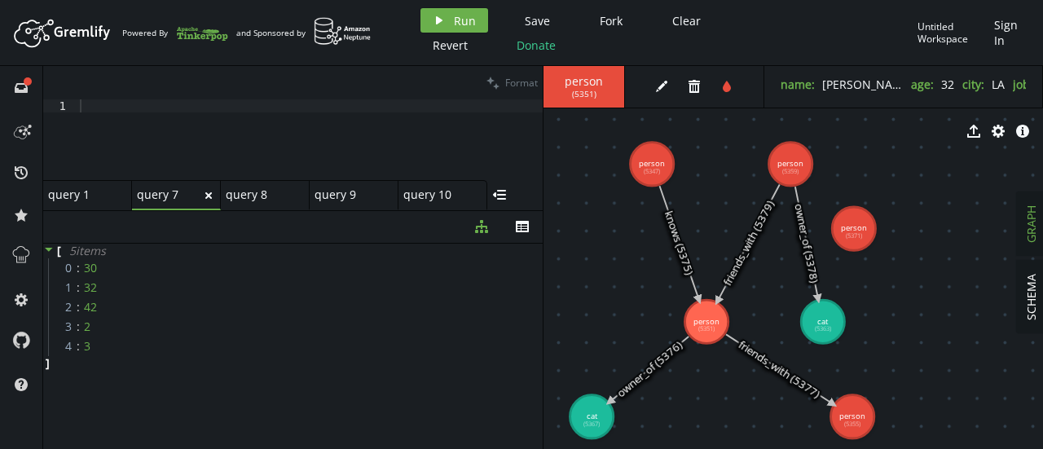
click at [209, 196] on icon "small-cross" at bounding box center [208, 195] width 13 height 13
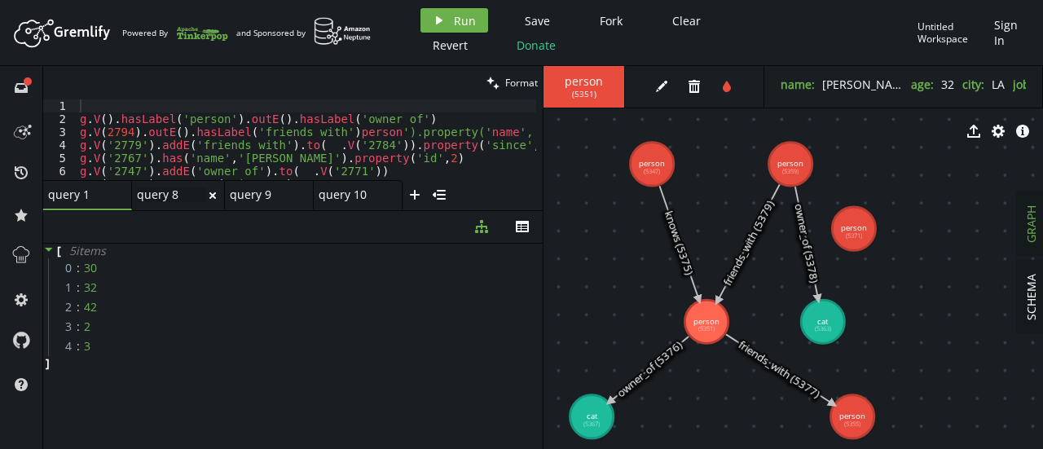
click at [170, 200] on div "query 8 query 8" at bounding box center [171, 194] width 69 height 15
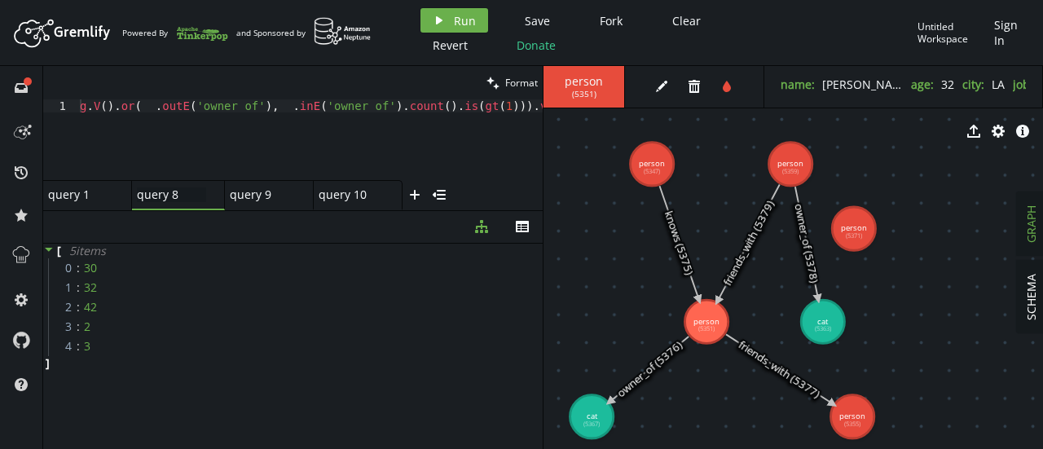
type textarea "g.V().or(__.outE('owner_of'),__.inE('owner_of').count().is(gt(1))).values('name…"
click at [262, 101] on div "g . V ( ) . or ( __ . outE ( 'owner_of' ) , __ . inE ( 'owner_of' ) . count ( )…" at bounding box center [334, 149] width 514 height 100
click at [93, 198] on div "query 1 query 1" at bounding box center [82, 194] width 69 height 15
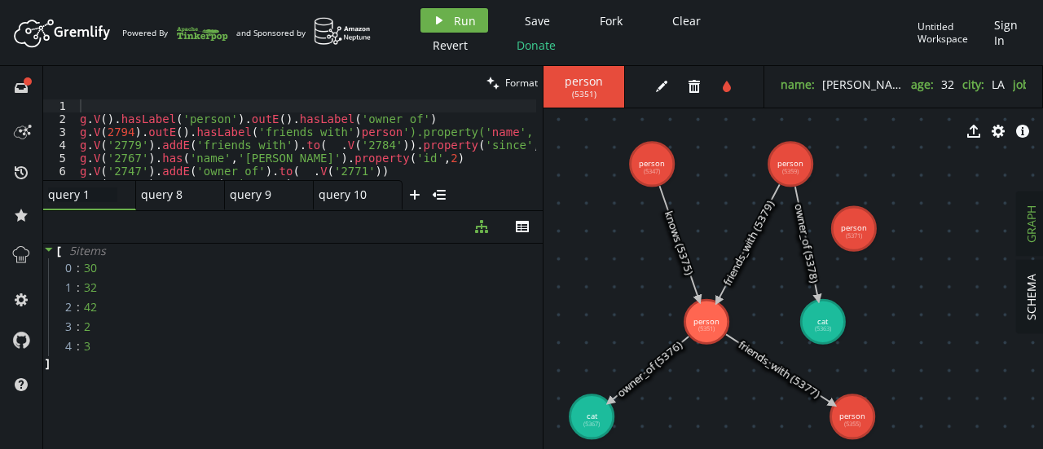
type textarea "g.V('2747').addE('owner_of').to(__.V('2771'))"
click at [377, 167] on div "g . V ( ) . hasLabel ( 'person' ) . outE ( ) . hasLabel ( 'owner_of' ) [PERSON_…" at bounding box center [434, 149] width 715 height 100
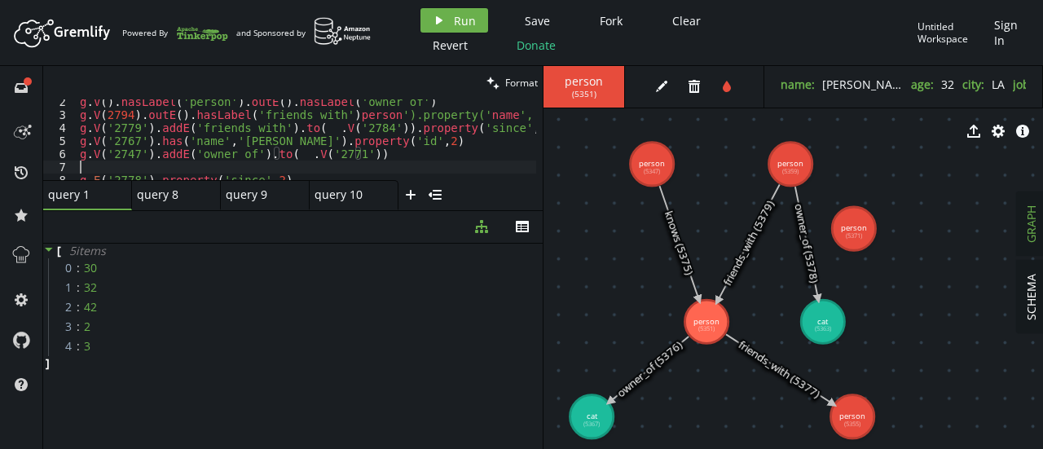
scroll to position [17, 0]
paste textarea "g.V().or(__.outE('owner_of'),__.inE('owner_of').count().is(gt(1))).values('name…"
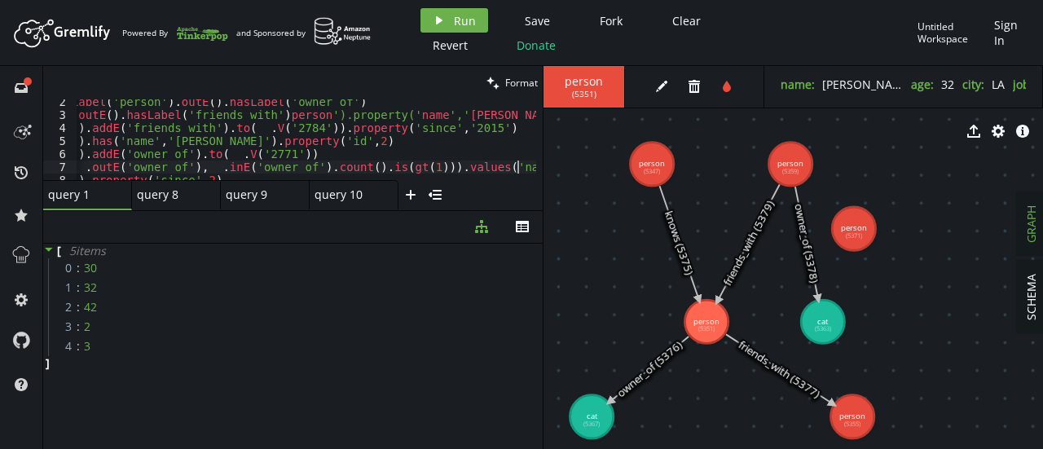
scroll to position [0, 70]
click at [167, 189] on div "query 8 query 8" at bounding box center [171, 194] width 69 height 15
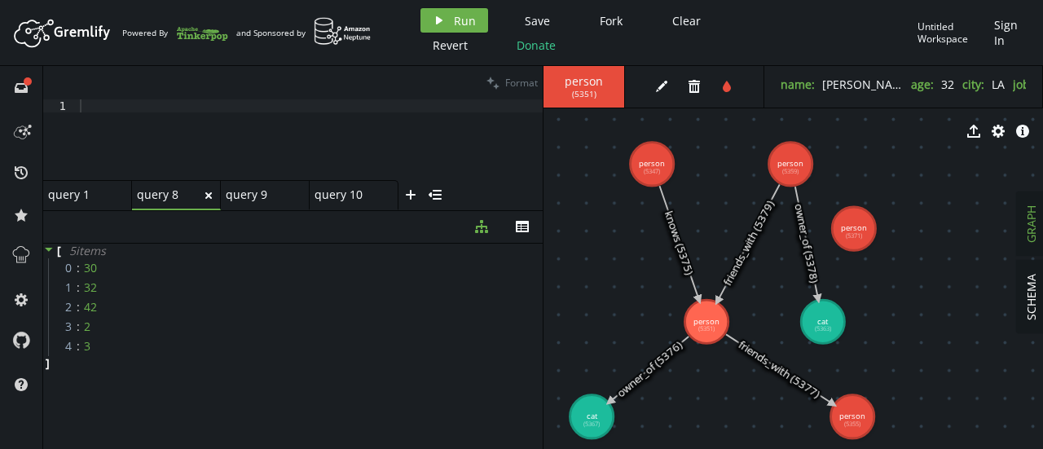
click at [210, 195] on icon "small-cross" at bounding box center [208, 195] width 13 height 13
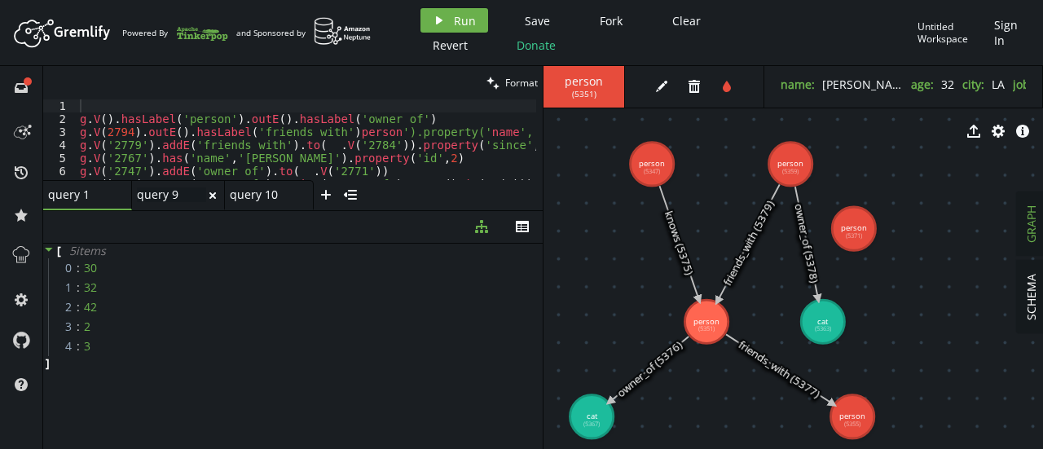
click at [174, 201] on div "query 9 query 9" at bounding box center [171, 194] width 69 height 15
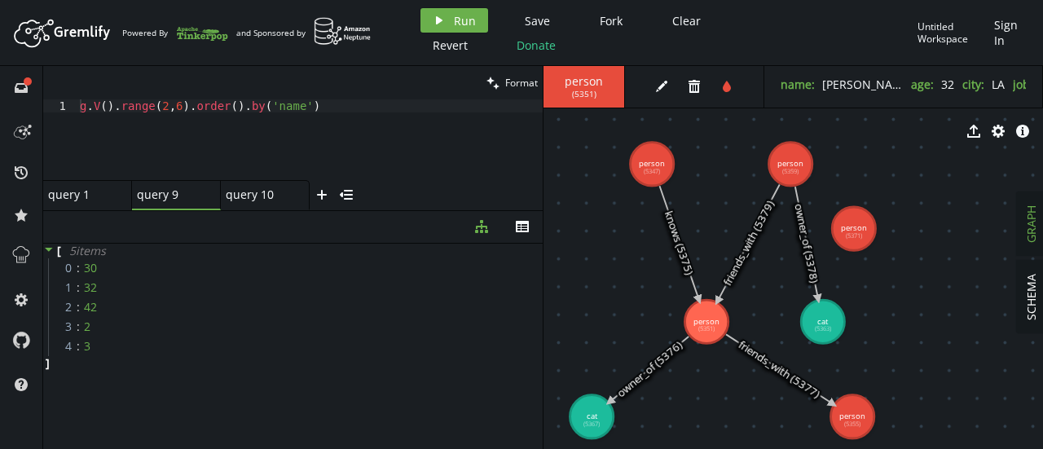
click at [221, 99] on div "clean Format" at bounding box center [292, 82] width 499 height 33
type textarea "g.V().range(2,6).order().by('name')"
click at [221, 102] on div "g . V ( ) . range ( 2 , 6 ) . order ( ) . by ( 'name' )" at bounding box center [310, 152] width 466 height 107
click at [76, 191] on div "query 1" at bounding box center [80, 194] width 65 height 15
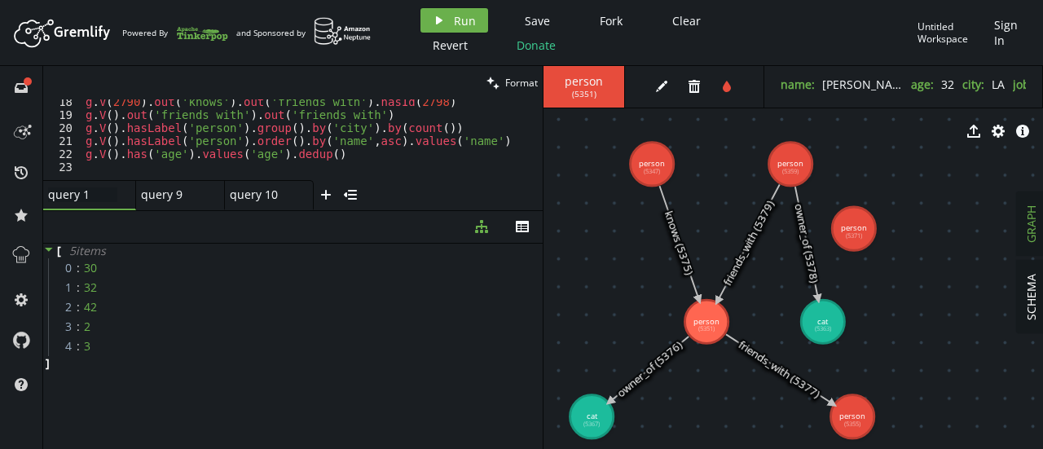
scroll to position [225, 0]
type textarea "g.V().has('age').values('age').dedup()"
click at [335, 147] on div "g . V ( 2790 ) . out ( 'knows' ) . out ( 'friends_with' ) . hasId ( 2798 ) g . …" at bounding box center [439, 145] width 715 height 100
paste textarea "g.V().range(2,6).order().by('name')"
click at [176, 196] on div "query 9 query 9" at bounding box center [171, 194] width 69 height 15
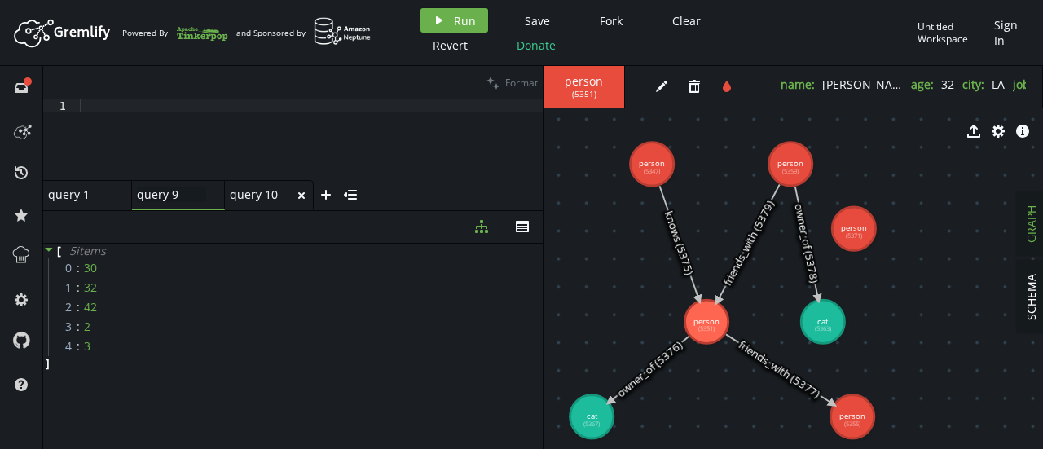
click at [257, 200] on div "query 10" at bounding box center [262, 194] width 65 height 15
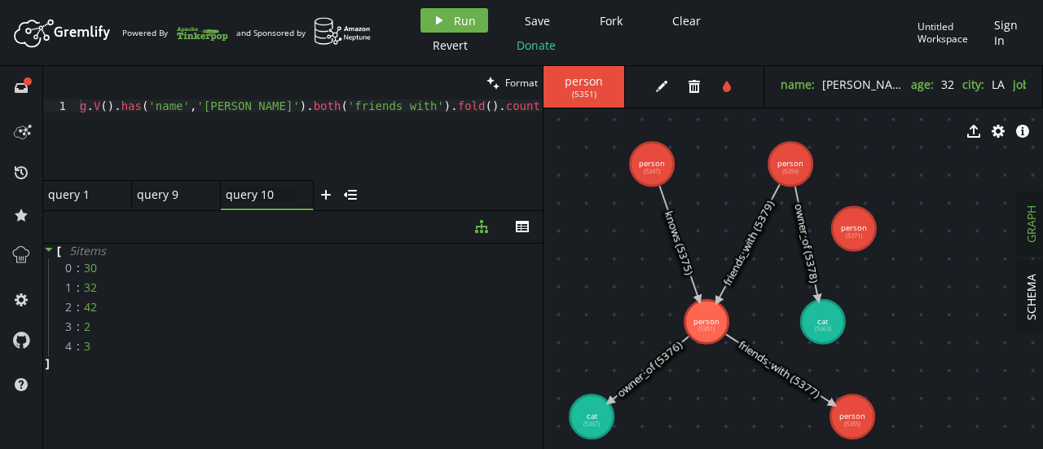
type textarea "g.V().has('name','[PERSON_NAME]').both('friends_with').fold().count(global)"
click at [200, 100] on div "g . V ( ) . has ( 'name' , '[PERSON_NAME]' ) . both ( 'friends_with' ) . fold (…" at bounding box center [310, 152] width 466 height 107
click at [51, 191] on div "query 1 query 1" at bounding box center [82, 194] width 69 height 15
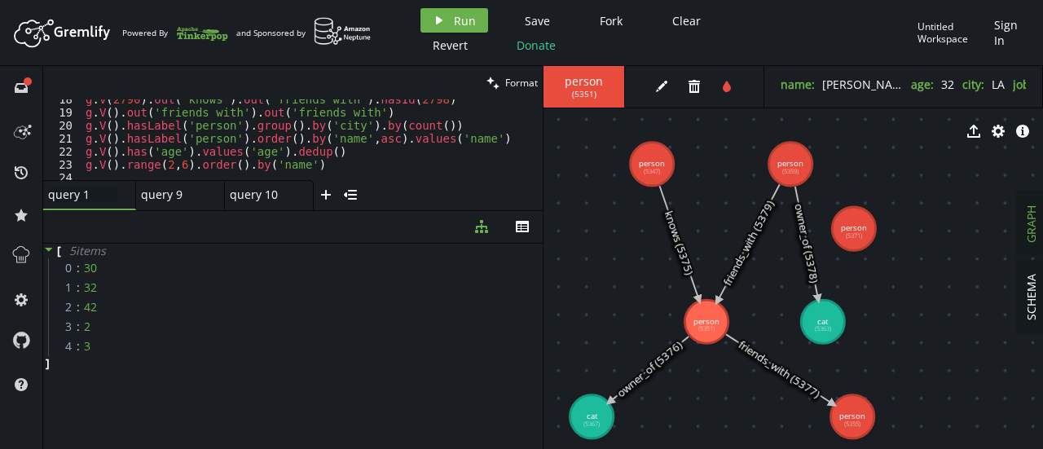
scroll to position [238, 0]
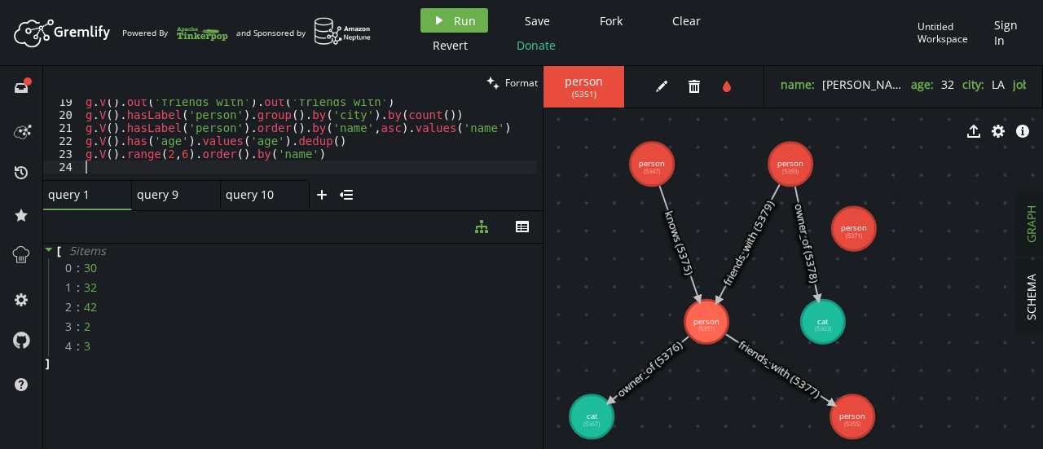
click at [310, 162] on div "g . V ( ) . out ( 'friends_with' ) . out ( 'friends_with' ) g . V ( ) . hasLabe…" at bounding box center [439, 145] width 715 height 100
paste textarea "g.V().has('name','[PERSON_NAME]').both('friends_with').fold().count(global)"
type textarea "g.V().has('name','[PERSON_NAME]').both('friends_with').fold().count(global)"
click at [183, 196] on div "query 9" at bounding box center [169, 194] width 65 height 15
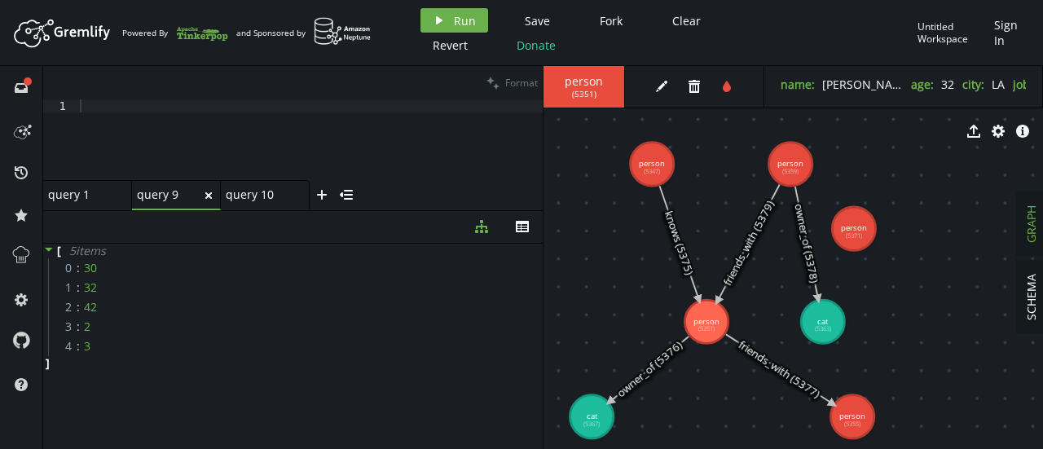
click at [215, 196] on div "query 9 small-cross" at bounding box center [176, 195] width 89 height 30
click at [213, 196] on icon "small-cross" at bounding box center [208, 195] width 13 height 13
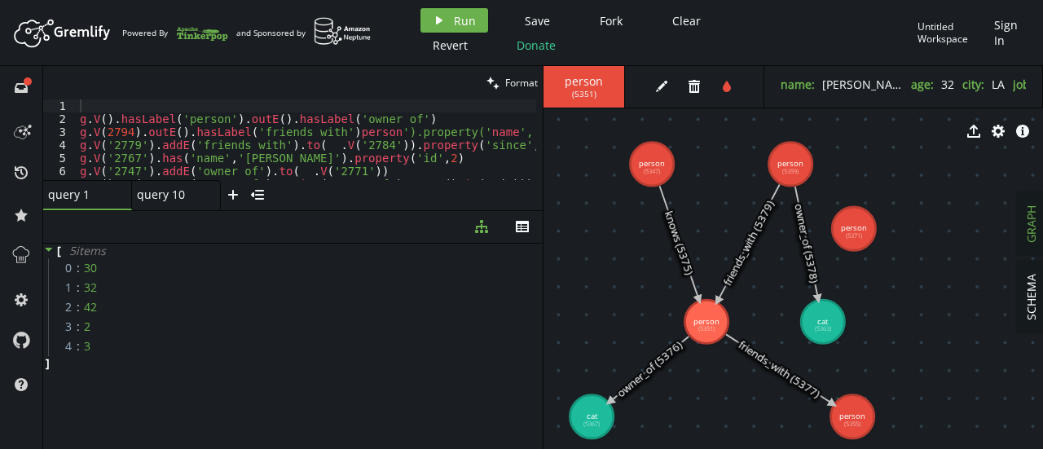
click at [213, 196] on icon "small-cross" at bounding box center [208, 195] width 13 height 13
click at [145, 200] on icon "plus" at bounding box center [144, 194] width 13 height 13
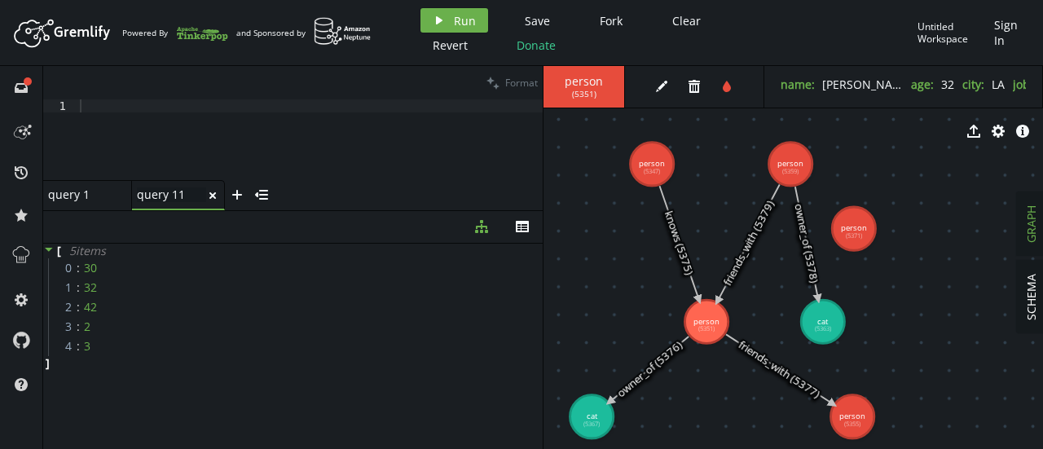
click at [189, 193] on div "query 11 query 11" at bounding box center [171, 194] width 69 height 15
click at [189, 193] on input "query 11" at bounding box center [171, 194] width 69 height 15
type input "query 2"
click at [275, 250] on div "[ 5 item s 0 : 30 1 : 32 2 : 42 3 : 2 4 : 3 ]" at bounding box center [292, 307] width 499 height 127
